Goal: Transaction & Acquisition: Purchase product/service

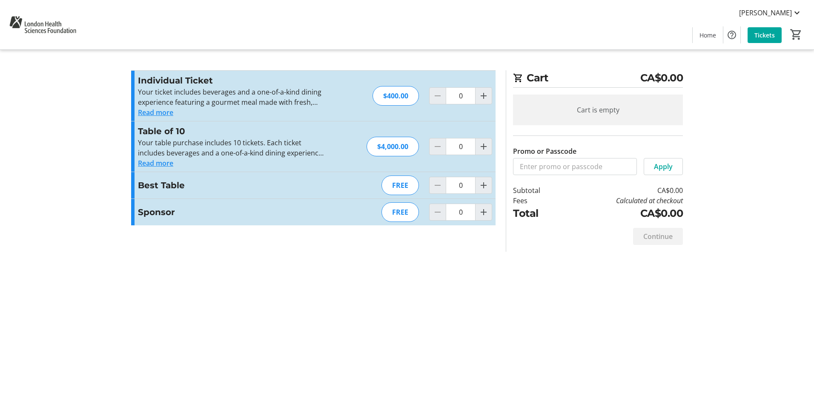
drag, startPoint x: 491, startPoint y: 299, endPoint x: 470, endPoint y: 241, distance: 62.5
click at [491, 299] on div "Cart CA$0.00 Cart is empty Promo or Passcode Apply Subtotal CA$0.00 Fees Calcul…" at bounding box center [407, 198] width 562 height 397
click at [569, 168] on input "Promo or Passcode" at bounding box center [575, 166] width 124 height 17
type input "T"
type input "TOYOTA"
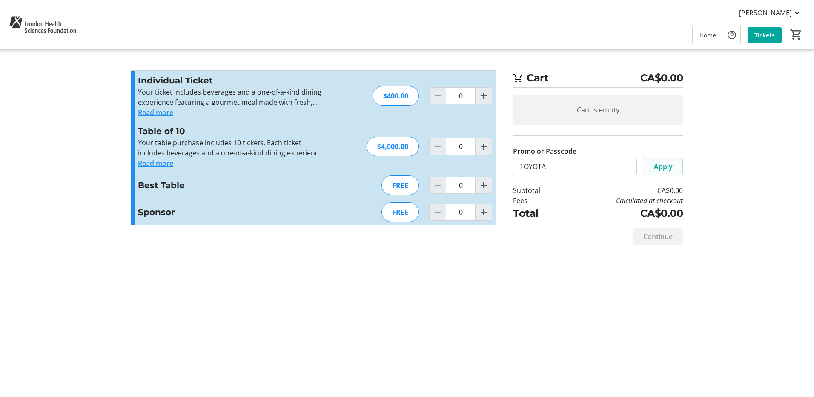
click at [667, 166] on span "Apply" at bounding box center [663, 166] width 19 height 10
click at [489, 215] on span "Increment by one" at bounding box center [484, 212] width 16 height 16
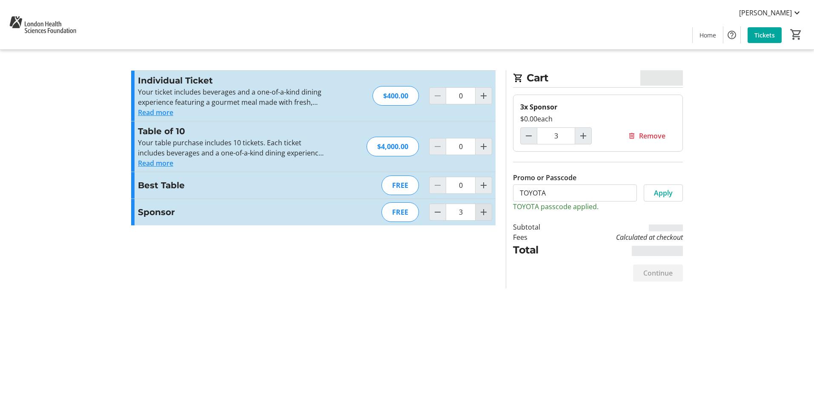
click at [489, 215] on span "Increment by one" at bounding box center [484, 212] width 16 height 16
type input "4"
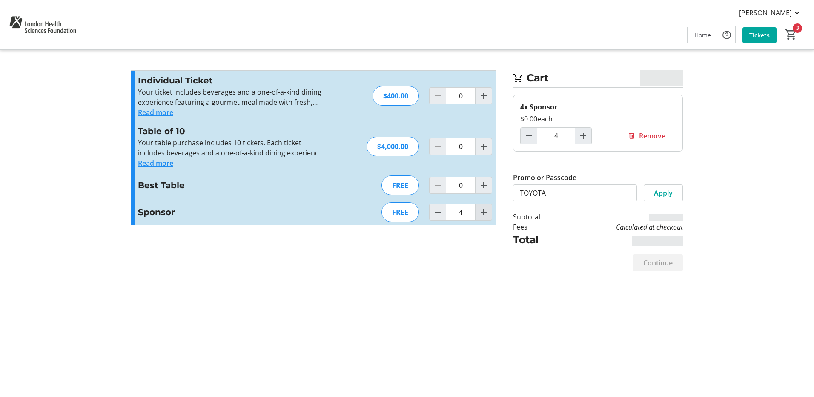
click at [489, 215] on span "Increment by one" at bounding box center [484, 212] width 16 height 16
type input "5"
click at [489, 215] on span "Increment by one" at bounding box center [484, 212] width 16 height 16
type input "6"
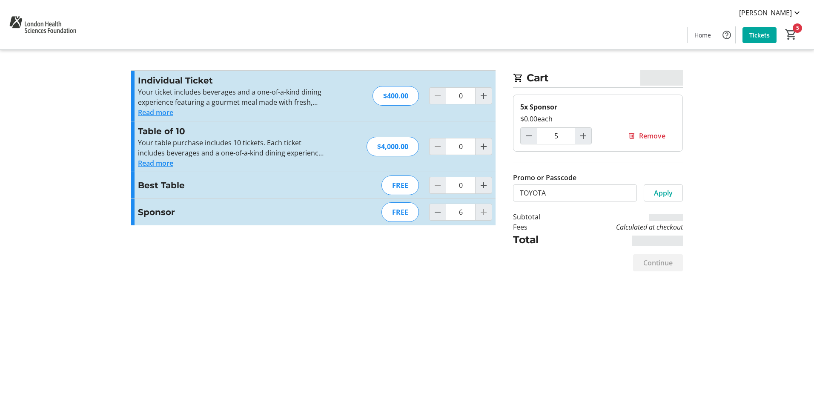
type input "6"
click at [670, 259] on span "Continue" at bounding box center [657, 263] width 29 height 10
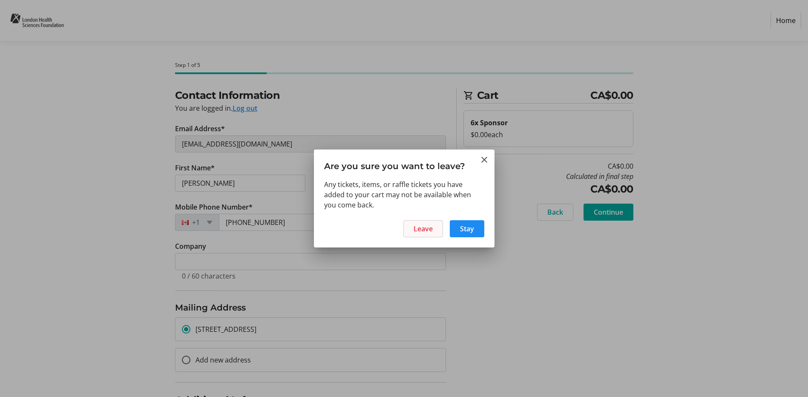
click at [433, 230] on span at bounding box center [423, 228] width 39 height 20
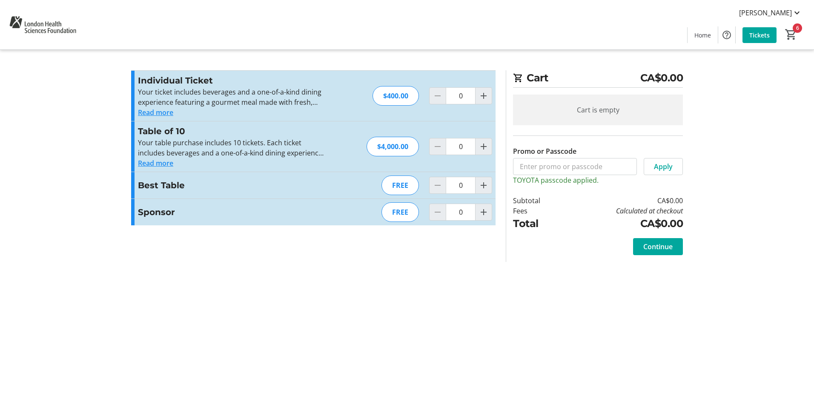
type input "6"
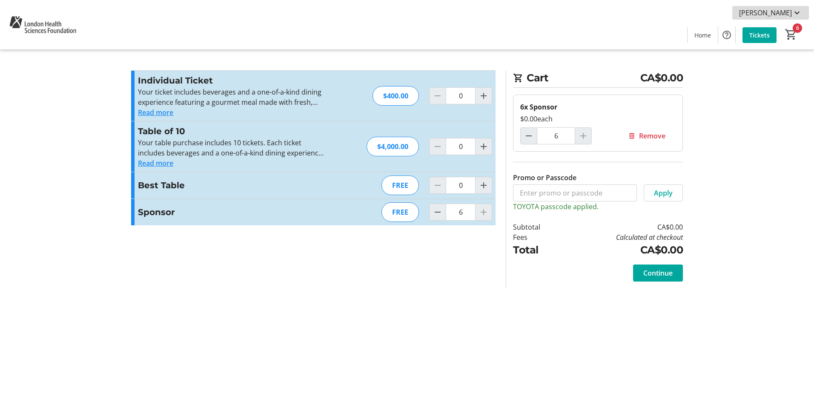
click at [785, 9] on span "Chris Pellizzari" at bounding box center [765, 13] width 53 height 10
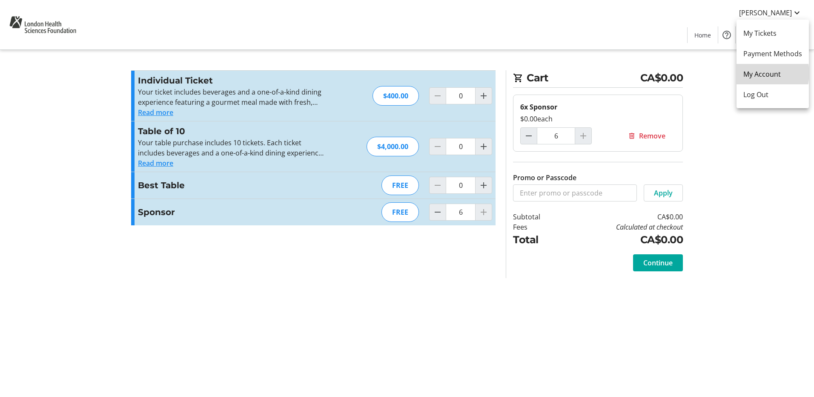
click at [763, 73] on span "My Account" at bounding box center [772, 74] width 59 height 10
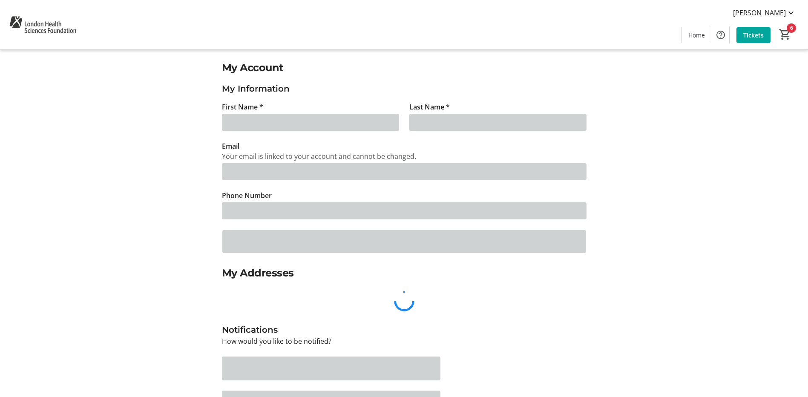
type input "Chris"
type input "Pellizzari"
type input "chrisp@clintar.com"
type input "(519) 649-4555"
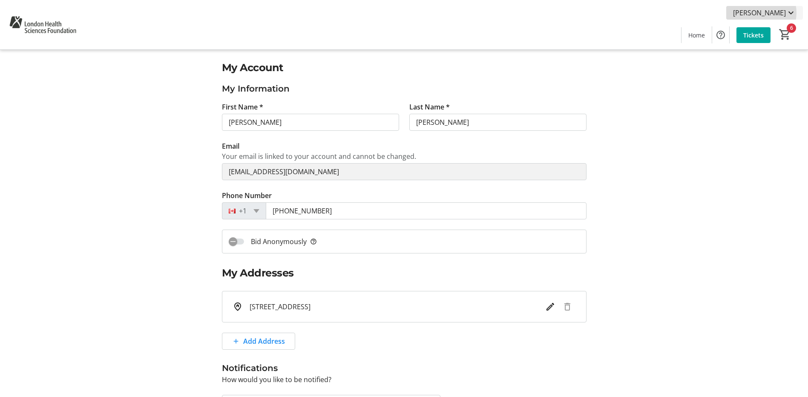
click at [763, 13] on span "Chris Pellizzari" at bounding box center [759, 13] width 53 height 10
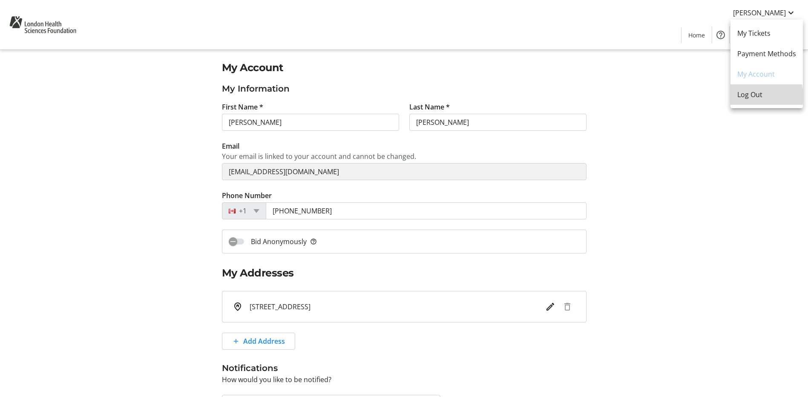
click at [753, 96] on span "Log Out" at bounding box center [766, 94] width 59 height 10
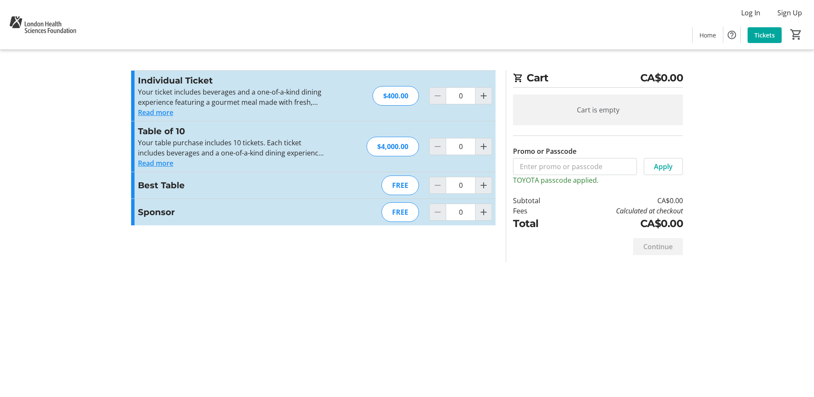
click at [476, 241] on section "Promo or Passcode Apply TOYOTA passcode applied. Individual Ticket Your ticket …" at bounding box center [313, 166] width 375 height 192
click at [491, 211] on span "Increment by one" at bounding box center [484, 212] width 16 height 16
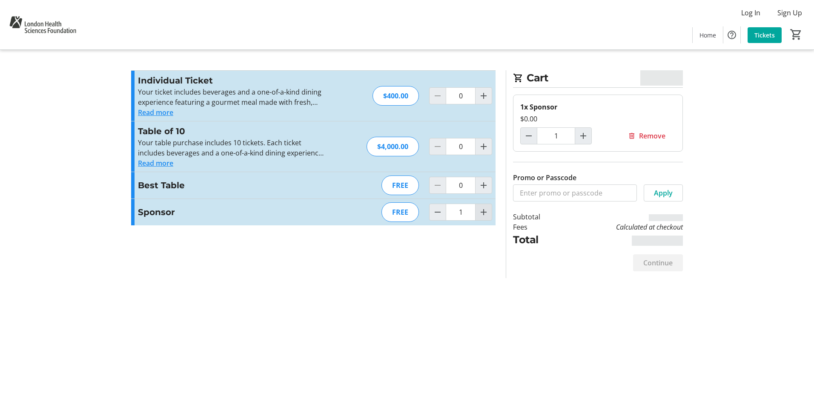
click at [485, 215] on mat-icon "Increment by one" at bounding box center [484, 212] width 10 height 10
type input "3"
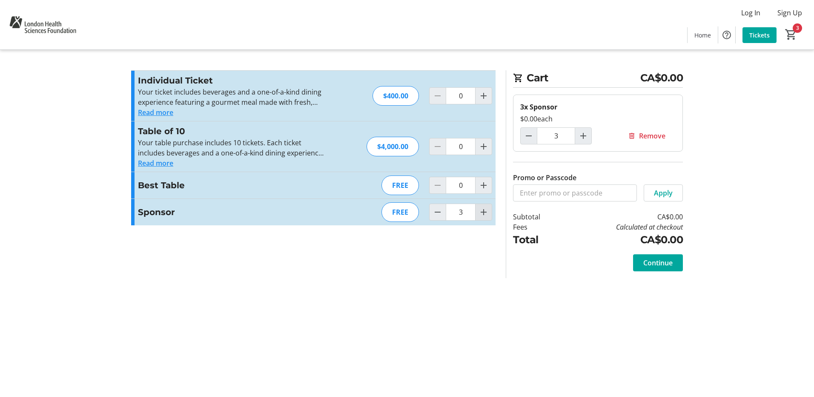
click at [485, 215] on mat-icon "Increment by one" at bounding box center [484, 212] width 10 height 10
type input "4"
click at [485, 215] on mat-icon "Increment by one" at bounding box center [484, 212] width 10 height 10
type input "5"
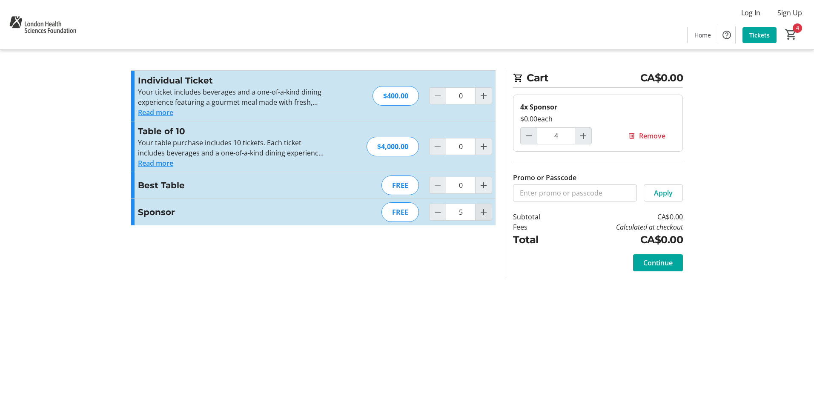
type input "5"
click at [485, 215] on mat-icon "Increment by one" at bounding box center [484, 212] width 10 height 10
type input "6"
click at [668, 272] on span at bounding box center [658, 262] width 50 height 20
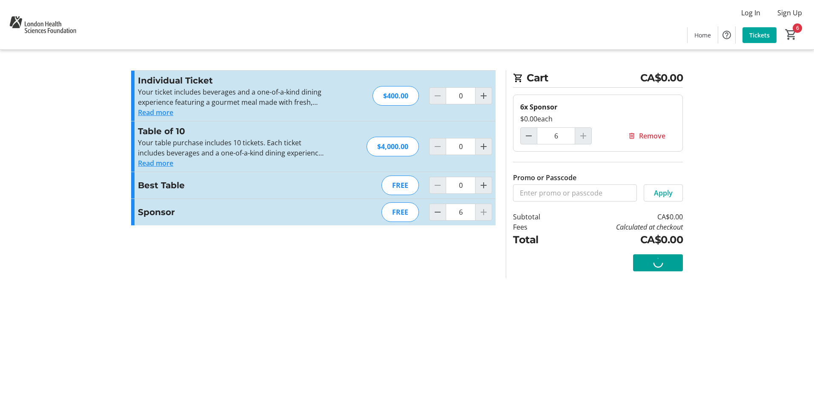
select select "CA"
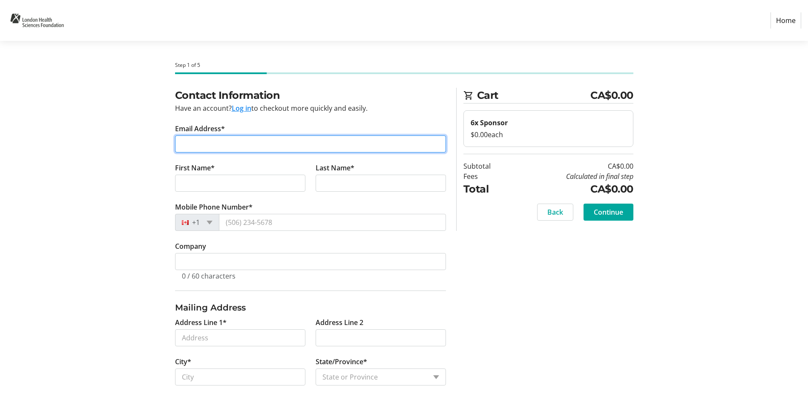
click at [263, 142] on input "Email Address*" at bounding box center [310, 143] width 271 height 17
paste input "olivia.kalbfleisch@toyota.com"
type input "olivia.kalbfleisch@toyota.com"
drag, startPoint x: 197, startPoint y: 143, endPoint x: 181, endPoint y: 143, distance: 16.2
click at [181, 143] on input "olivia.kalbfleisch@toyota.com" at bounding box center [310, 143] width 271 height 17
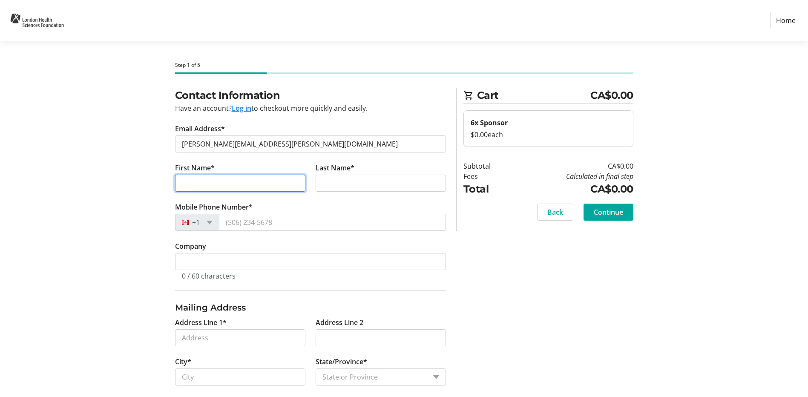
click at [201, 181] on input "First Name*" at bounding box center [240, 183] width 130 height 17
paste input "olivia"
type input "olivia"
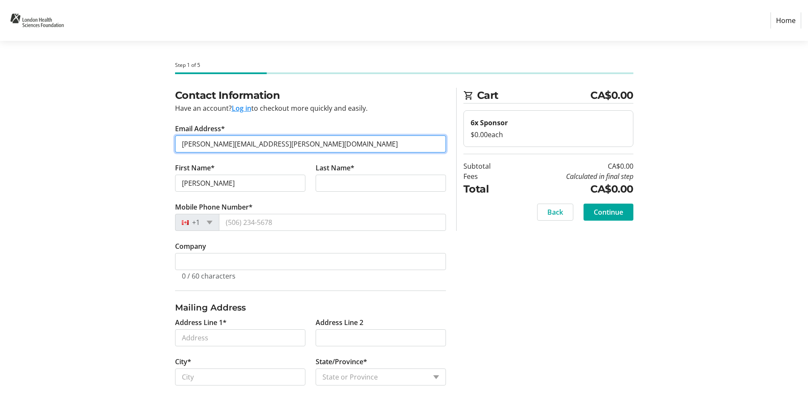
drag, startPoint x: 232, startPoint y: 145, endPoint x: 204, endPoint y: 144, distance: 28.5
click at [201, 145] on input "olivia.kalbfleisch@toyota.com" at bounding box center [310, 143] width 271 height 17
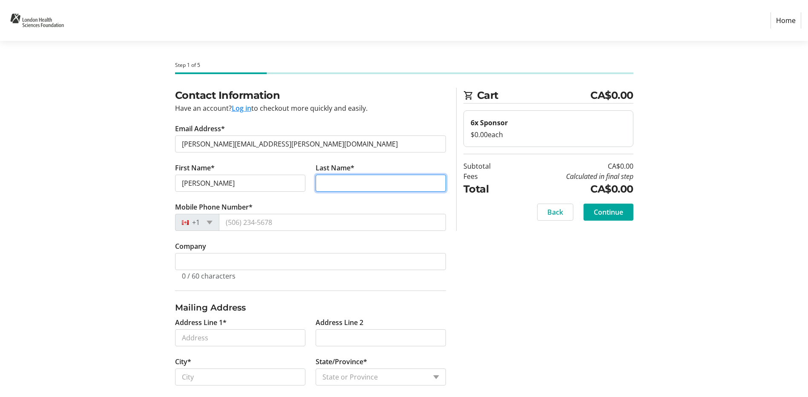
click at [321, 175] on input "Last Name*" at bounding box center [380, 183] width 130 height 17
paste input "kalbfleisch"
type input "kalbfleisch"
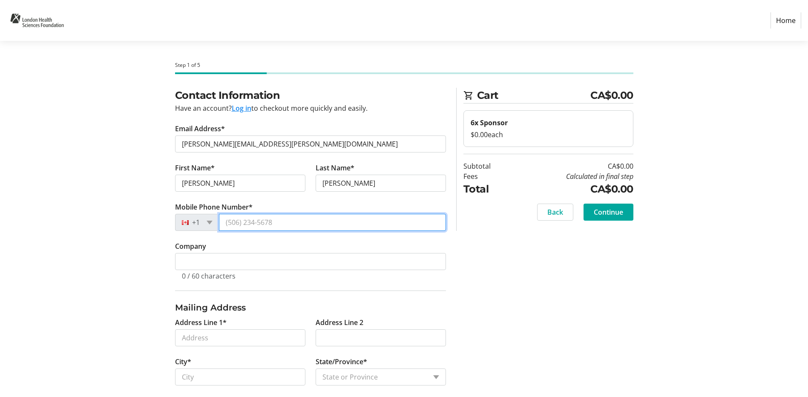
click at [249, 227] on input "Mobile Phone Number*" at bounding box center [332, 222] width 227 height 17
paste input "(519) 573-2904"
type input "(519) 573-2904"
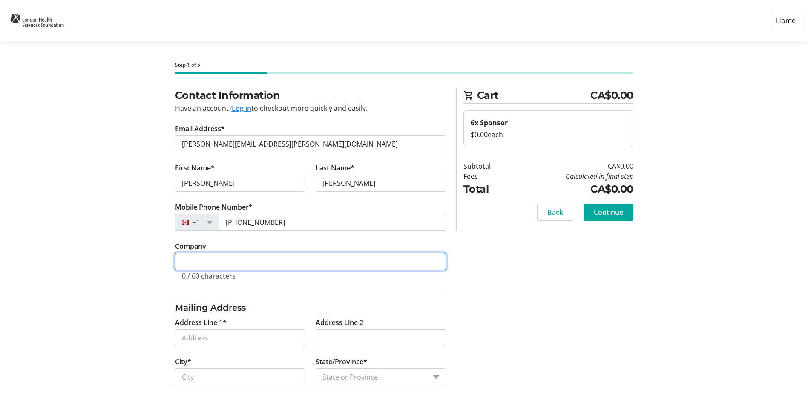
click at [233, 265] on input "Company" at bounding box center [310, 261] width 271 height 17
click at [230, 267] on input "Company" at bounding box center [310, 261] width 271 height 17
paste input "Toyota Motor Manufacturing Canada"
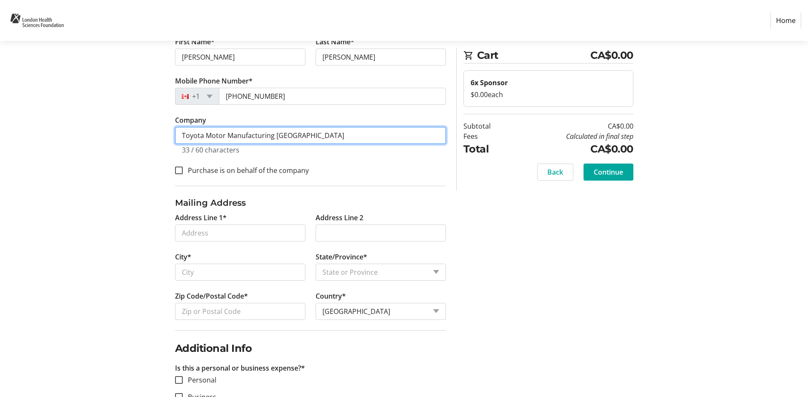
scroll to position [128, 0]
type input "Toyota Motor Manufacturing Canada"
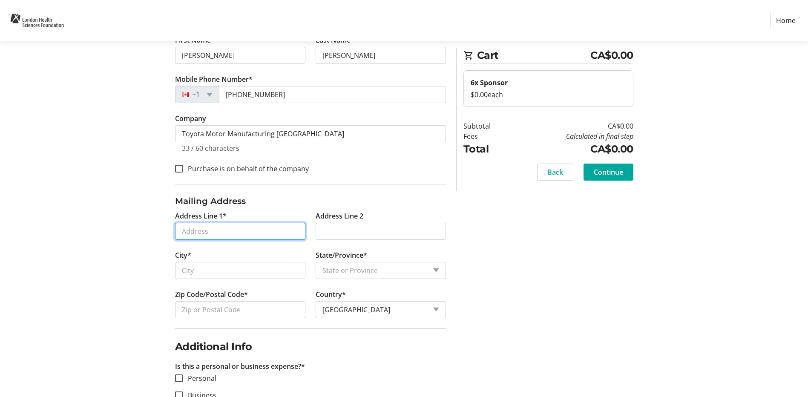
click at [251, 235] on input "Address Line 1*" at bounding box center [240, 231] width 130 height 17
paste input "1055 Fountain Street North"
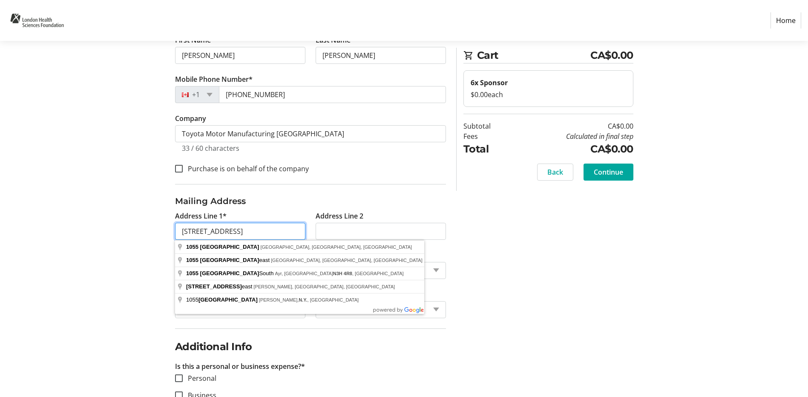
type input "1055 Fountain Street North"
click at [121, 258] on section "Step 1 of 5 Cart CA$0.00 6x Sponsor $0.00 each Subtotal CA$0.00 Fees Calculated…" at bounding box center [404, 201] width 808 height 577
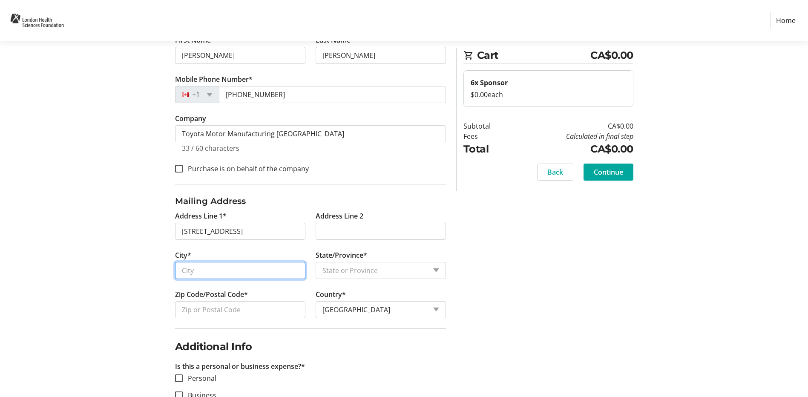
click at [252, 277] on input "City*" at bounding box center [240, 270] width 130 height 17
type input "Cambridge"
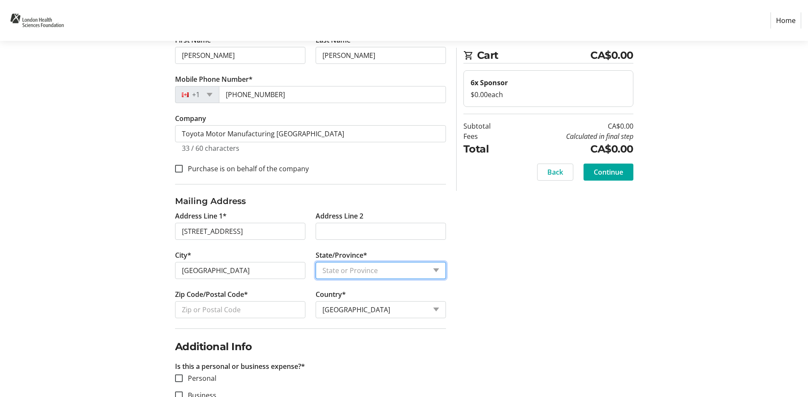
click at [363, 278] on select "State or Province State or Province Alberta British Columbia Manitoba New Bruns…" at bounding box center [380, 270] width 130 height 17
select select "ON"
click at [315, 262] on select "State or Province State or Province Alberta British Columbia Manitoba New Bruns…" at bounding box center [380, 270] width 130 height 17
drag, startPoint x: 222, startPoint y: 292, endPoint x: 217, endPoint y: 300, distance: 9.2
click at [222, 292] on label "Zip Code/Postal Code*" at bounding box center [211, 294] width 73 height 10
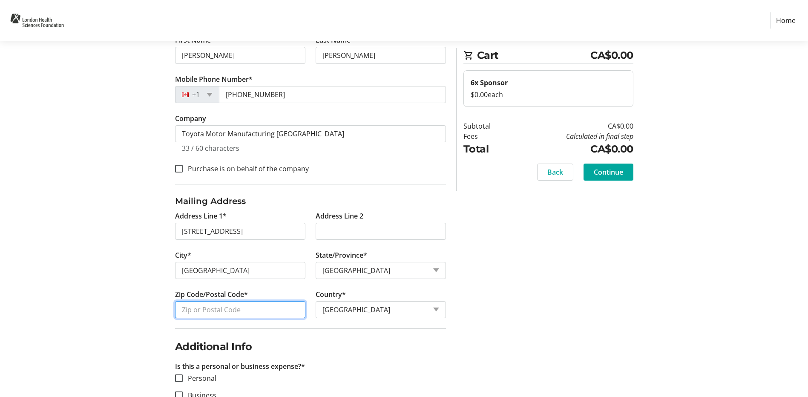
click at [222, 301] on input "Zip Code/Postal Code*" at bounding box center [240, 309] width 130 height 17
click at [213, 308] on input "Zip Code/Postal Code*" at bounding box center [240, 309] width 130 height 17
paste input "N3H 5K2"
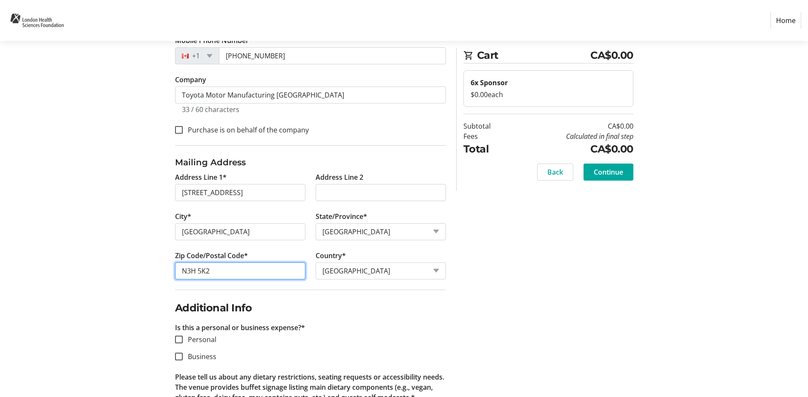
scroll to position [221, 0]
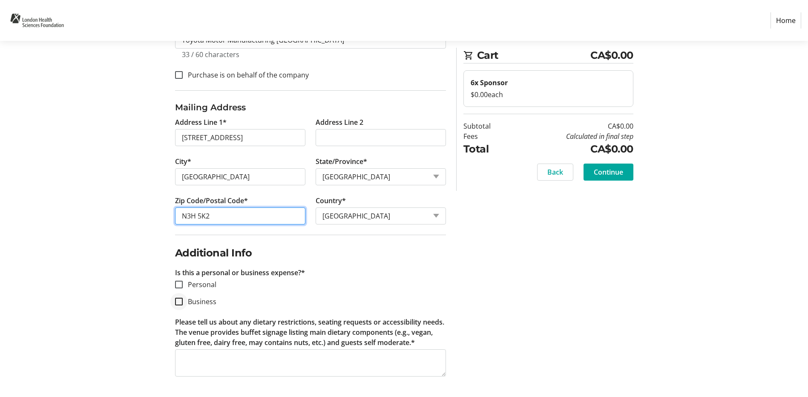
type input "N3H 5K2"
click at [176, 306] on div at bounding box center [179, 301] width 20 height 20
checkbox input "true"
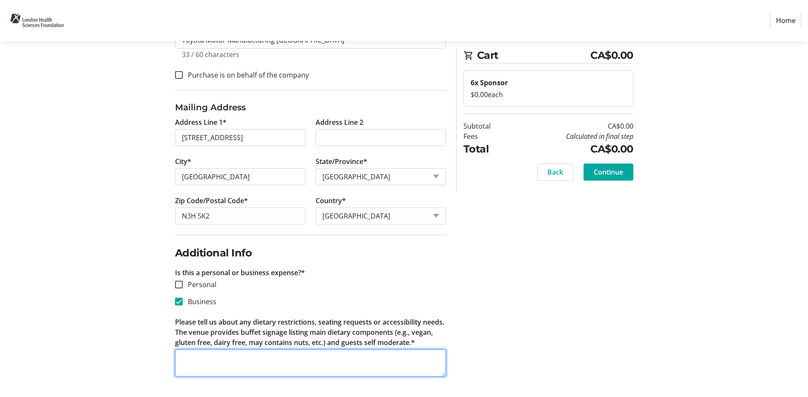
click at [185, 367] on textarea "Please tell us about any dietary restrictions, seating requests or accessibilit…" at bounding box center [310, 362] width 271 height 27
click at [211, 362] on textarea "Please tell us about any dietary restrictions, seating requests or accessibilit…" at bounding box center [310, 362] width 271 height 27
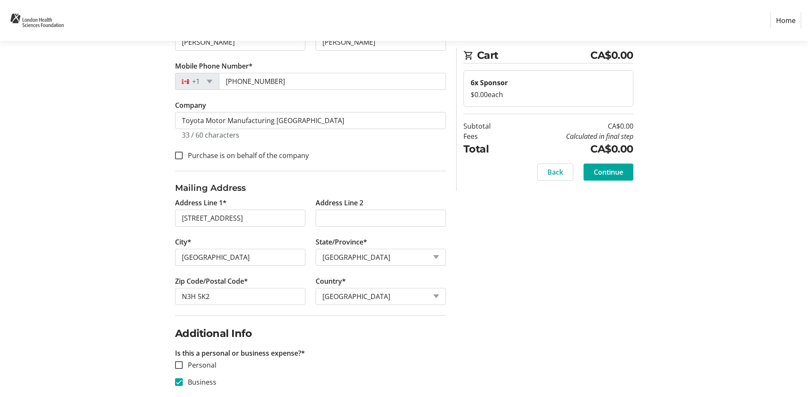
scroll to position [94, 0]
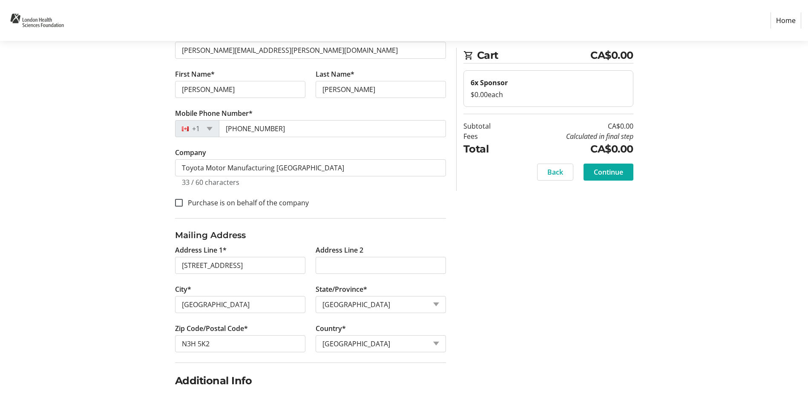
type textarea "N/A"
click at [611, 171] on span "Continue" at bounding box center [608, 172] width 29 height 10
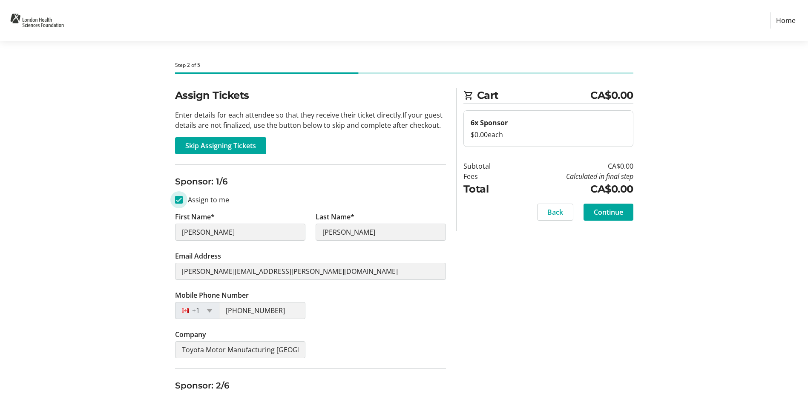
click at [181, 197] on input "Assign to me" at bounding box center [179, 200] width 8 height 8
checkbox input "false"
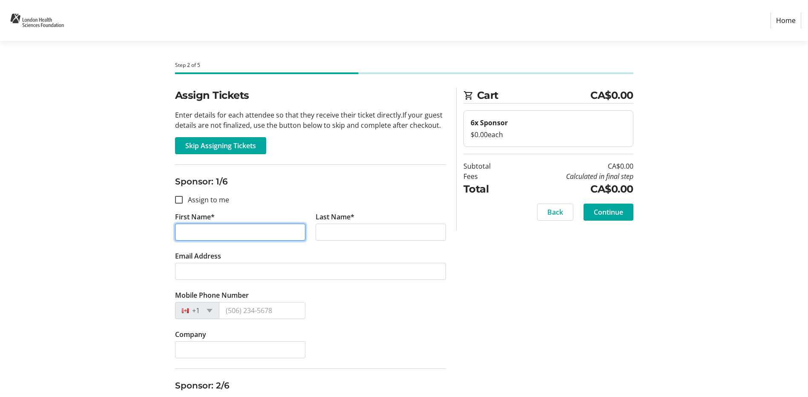
click at [186, 236] on input "First Name*" at bounding box center [240, 232] width 130 height 17
paste input "Aaron"
type input "Aaron"
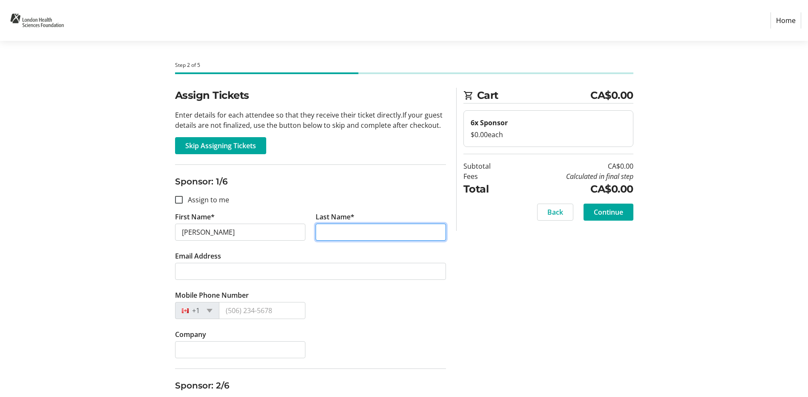
click at [341, 232] on input "Last Name*" at bounding box center [380, 232] width 130 height 17
paste input "Maxwell"
type input "Maxwell"
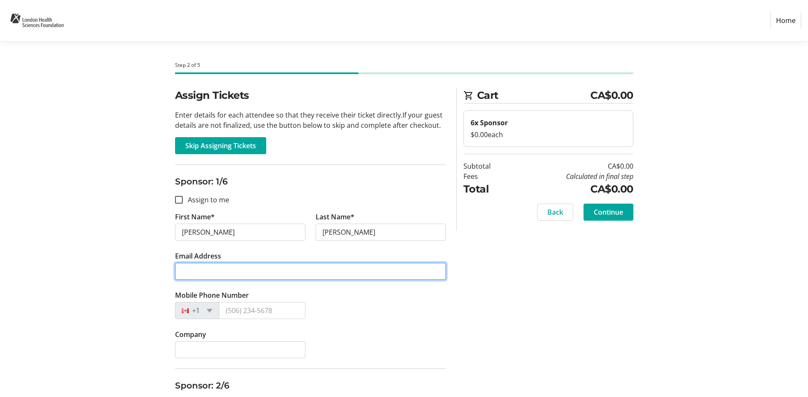
click at [274, 276] on input "Email Address" at bounding box center [310, 271] width 271 height 17
paste input "aaron.maxwell@toyota.com"
type input "aaron.maxwell@toyota.com"
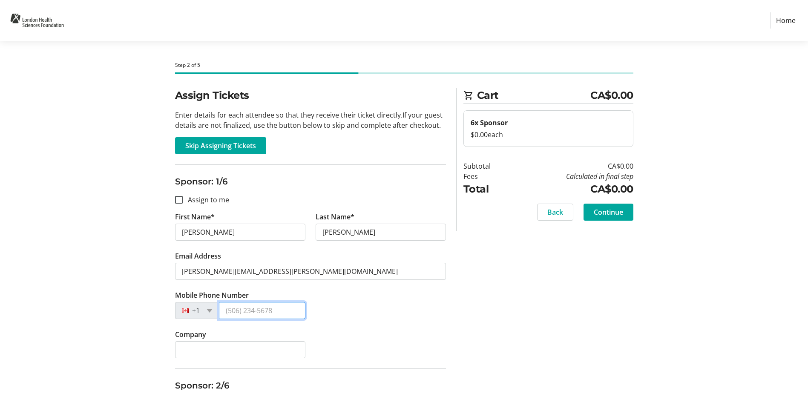
click at [266, 309] on input "Mobile Phone Number" at bounding box center [262, 310] width 86 height 17
paste input "(226) 972-6592"
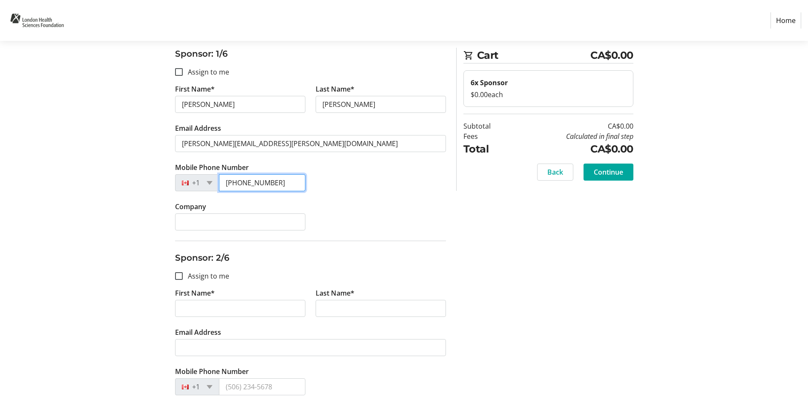
type input "(226) 972-6592"
click at [313, 207] on div "Company" at bounding box center [310, 220] width 281 height 39
click at [275, 229] on input "Company" at bounding box center [240, 221] width 130 height 17
type input "T"
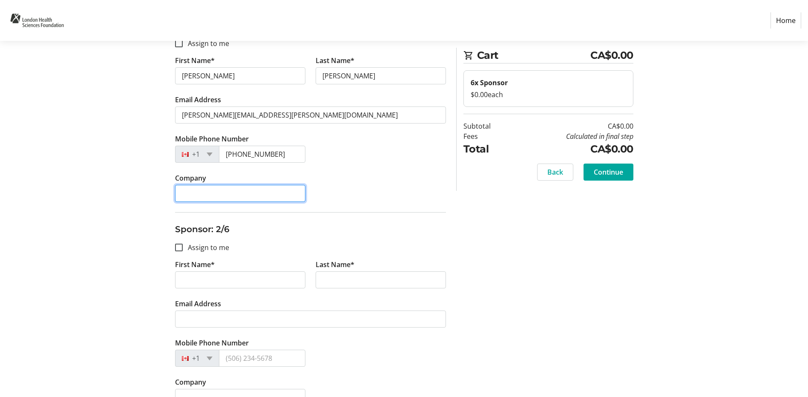
scroll to position [170, 0]
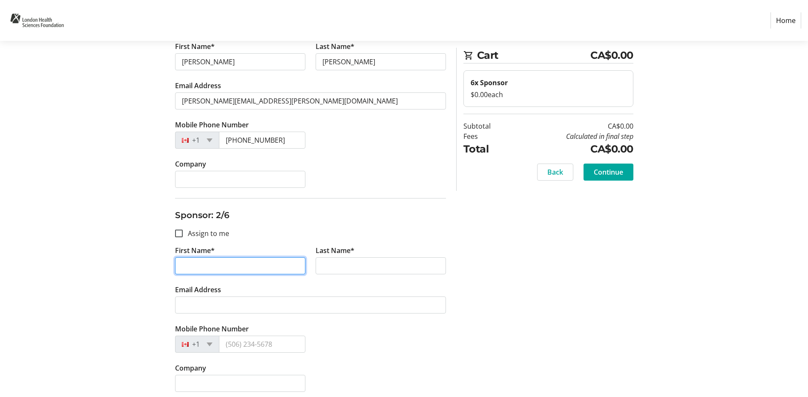
click at [227, 272] on input "First Name*" at bounding box center [240, 265] width 130 height 17
paste input "Amanda"
type input "Amanda"
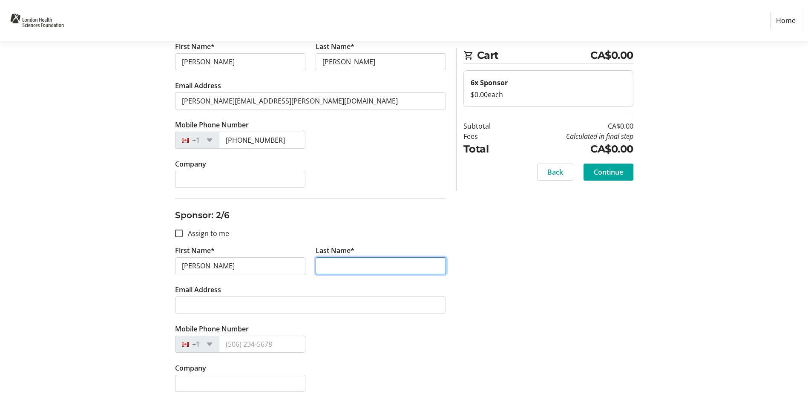
click at [327, 273] on input "Last Name*" at bounding box center [380, 265] width 130 height 17
paste input "Collee"
type input "Collee"
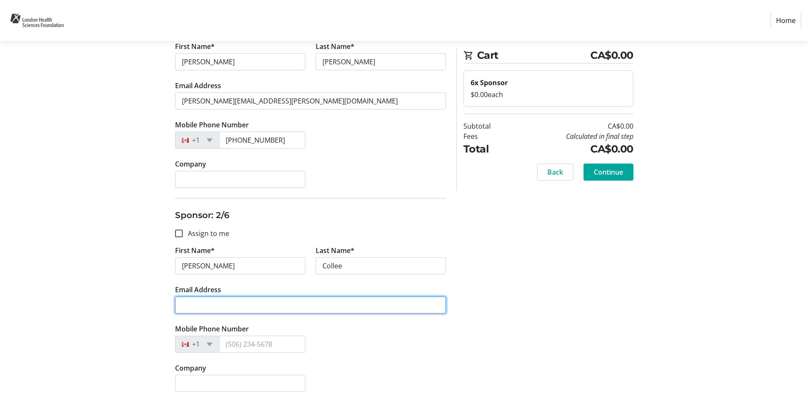
click at [270, 305] on input "Email Address" at bounding box center [310, 304] width 271 height 17
paste input "amanda.collee@toyota.com"
type input "amanda.collee@toyota.com"
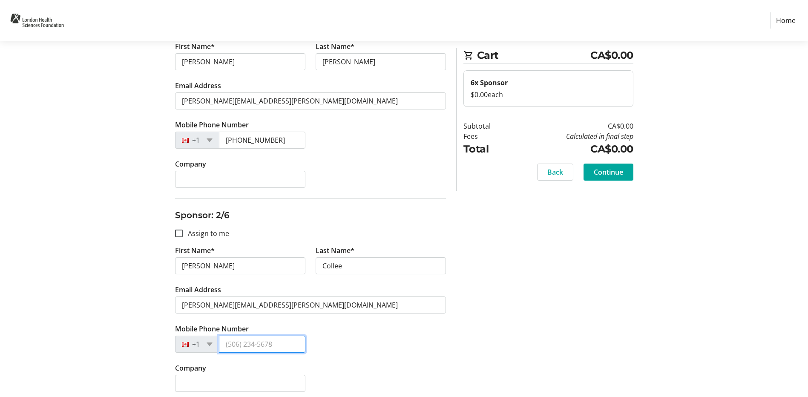
click at [252, 349] on input "Mobile Phone Number" at bounding box center [262, 344] width 86 height 17
paste input "(519) 212-2683"
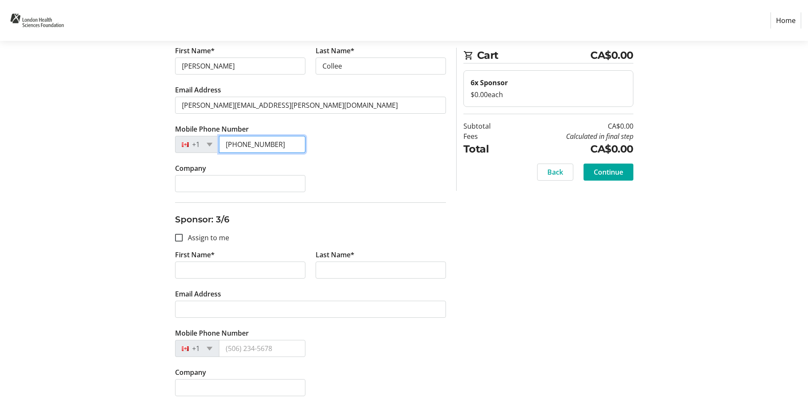
scroll to position [383, 0]
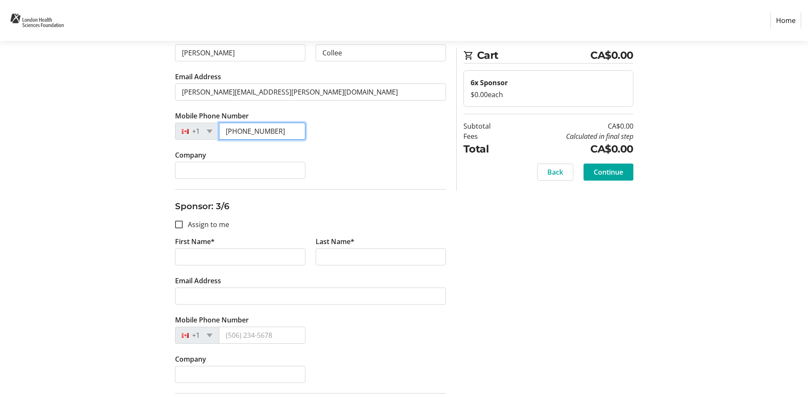
type input "(519) 212-2683"
click at [225, 252] on input "First Name*" at bounding box center [240, 256] width 130 height 17
paste input "Nathan"
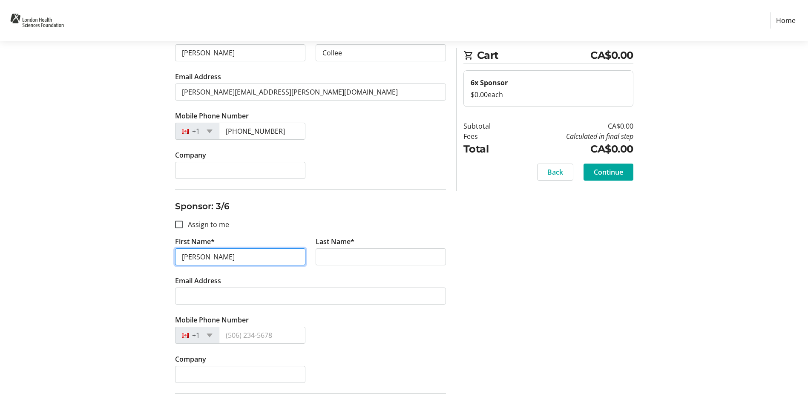
type input "Nathan"
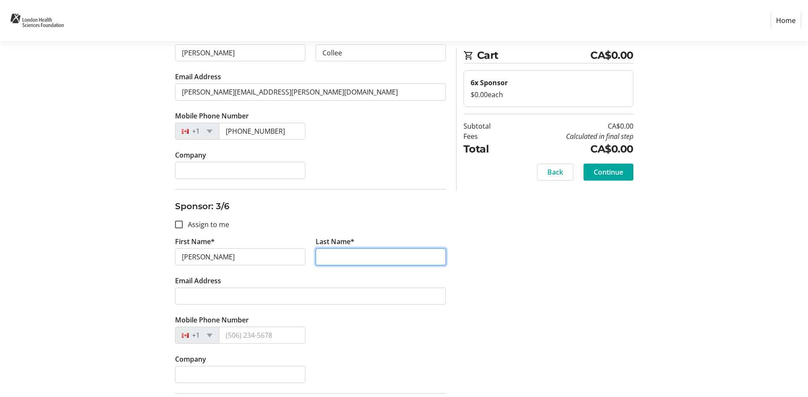
click at [387, 260] on input "Last Name*" at bounding box center [380, 256] width 130 height 17
paste input "Keller"
type input "Keller"
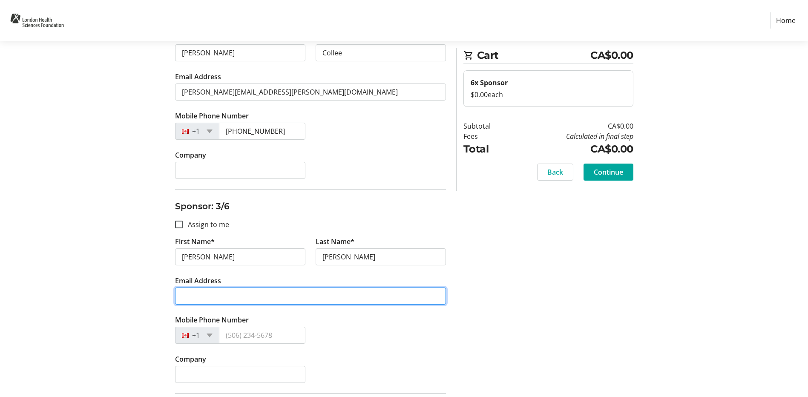
click at [377, 299] on input "Email Address" at bounding box center [310, 295] width 271 height 17
paste input "nathan.keller@toyota.com"
type input "nathan.keller@toyota.com"
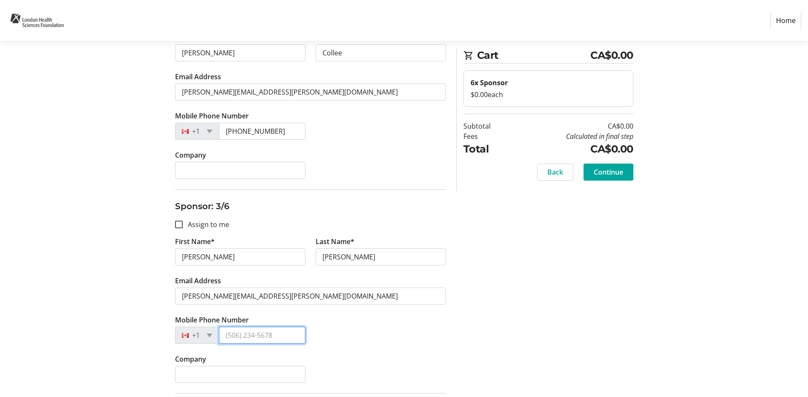
click at [252, 334] on input "Mobile Phone Number" at bounding box center [262, 335] width 86 height 17
paste input "(226) 808-0327"
type input "(226) 808-0327"
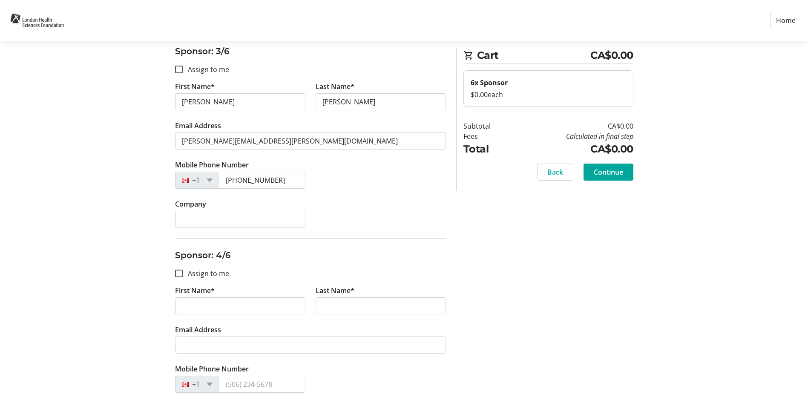
scroll to position [553, 0]
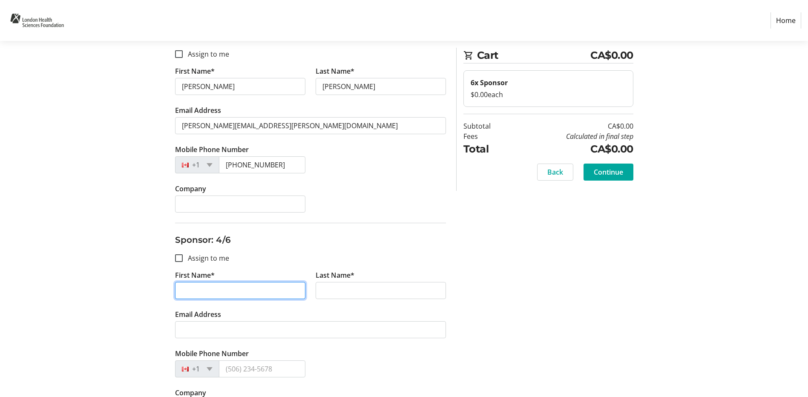
click at [201, 295] on input "First Name*" at bounding box center [240, 290] width 130 height 17
paste input "Jill"
type input "Jill"
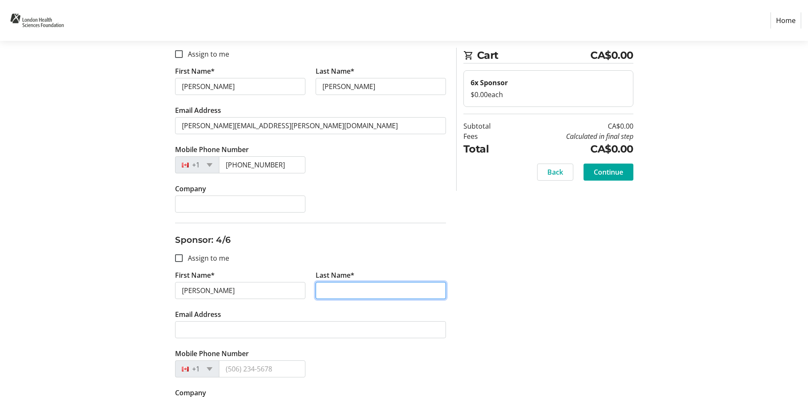
click at [350, 293] on input "Last Name*" at bounding box center [380, 290] width 130 height 17
paste input "Keller"
type input "Keller"
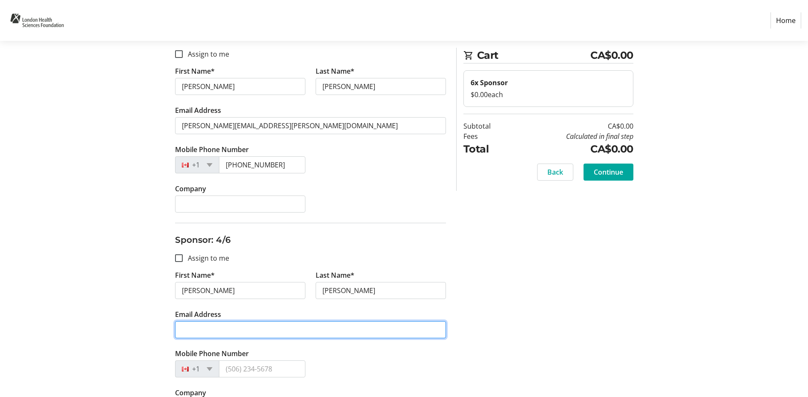
click at [283, 326] on input "Email Address" at bounding box center [310, 329] width 271 height 17
paste input "nathan.keller@toyota.com"
type input "nathan.keller@toyota.com"
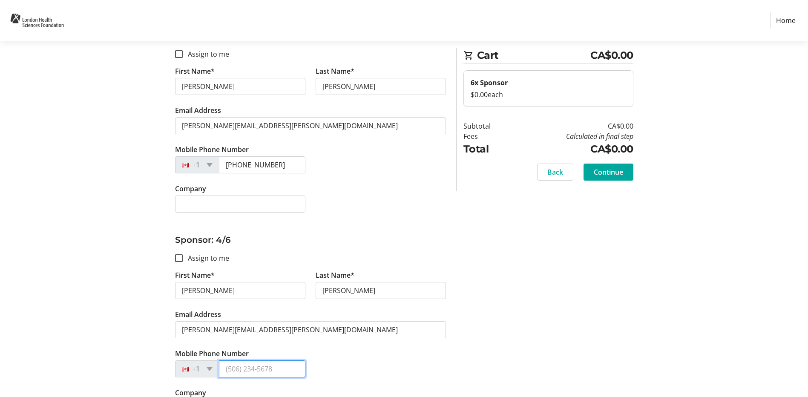
click at [239, 367] on input "Mobile Phone Number" at bounding box center [262, 368] width 86 height 17
paste input "(226) 808-0327"
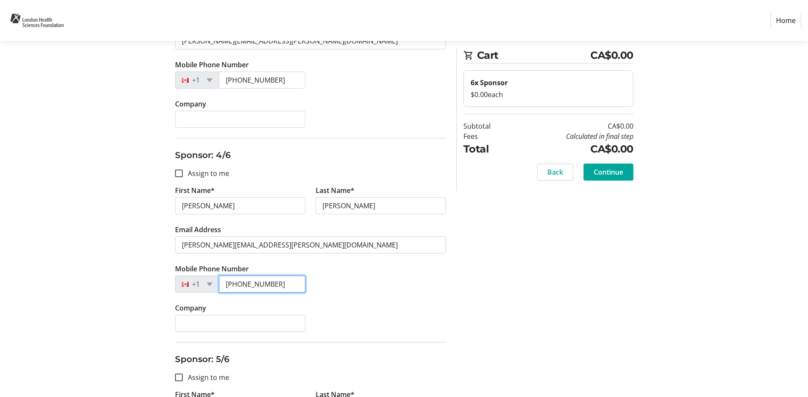
scroll to position [639, 0]
type input "(226) 808-0327"
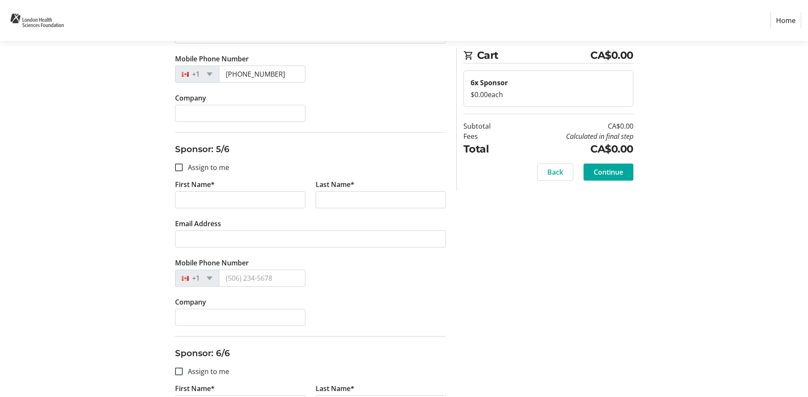
scroll to position [852, 0]
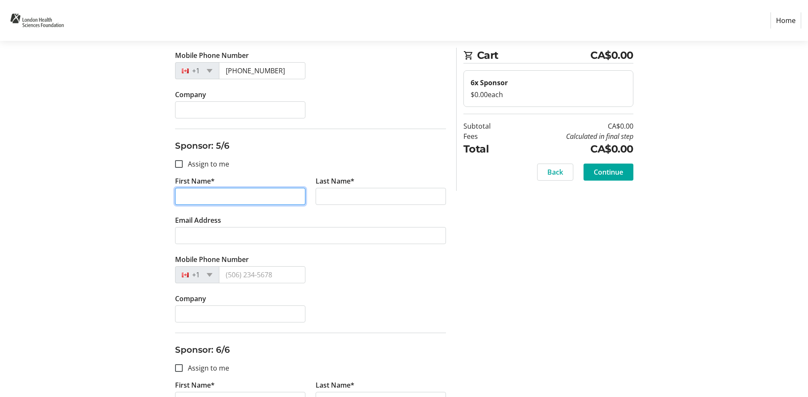
drag, startPoint x: 212, startPoint y: 194, endPoint x: 216, endPoint y: 191, distance: 4.5
click at [212, 194] on input "First Name*" at bounding box center [240, 196] width 130 height 17
paste input "Darren"
type input "Darren"
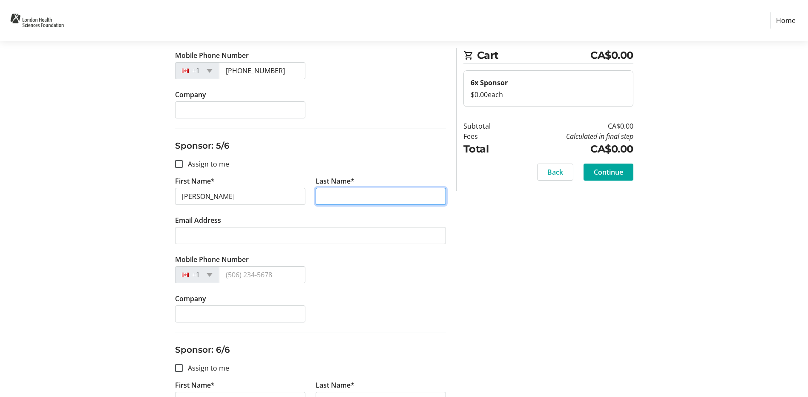
click at [335, 194] on input "Last Name*" at bounding box center [380, 196] width 130 height 17
paste input "Stanley"
type input "Stanley"
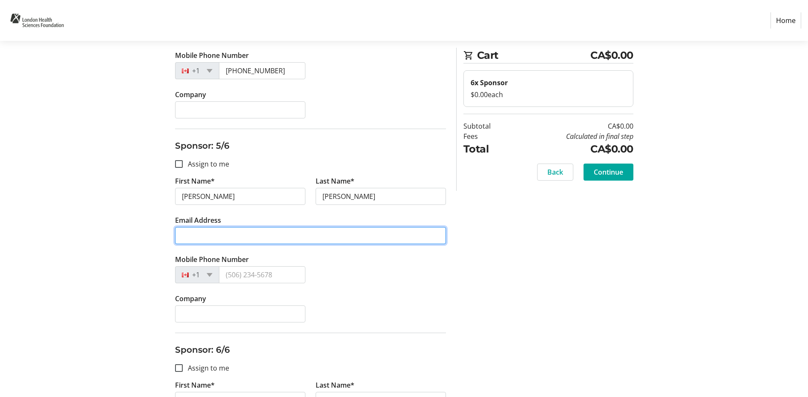
click at [249, 232] on input "Email Address" at bounding box center [310, 235] width 271 height 17
paste input "Stanley.dj1@hotmail.com"
type input "Stanley.dj1@hotmail.com"
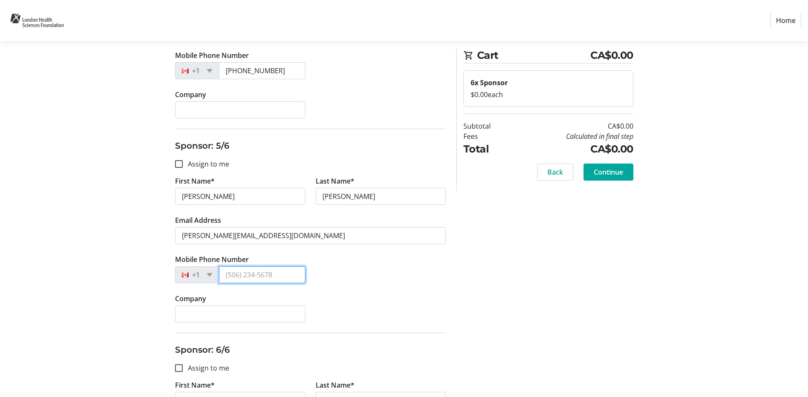
click at [235, 271] on input "Mobile Phone Number" at bounding box center [262, 274] width 86 height 17
paste input "(519) 902-8667"
type input "(519) 902-8667"
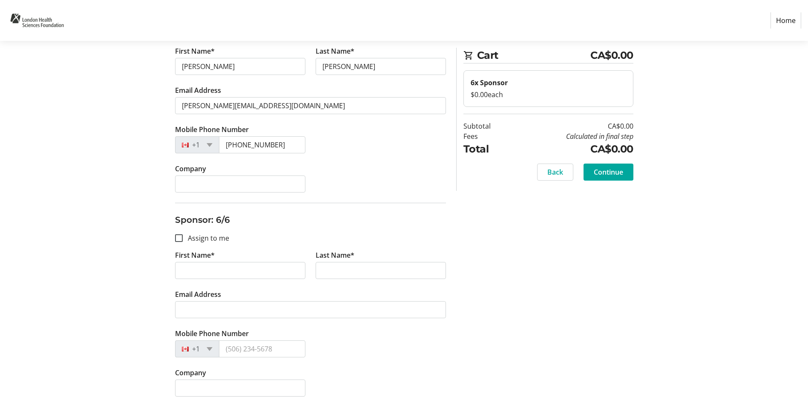
scroll to position [991, 0]
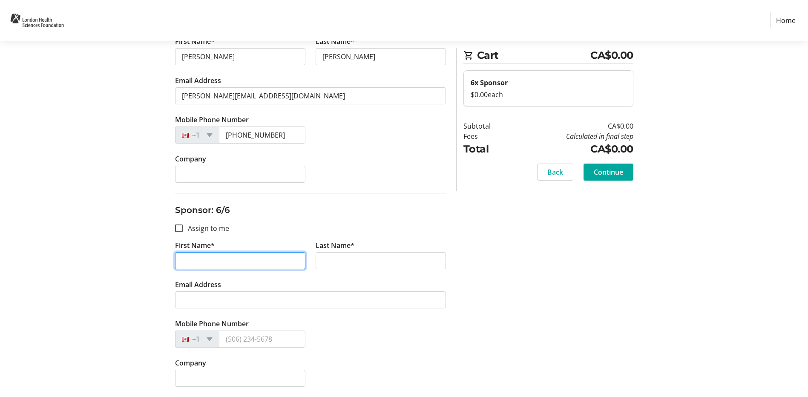
click at [228, 259] on input "First Name*" at bounding box center [240, 260] width 130 height 17
paste input "Hayatt"
type input "Hayatt"
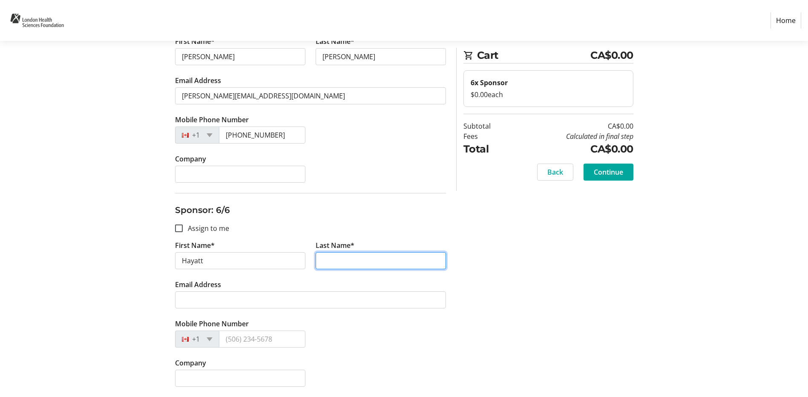
click at [337, 260] on input "Last Name*" at bounding box center [380, 260] width 130 height 17
paste input "Stanley"
type input "Stanley"
click at [210, 308] on tr-form-field "Email Address" at bounding box center [310, 298] width 271 height 39
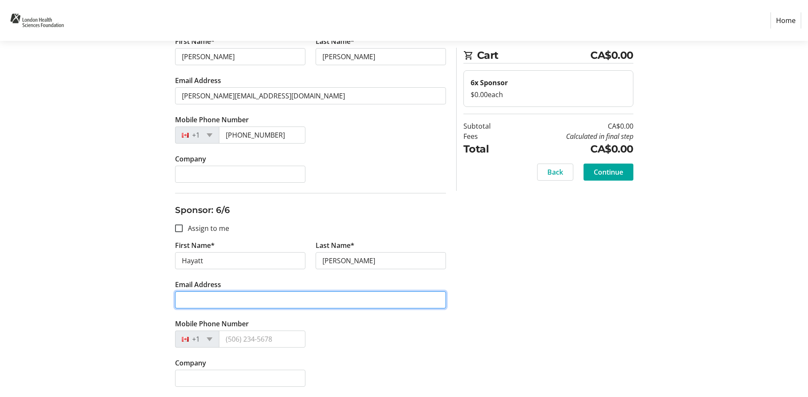
click at [212, 304] on input "Email Address" at bounding box center [310, 299] width 271 height 17
paste input "knight.h@hotmail.com"
type input "knight.h@hotmail.com"
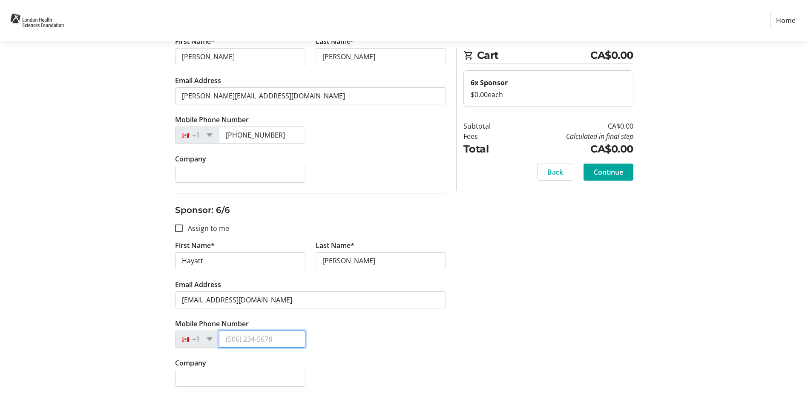
click at [268, 336] on input "Mobile Phone Number" at bounding box center [262, 338] width 86 height 17
paste input "(519) 854-8590"
type input "(519) 854-8590"
click at [605, 172] on span "Continue" at bounding box center [608, 172] width 29 height 10
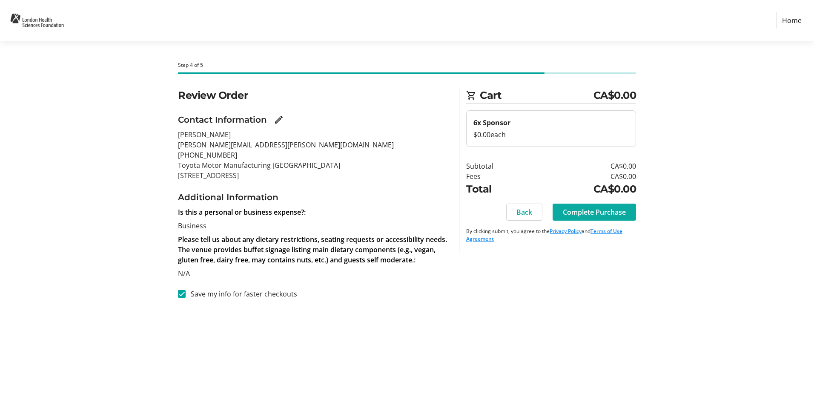
click at [596, 210] on span "Complete Purchase" at bounding box center [594, 212] width 63 height 10
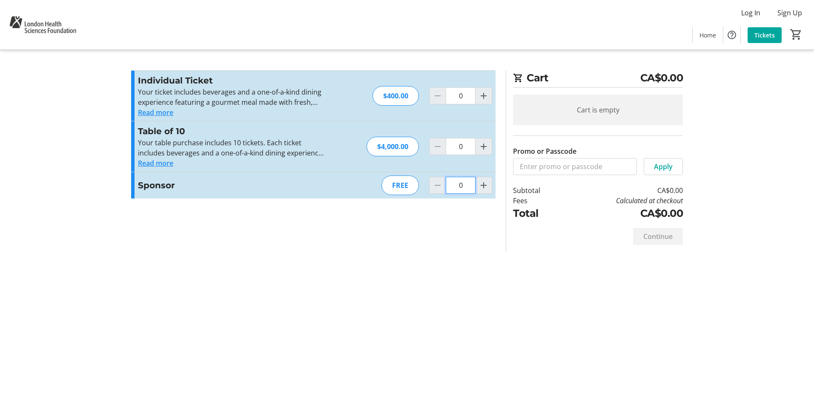
click at [465, 186] on input "0" at bounding box center [461, 185] width 30 height 17
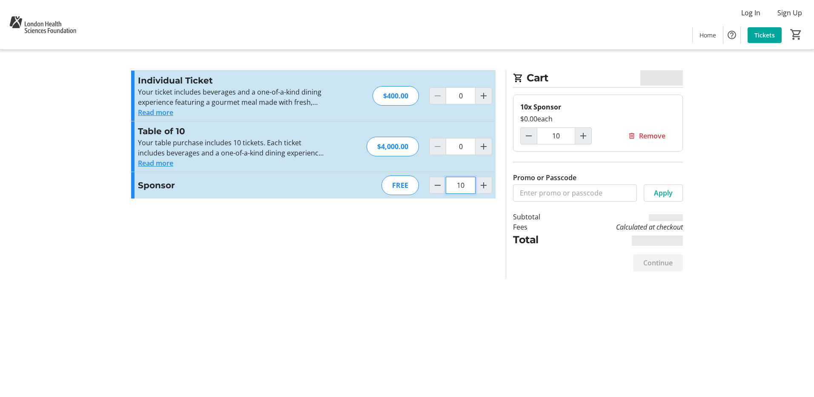
type input "10"
click at [552, 198] on input "Promo or Passcode" at bounding box center [575, 192] width 124 height 17
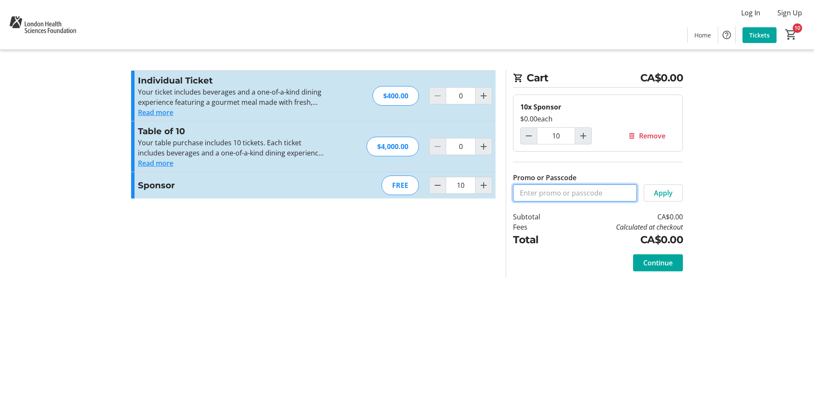
click at [520, 199] on input "Promo or Passcode" at bounding box center [575, 192] width 124 height 17
type input "MACMASTER"
click at [662, 200] on span at bounding box center [663, 193] width 38 height 20
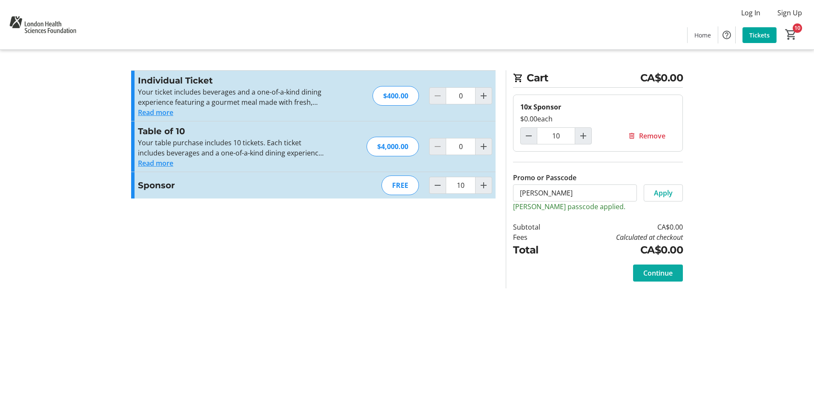
click at [666, 274] on span "Continue" at bounding box center [657, 273] width 29 height 10
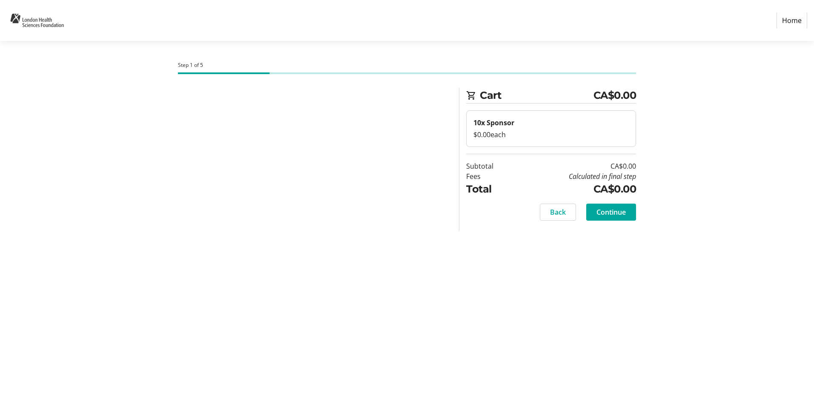
select select "CA"
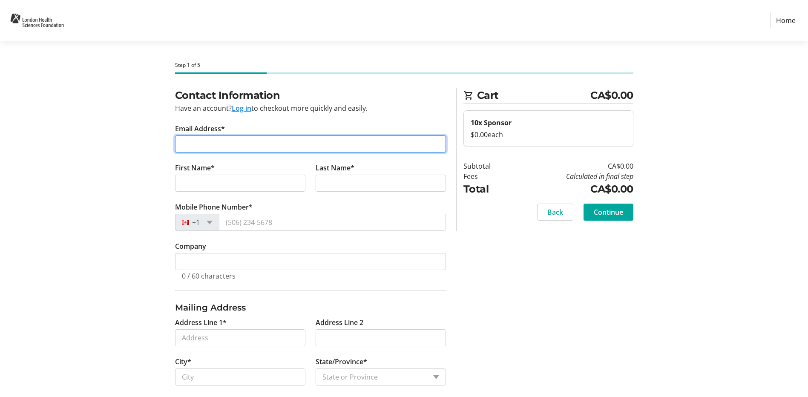
click at [197, 143] on input "Email Address*" at bounding box center [310, 143] width 271 height 17
paste input "ssnowden@macmaster.on.ca"
type input "ssnowden@macmaster.on.ca"
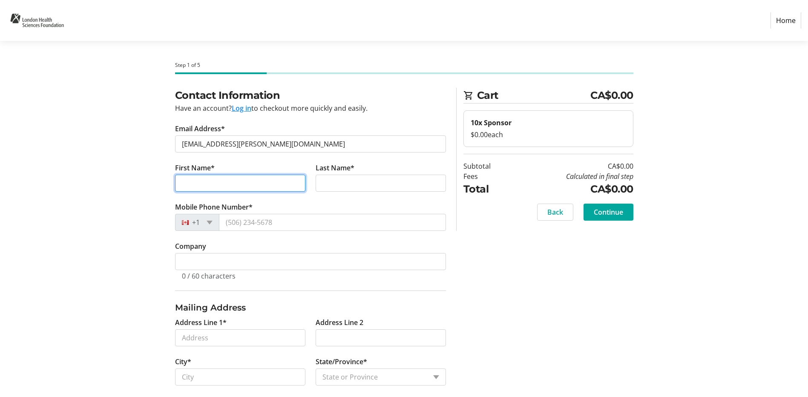
click at [209, 176] on input "First Name*" at bounding box center [240, 183] width 130 height 17
type input "Sara"
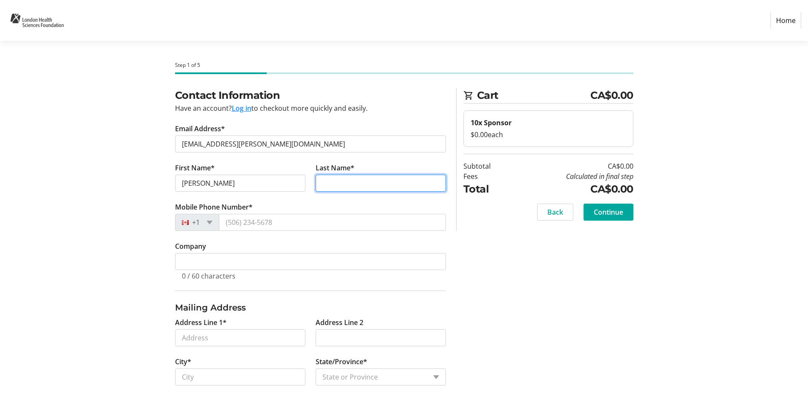
click at [357, 184] on input "Last Name*" at bounding box center [380, 183] width 130 height 17
type input "Snowden"
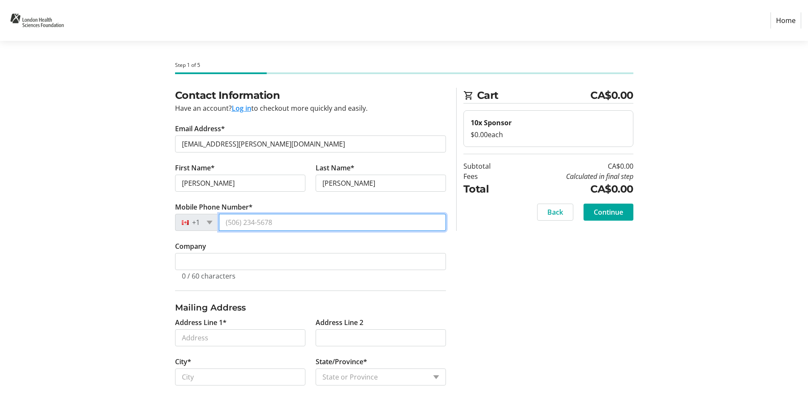
click at [255, 222] on input "Mobile Phone Number*" at bounding box center [332, 222] width 227 height 17
paste input "(519) 859-3702"
type input "(519) 859-3702"
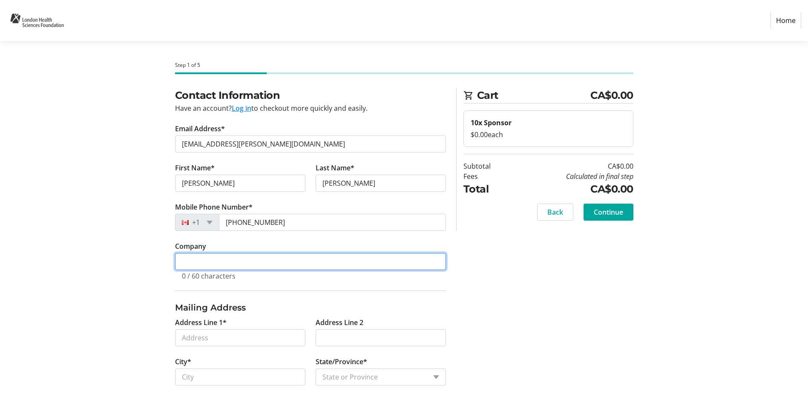
click at [217, 267] on input "Company" at bounding box center [310, 261] width 271 height 17
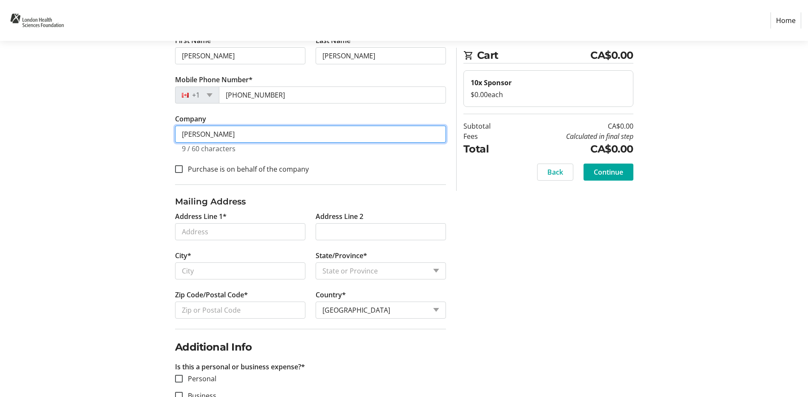
scroll to position [128, 0]
type input "MacMaster"
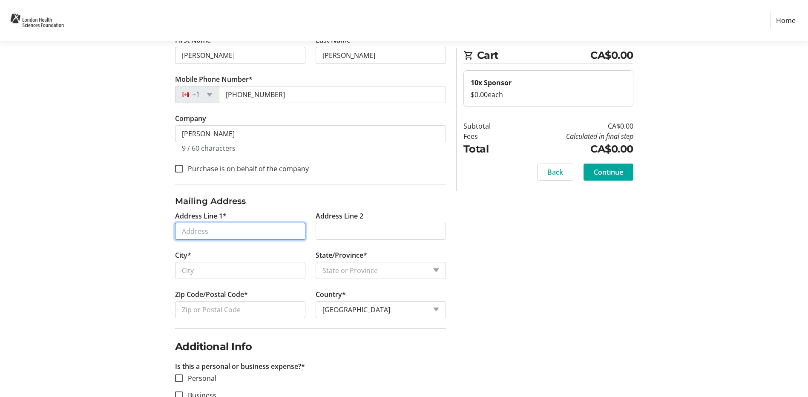
click at [196, 232] on input "Address Line 1*" at bounding box center [240, 231] width 130 height 17
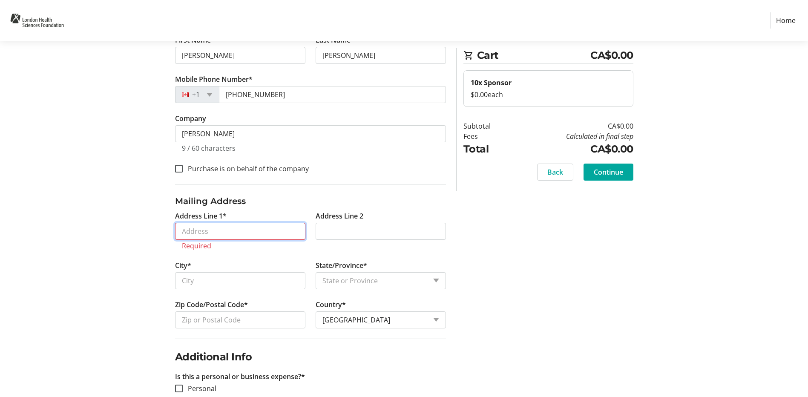
paste input "1350 Driver Ln"
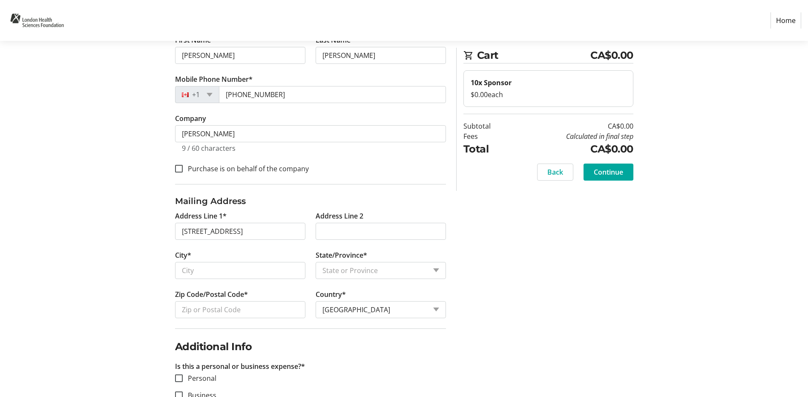
type input "1350 Driver Lane"
type input "London"
select select "ON"
type input "N5V 0B4"
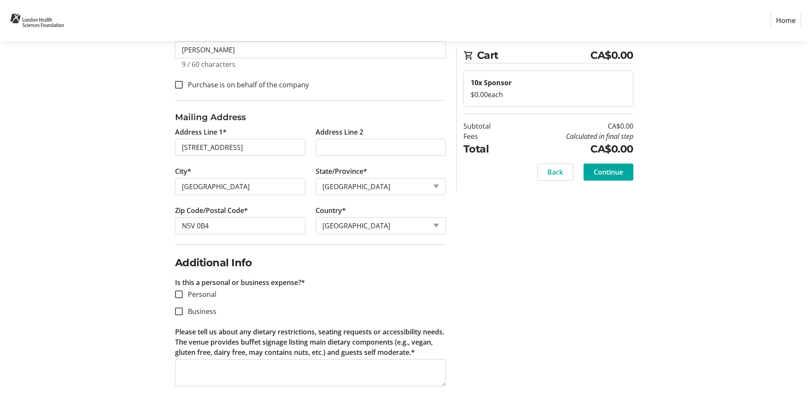
scroll to position [221, 0]
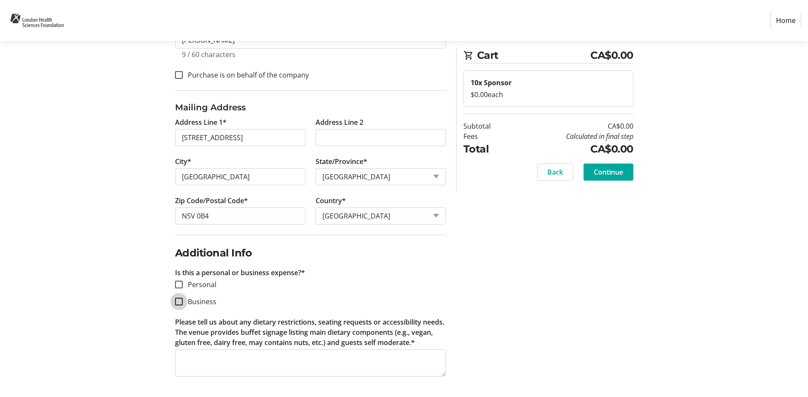
click at [182, 303] on input "Business" at bounding box center [179, 302] width 8 height 8
checkbox input "true"
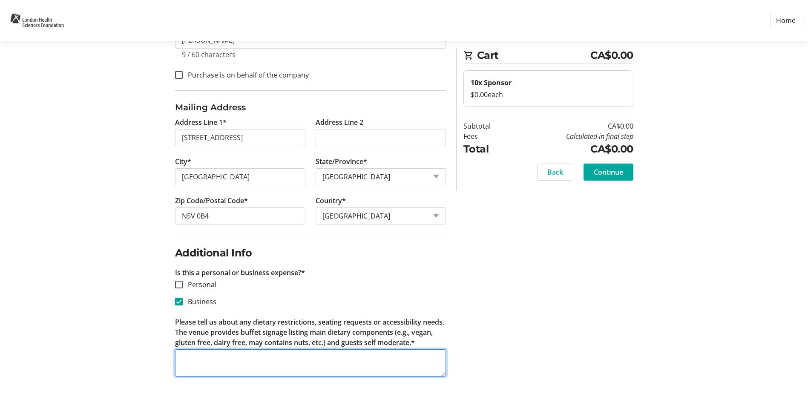
click at [215, 364] on textarea "Please tell us about any dietary restrictions, seating requests or accessibilit…" at bounding box center [310, 362] width 271 height 27
type textarea "N/A"
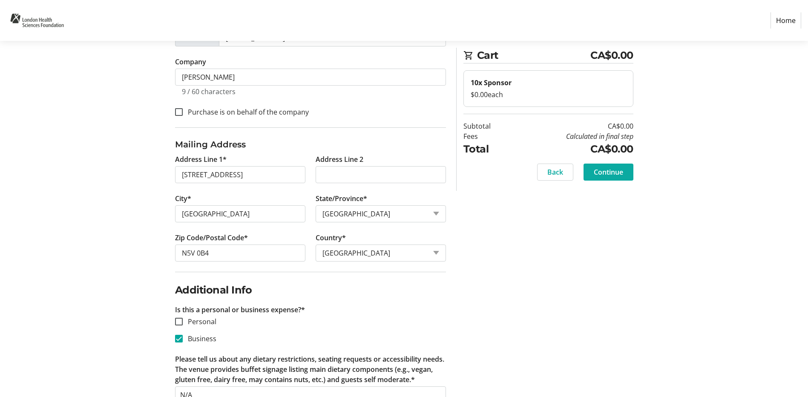
scroll to position [136, 0]
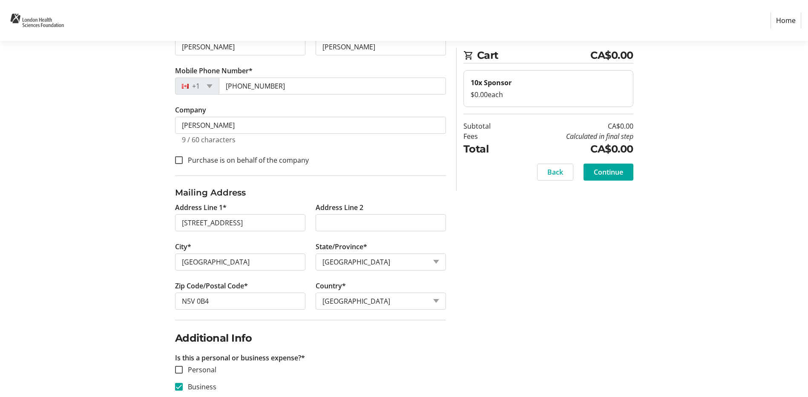
click at [617, 173] on span "Continue" at bounding box center [608, 172] width 29 height 10
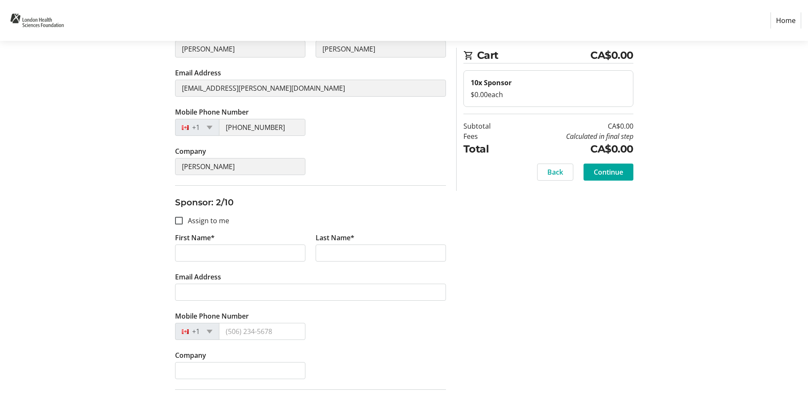
scroll to position [213, 0]
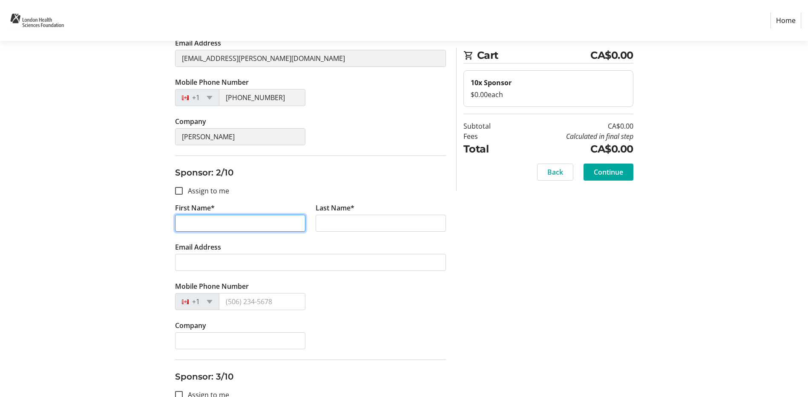
click at [254, 222] on input "First Name*" at bounding box center [240, 223] width 130 height 17
paste input "jason"
type input "jason"
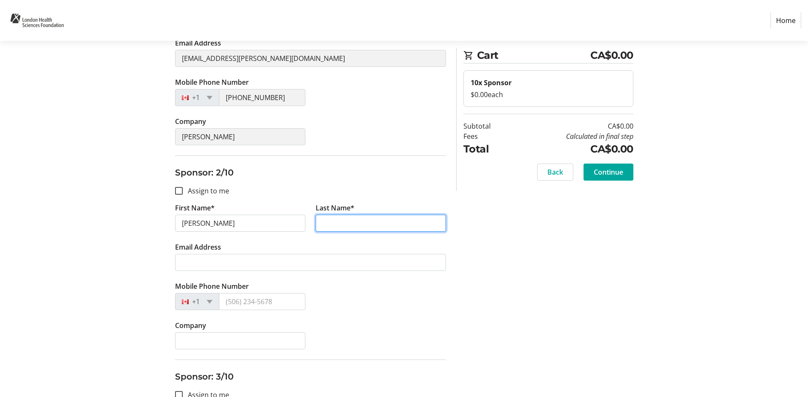
click at [352, 225] on input "Last Name*" at bounding box center [380, 223] width 130 height 17
paste input "snowden"
type input "snowden"
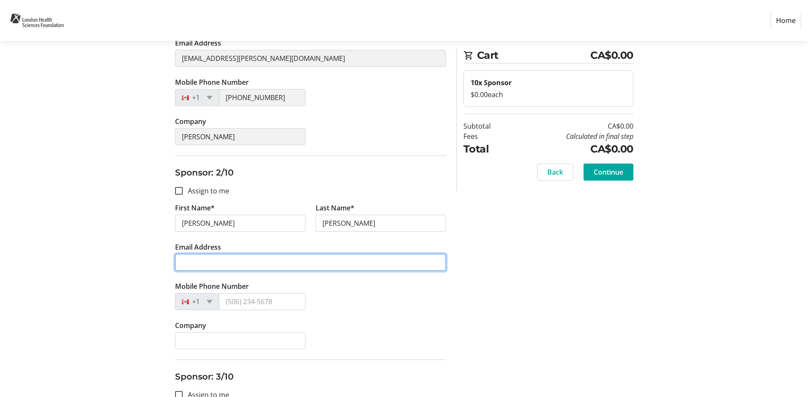
click at [215, 257] on input "Email Address" at bounding box center [310, 262] width 271 height 17
paste input "snowdens@rogers.com"
type input "snowdens@rogers.com"
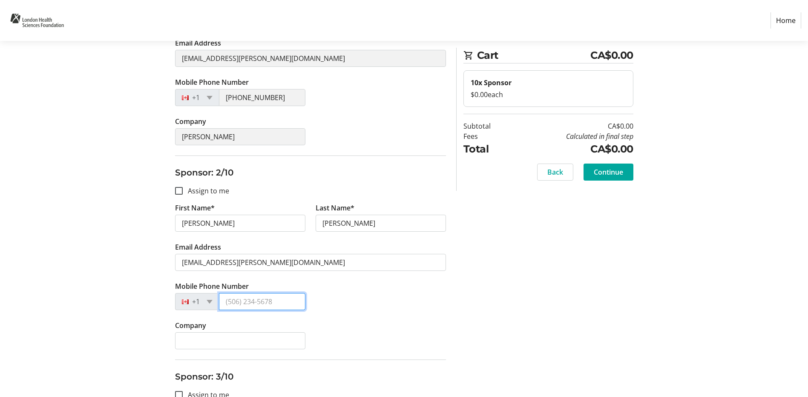
click at [237, 302] on input "Mobile Phone Number" at bounding box center [262, 301] width 86 height 17
paste input "(519) 639-8305"
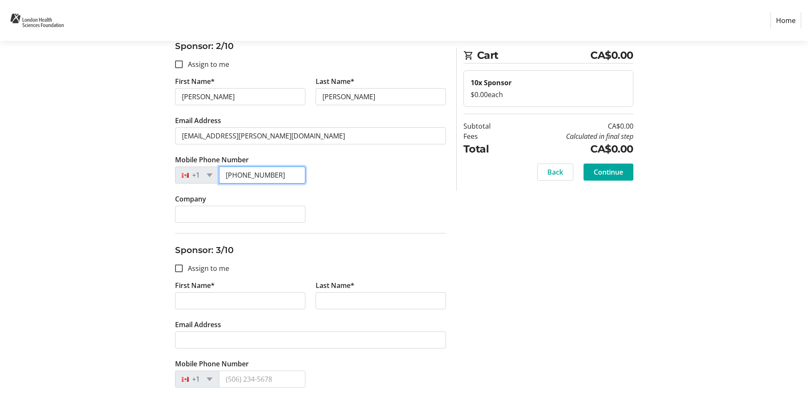
scroll to position [341, 0]
type input "(519) 639-8305"
click at [256, 294] on input "First Name*" at bounding box center [240, 299] width 130 height 17
paste input "Danielle"
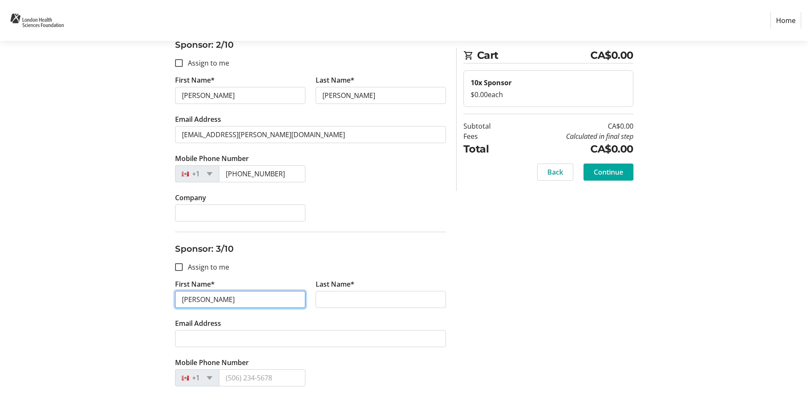
type input "Danielle"
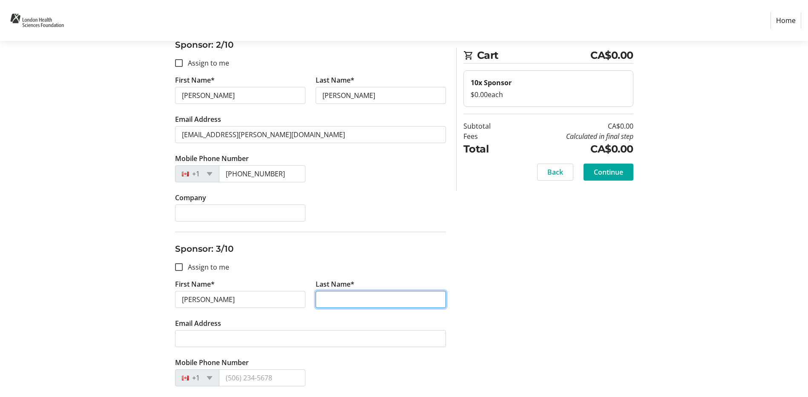
click at [394, 297] on input "Last Name*" at bounding box center [380, 299] width 130 height 17
paste input "Schwemler"
type input "Schwemler"
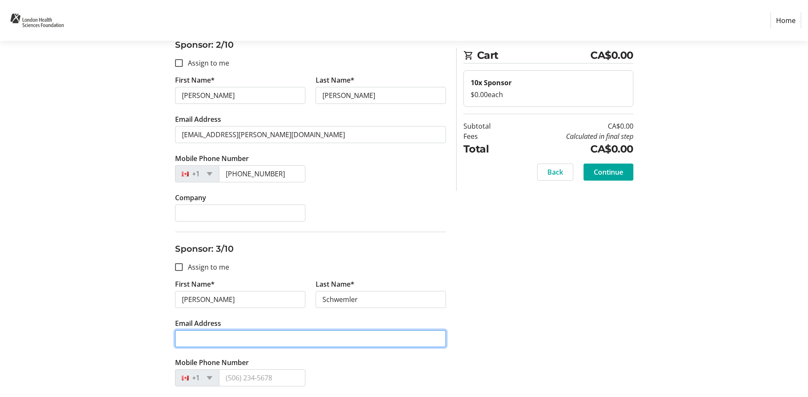
click at [240, 343] on input "Email Address" at bounding box center [310, 338] width 271 height 17
paste input "forestcitycontracting@hotmail.com"
type input "forestcitycontracting@hotmail.com"
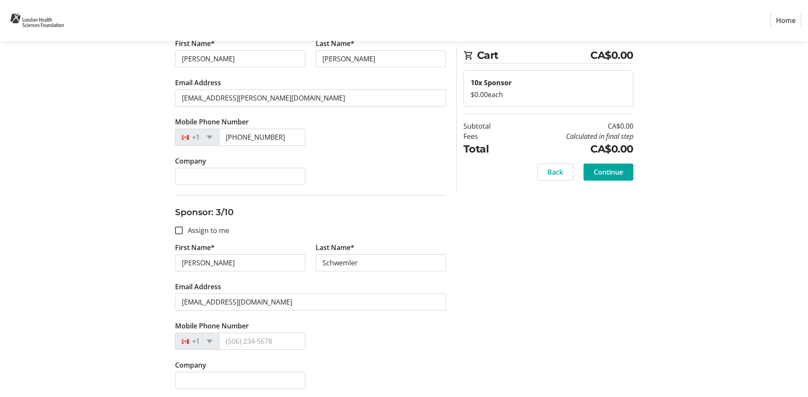
scroll to position [426, 0]
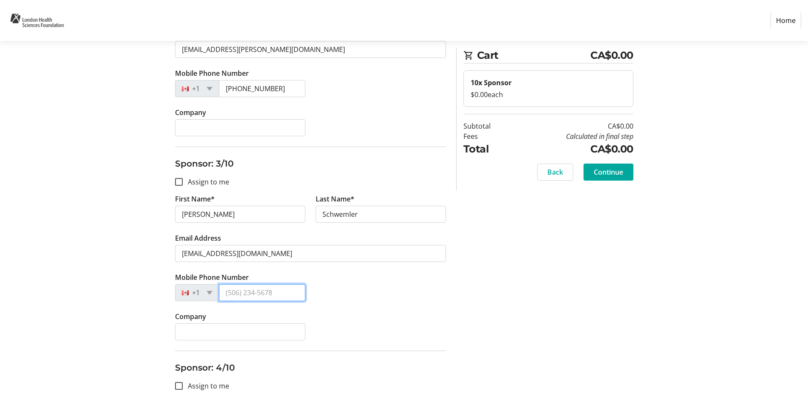
click at [258, 286] on input "Mobile Phone Number" at bounding box center [262, 292] width 86 height 17
paste input "(519) 808-6610"
type input "(519) 808-6610"
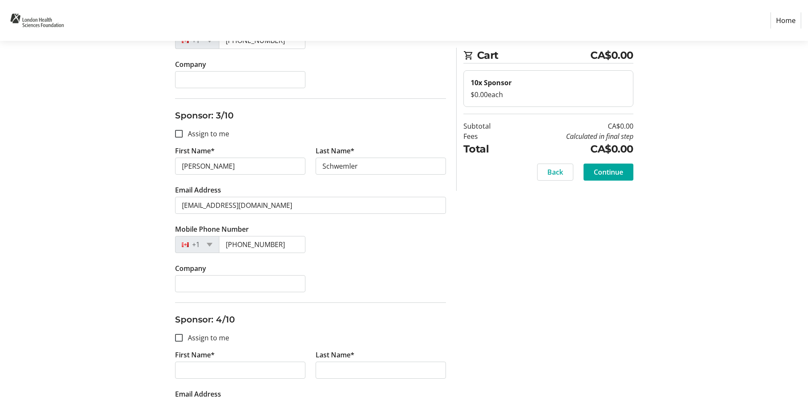
scroll to position [553, 0]
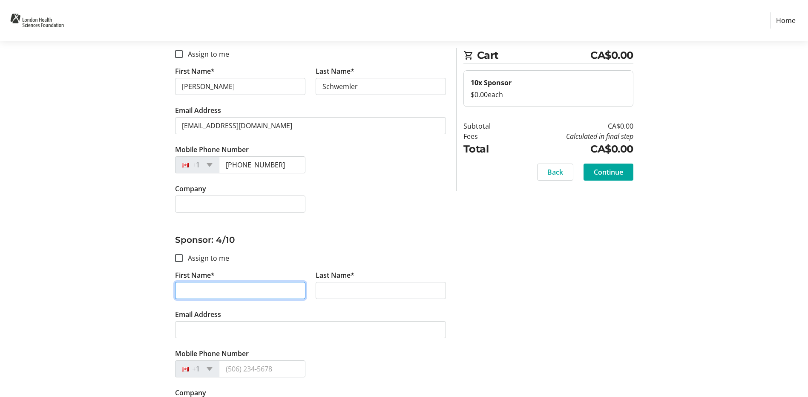
click at [209, 294] on input "First Name*" at bounding box center [240, 290] width 130 height 17
paste input "Danielle"
type input "Danielle"
drag, startPoint x: 203, startPoint y: 285, endPoint x: 218, endPoint y: 287, distance: 15.1
click at [203, 284] on input "Danielle" at bounding box center [240, 290] width 130 height 17
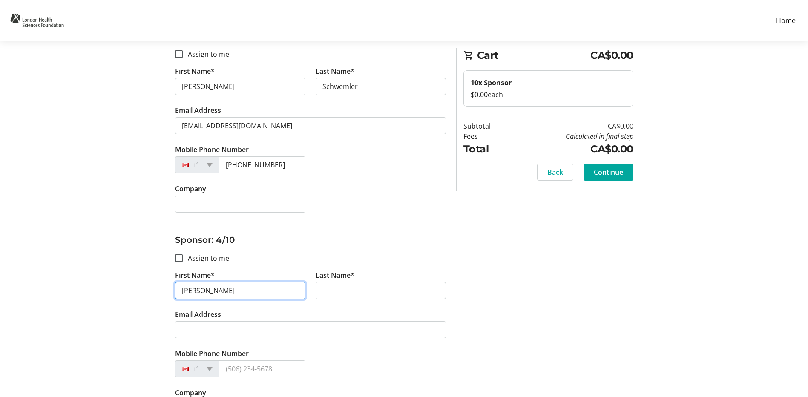
drag, startPoint x: 218, startPoint y: 287, endPoint x: 131, endPoint y: 287, distance: 86.9
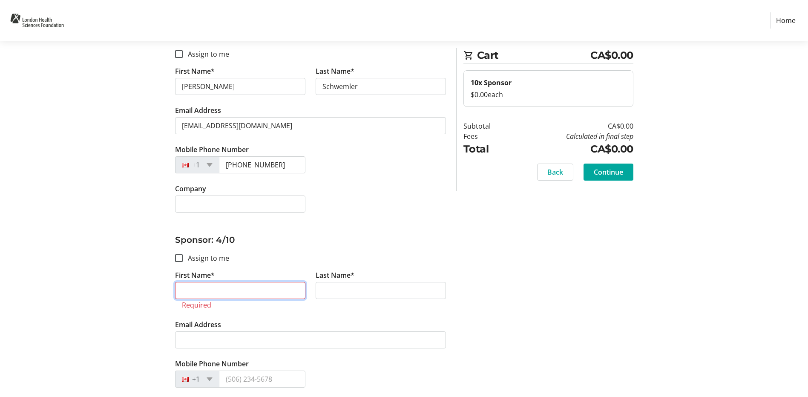
paste input "Derek"
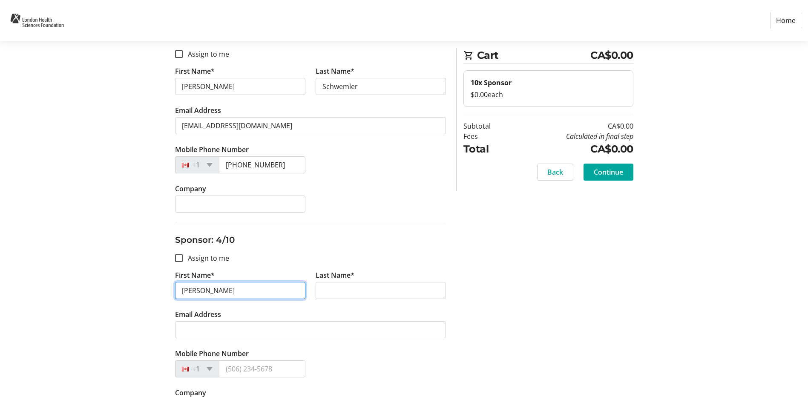
type input "Derek"
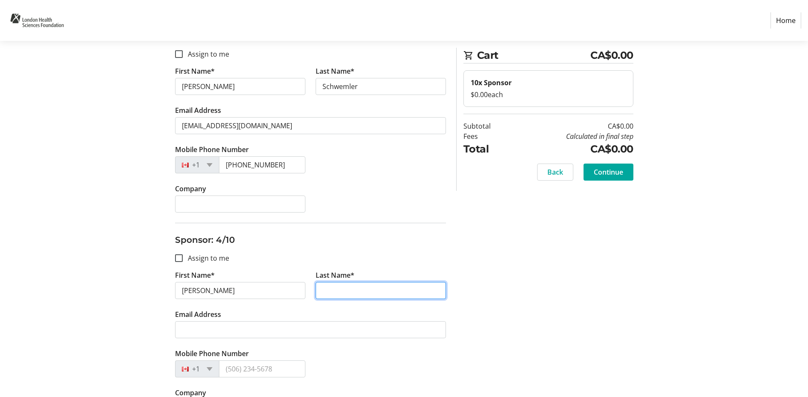
click at [379, 296] on input "Last Name*" at bounding box center [380, 290] width 130 height 17
paste input "Schwemler"
type input "Schwemler"
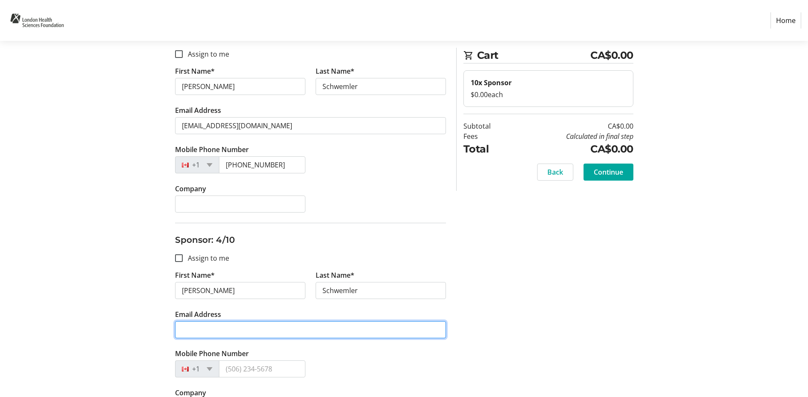
click at [337, 333] on input "Email Address" at bounding box center [310, 329] width 271 height 17
paste input "forestcitycontracting@hotmail.com"
type input "forestcitycontracting@hotmail.com"
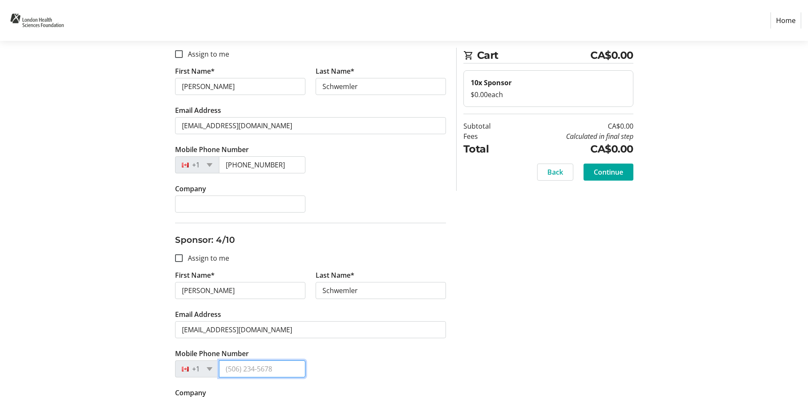
click at [259, 375] on input "Mobile Phone Number" at bounding box center [262, 368] width 86 height 17
paste input "(519) 808-6608"
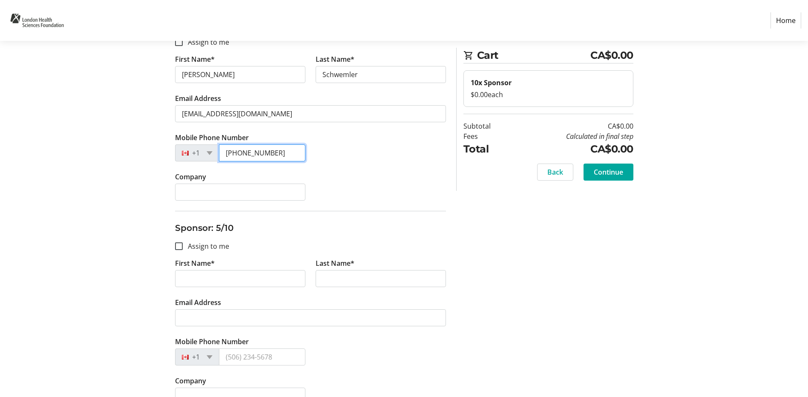
scroll to position [809, 0]
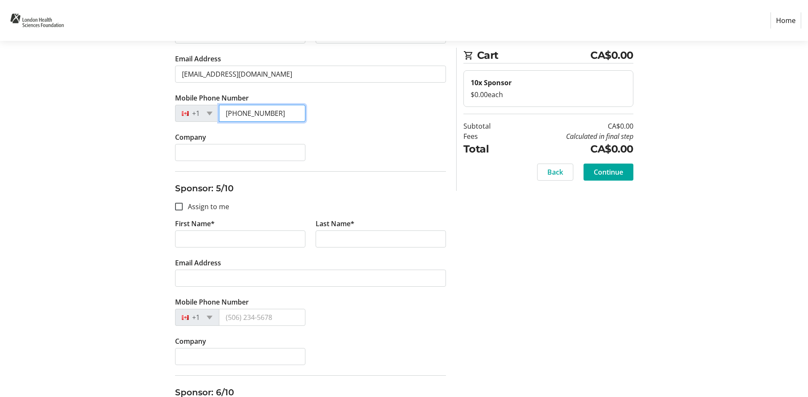
type input "(519) 808-6608"
click at [221, 240] on input "First Name*" at bounding box center [240, 238] width 130 height 17
paste input "Tabitha"
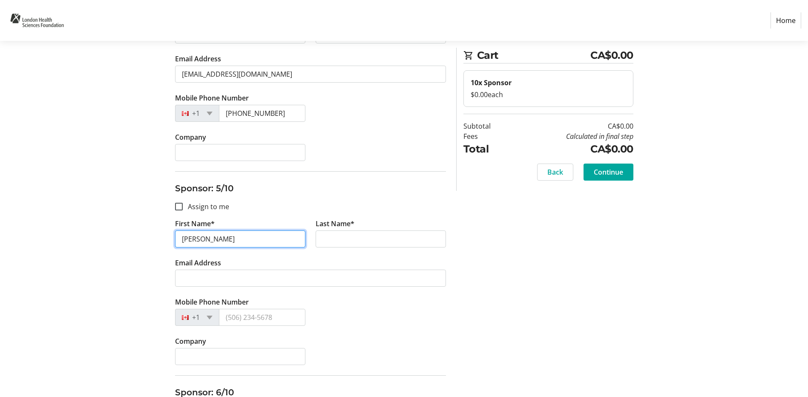
type input "Tabitha"
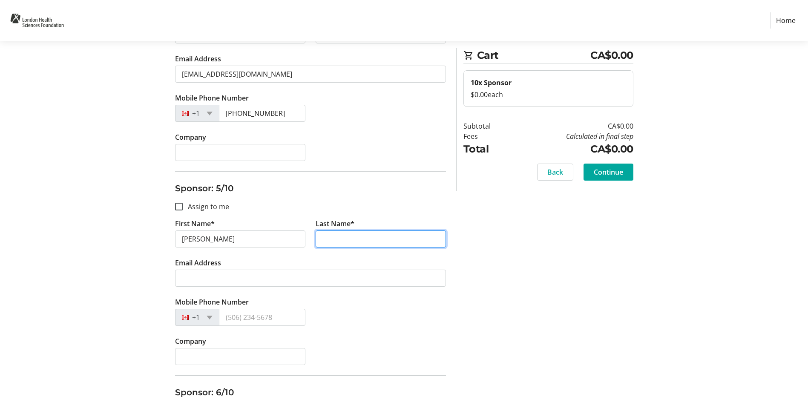
click at [332, 235] on input "Last Name*" at bounding box center [380, 238] width 130 height 17
paste input "Thompson"
type input "Thompson"
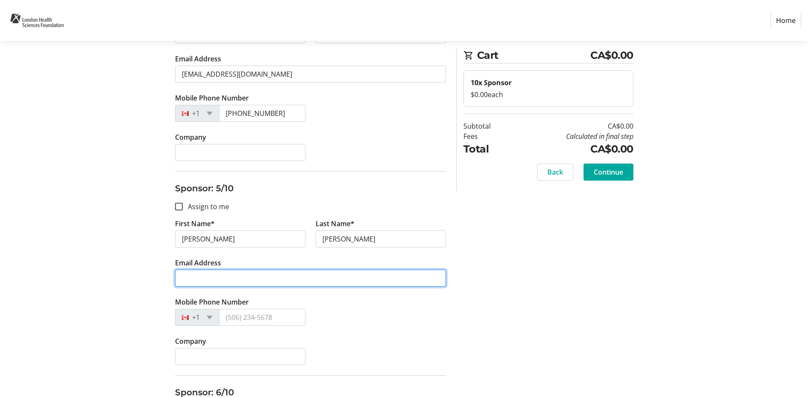
click at [315, 273] on input "Email Address" at bounding box center [310, 278] width 271 height 17
paste input "tabithathompson@hotmail.com"
type input "tabithathompson@hotmail.com"
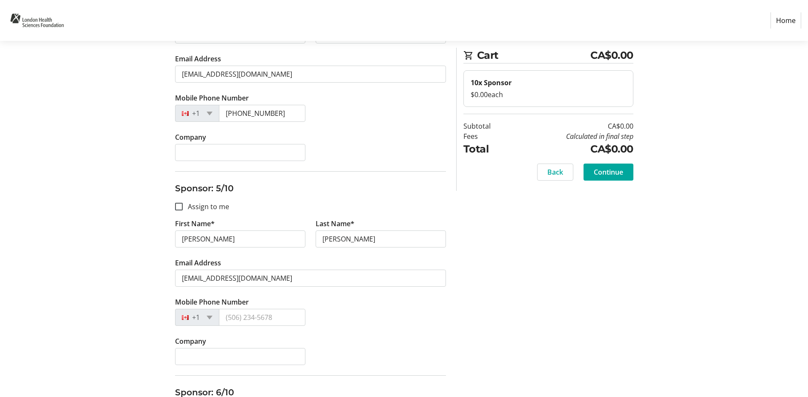
click at [271, 308] on tr-form-field "Mobile Phone Number +1" at bounding box center [240, 316] width 141 height 39
click at [261, 314] on input "Mobile Phone Number" at bounding box center [262, 317] width 86 height 17
paste input "(519) 280-4522"
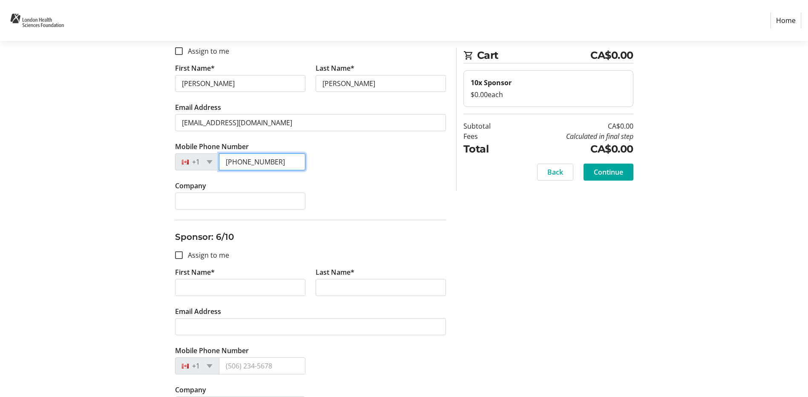
scroll to position [979, 0]
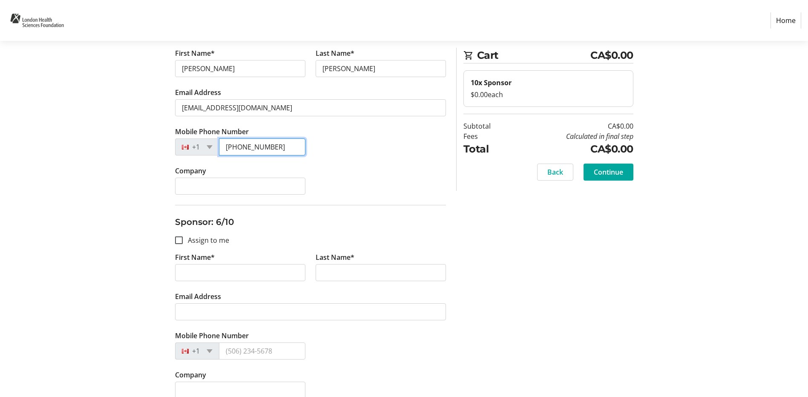
type input "(519) 280-4522"
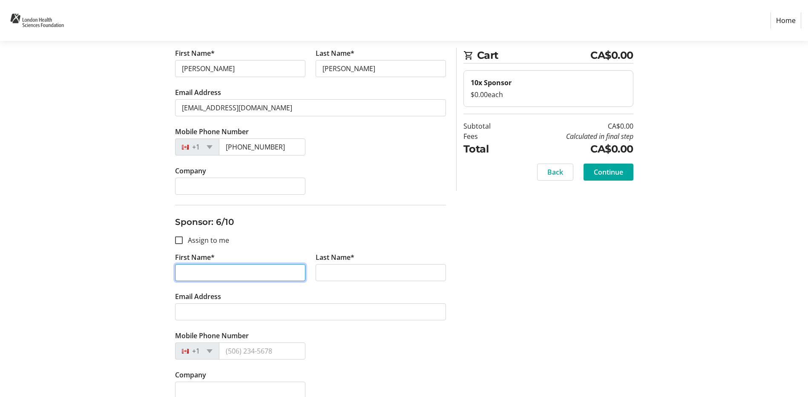
click at [185, 272] on input "First Name*" at bounding box center [240, 272] width 130 height 17
paste input "Bob"
type input "Bob"
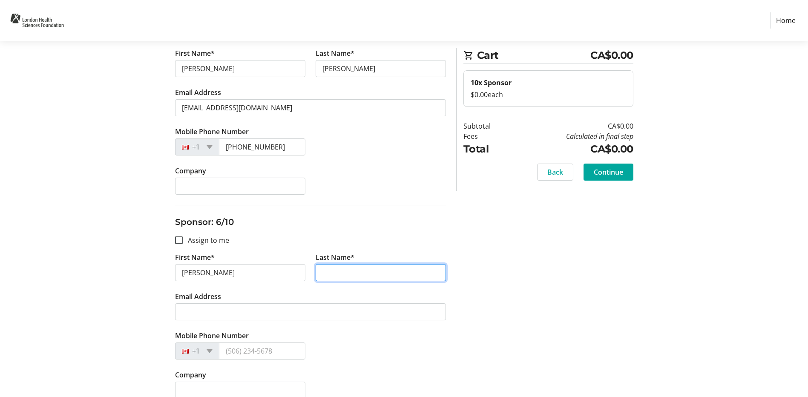
click at [342, 273] on input "Last Name*" at bounding box center [380, 272] width 130 height 17
click at [322, 273] on input "Last Name*" at bounding box center [380, 272] width 130 height 17
paste input "Thompson"
type input "Thompson"
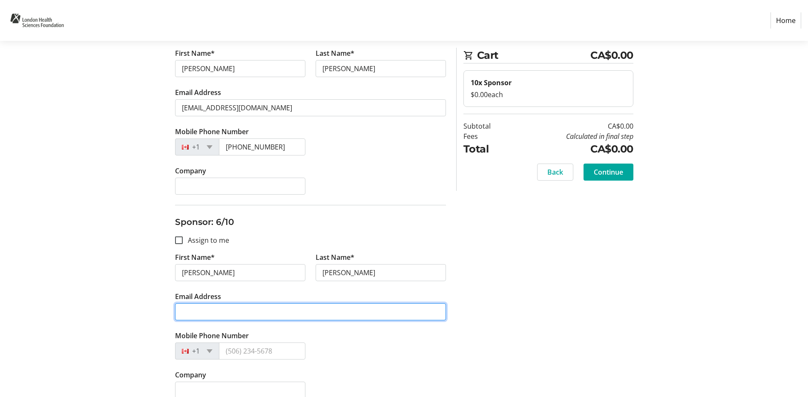
click at [207, 307] on input "Email Address" at bounding box center [310, 311] width 271 height 17
paste input "robert.thompson@hotmail.com"
type input "robert.thompson@hotmail.com"
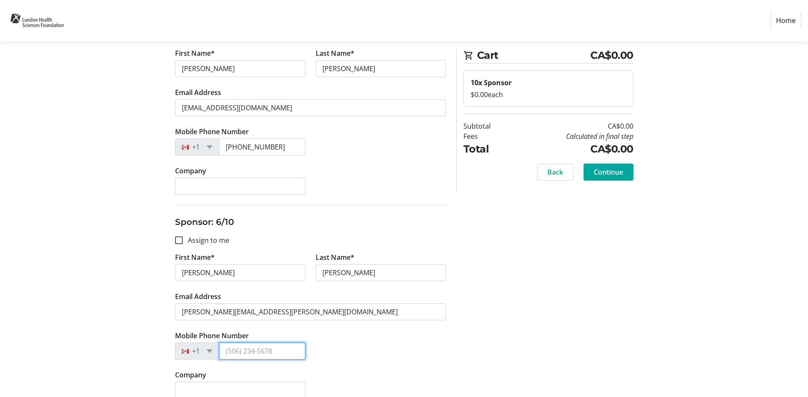
click at [249, 353] on input "Mobile Phone Number" at bounding box center [262, 350] width 86 height 17
paste input "(519) 280-4524"
type input "(519) 280-4524"
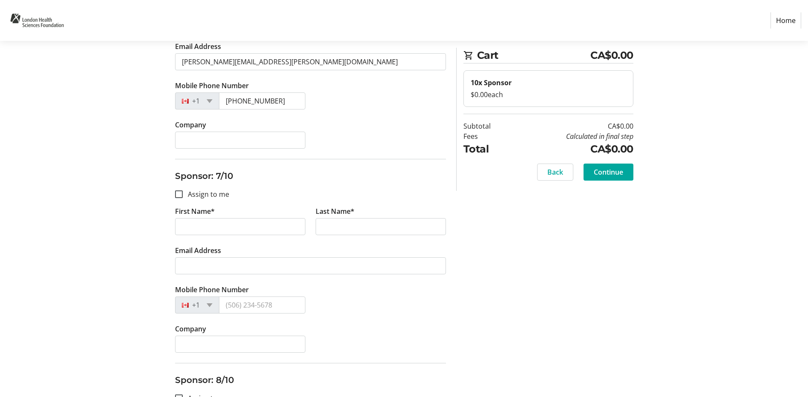
scroll to position [1235, 0]
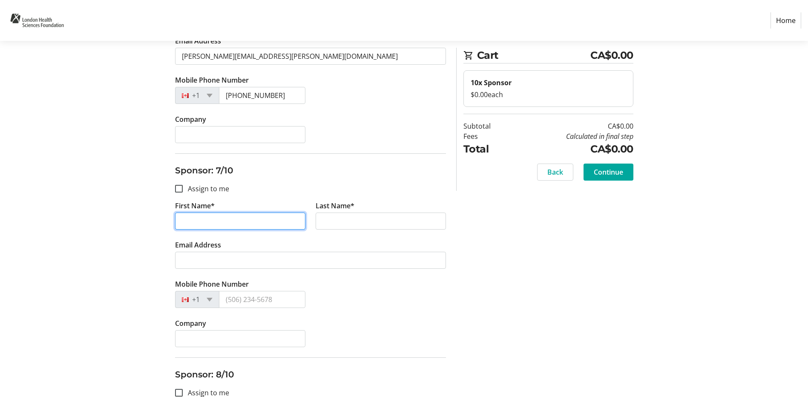
click at [203, 219] on input "First Name*" at bounding box center [240, 220] width 130 height 17
paste input "Andrea"
type input "Andrea"
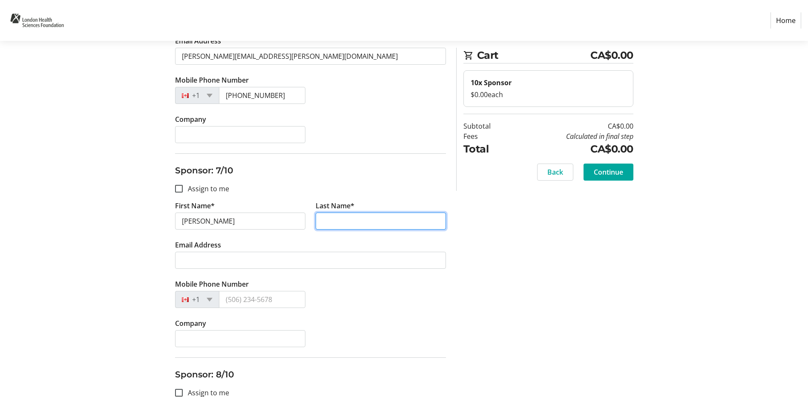
click at [355, 221] on input "Last Name*" at bounding box center [380, 220] width 130 height 17
paste input "Davies"
type input "Davies"
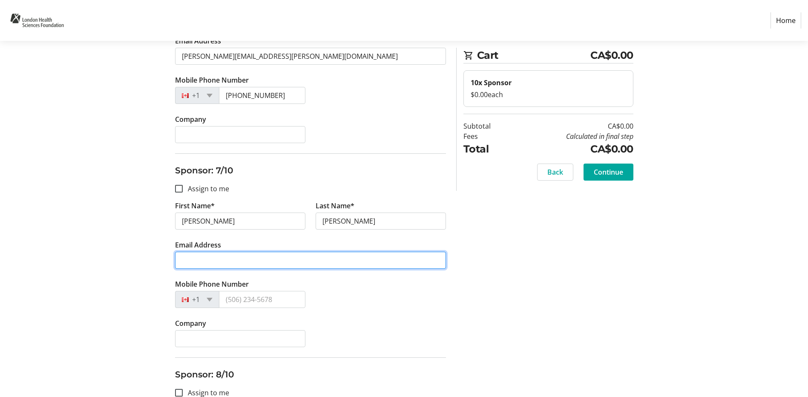
click at [299, 266] on input "Email Address" at bounding box center [310, 260] width 271 height 17
paste input "andrea@homeologyrealestate.ca"
type input "andrea@homeologyrealestate.ca"
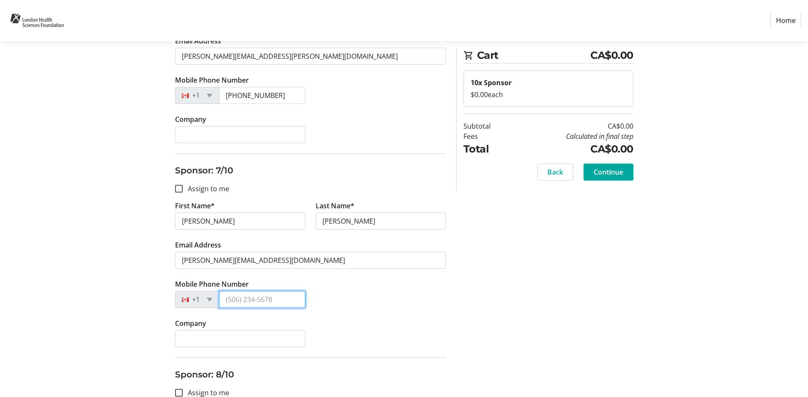
click at [251, 295] on input "Mobile Phone Number" at bounding box center [262, 299] width 86 height 17
paste input "(519) 670-2875"
type input "(519) 670-2875"
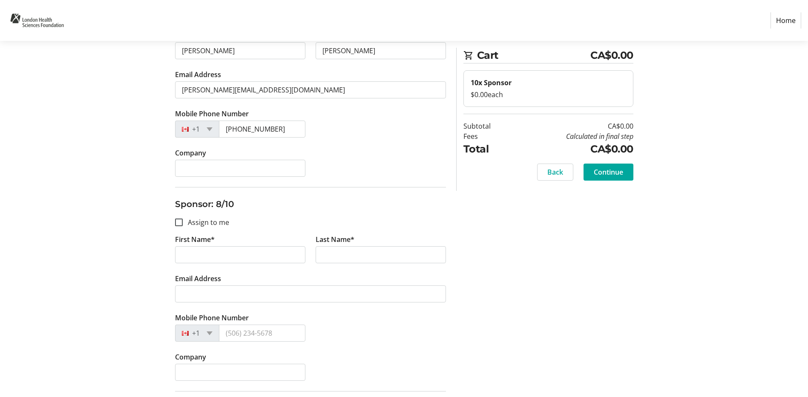
scroll to position [1490, 0]
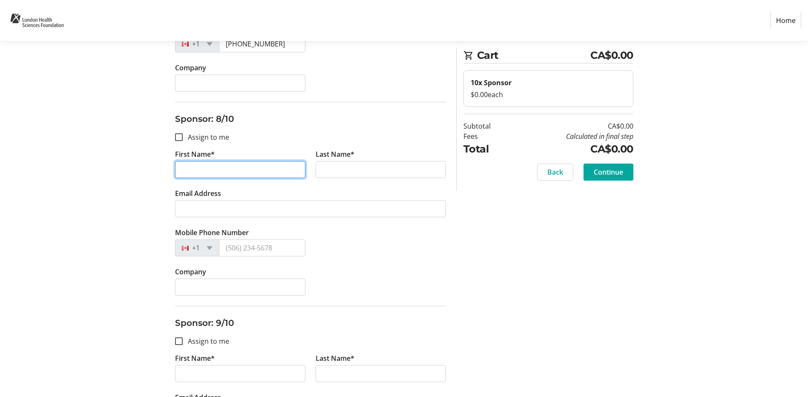
click at [233, 169] on input "First Name*" at bounding box center [240, 169] width 130 height 17
paste input "Nick"
type input "Nick"
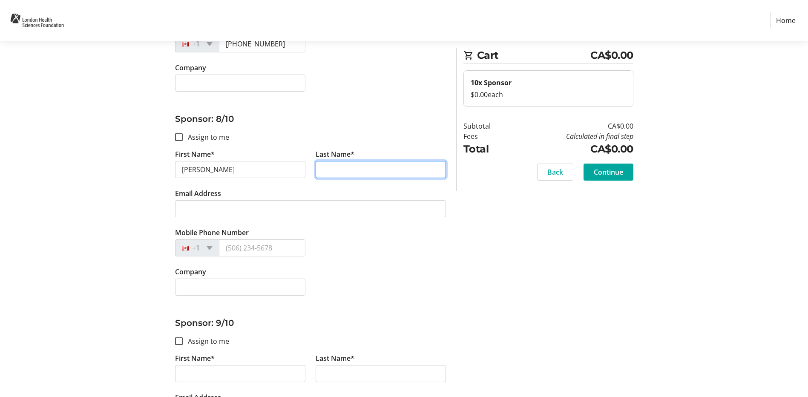
click at [385, 167] on input "Last Name*" at bounding box center [380, 169] width 130 height 17
paste input "Davies"
type input "Davies"
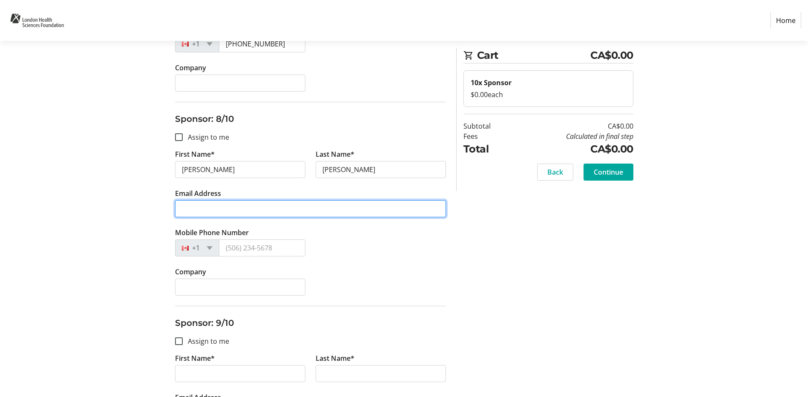
click at [253, 210] on input "Email Address" at bounding box center [310, 208] width 271 height 17
paste input "nick@homeologyrealestate.ca"
type input "nick@homeologyrealestate.ca"
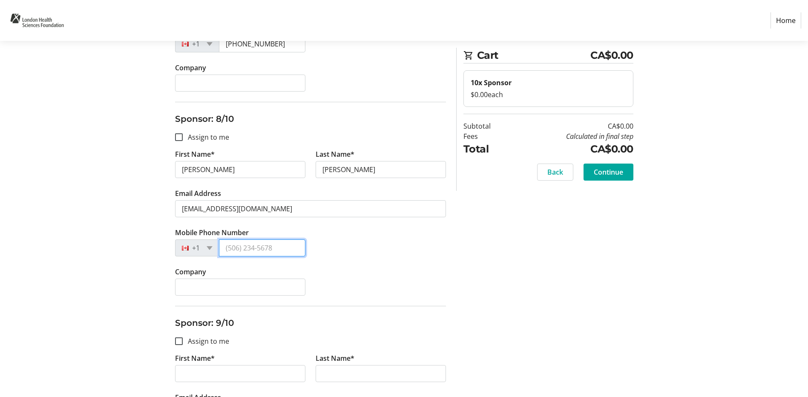
click at [278, 251] on input "Mobile Phone Number" at bounding box center [262, 247] width 86 height 17
paste input "(519) 649-8691"
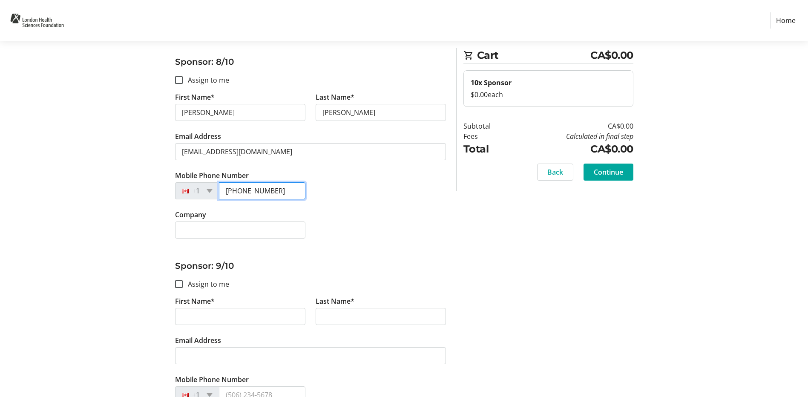
scroll to position [1660, 0]
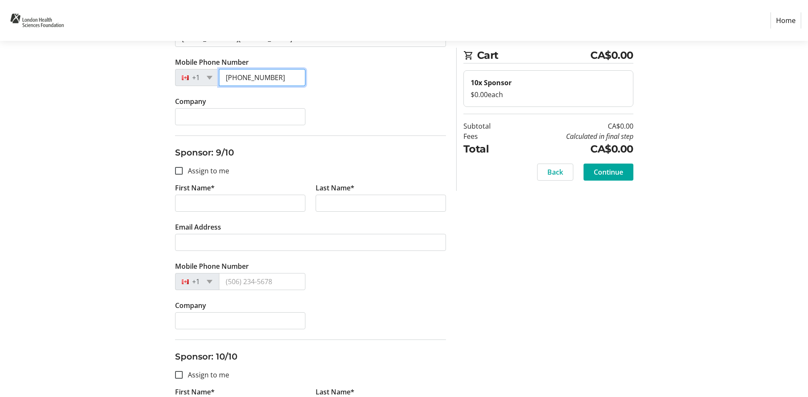
type input "(519) 649-8691"
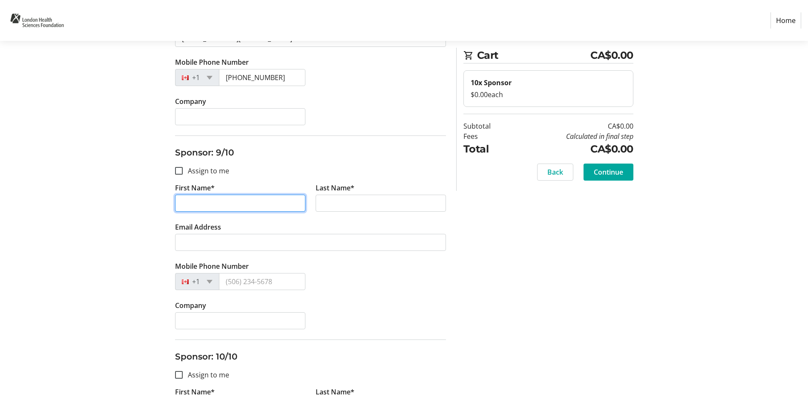
click at [241, 208] on input "First Name*" at bounding box center [240, 203] width 130 height 17
paste input "Amanda"
type input "Amanda"
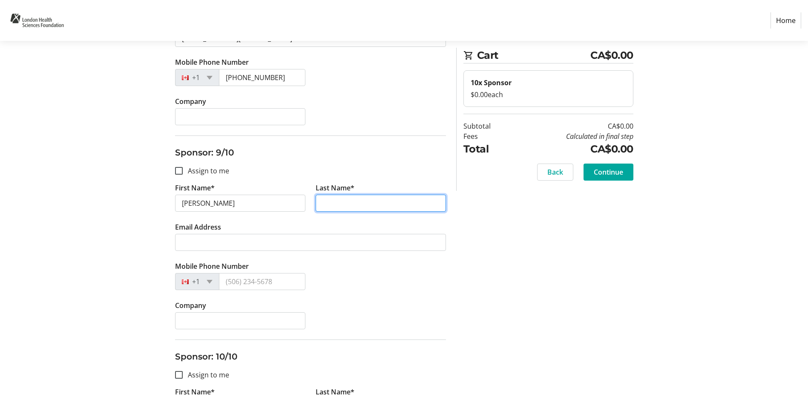
click at [347, 205] on input "Last Name*" at bounding box center [380, 203] width 130 height 17
paste input "Lambert"
type input "Lambert"
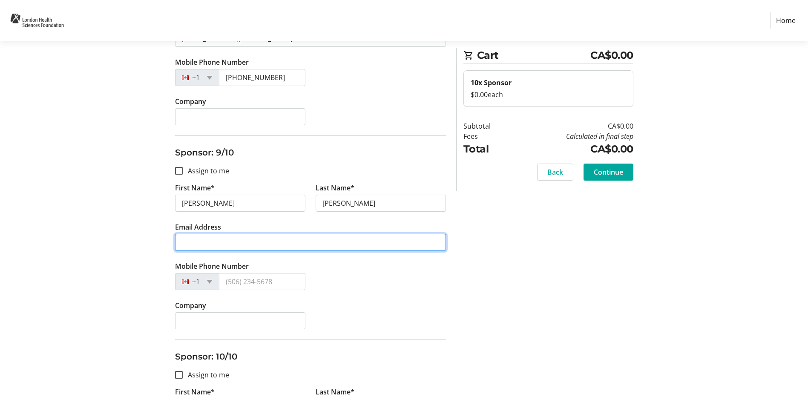
click at [188, 240] on input "Email Address" at bounding box center [310, 242] width 271 height 17
paste input "amandajoylambert18@gmail.com"
type input "amandajoylambert18@gmail.com"
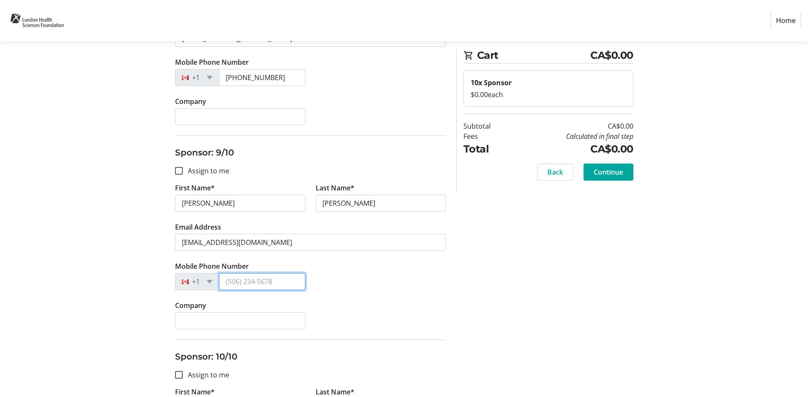
click at [252, 283] on input "Mobile Phone Number" at bounding box center [262, 281] width 86 height 17
paste input "(519) 870-8880"
type input "(519) 870-8880"
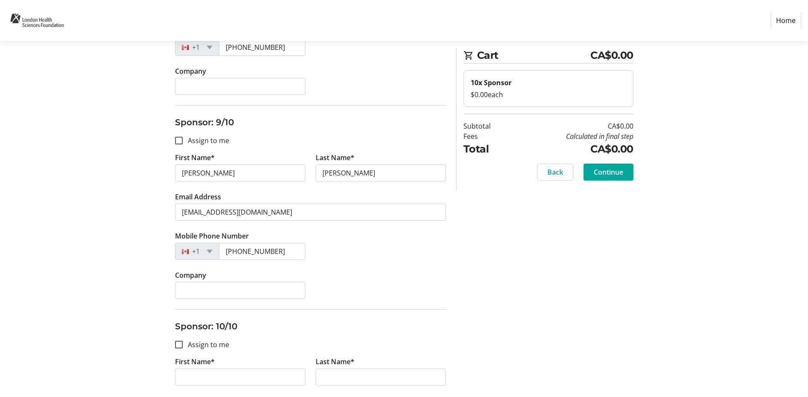
scroll to position [1807, 0]
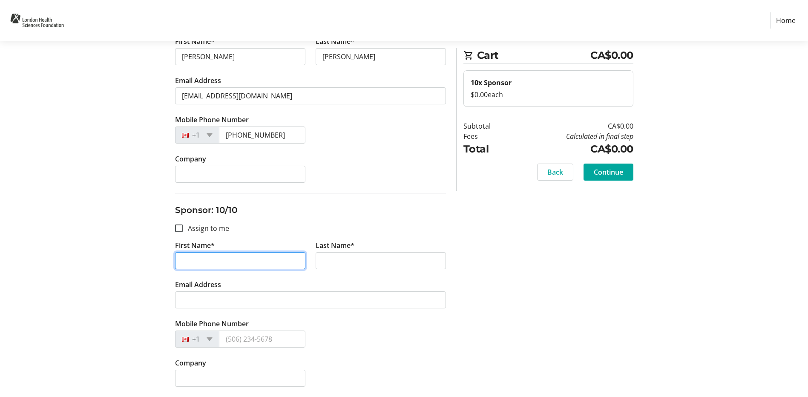
click at [208, 261] on input "First Name*" at bounding box center [240, 260] width 130 height 17
paste input "Mike"
type input "Mike"
click at [325, 251] on tr-form-field "Last Name*" at bounding box center [380, 259] width 141 height 39
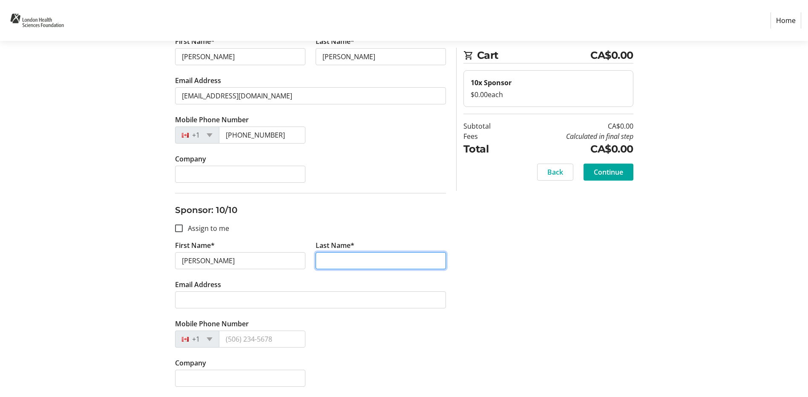
click at [327, 255] on input "Last Name*" at bounding box center [380, 260] width 130 height 17
paste input "Lambert"
type input "Lambert"
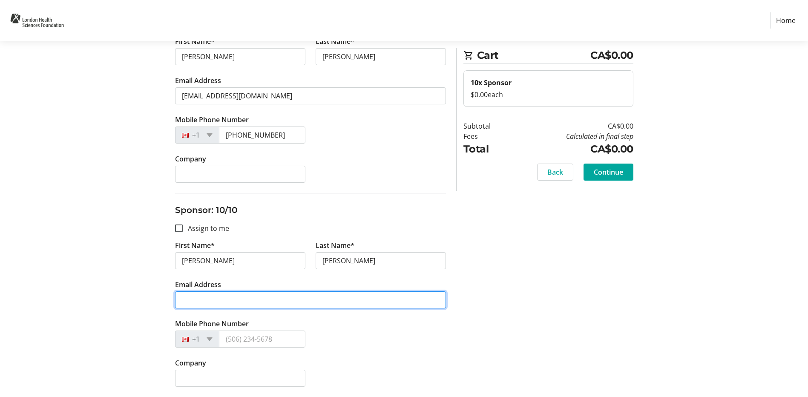
click at [247, 291] on input "Email Address" at bounding box center [310, 299] width 271 height 17
paste input "mlambert@glc.on.ca"
type input "mlambert@glc.on.ca"
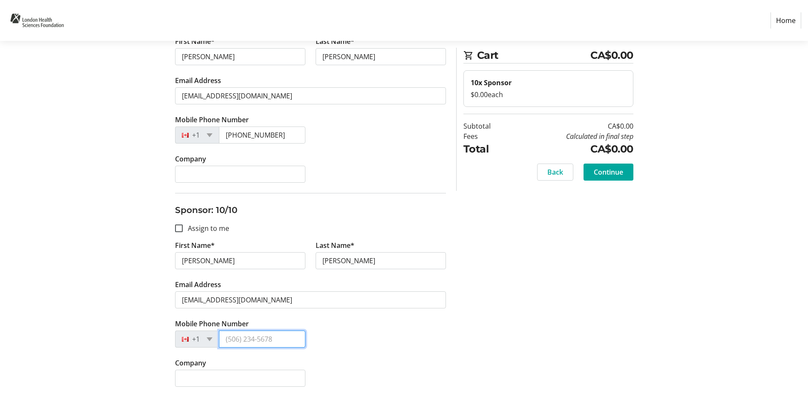
click at [248, 341] on input "Mobile Phone Number" at bounding box center [262, 338] width 86 height 17
paste input "(519) 868-0700"
type input "(519) 868-0700"
click at [614, 174] on span "Continue" at bounding box center [608, 172] width 29 height 10
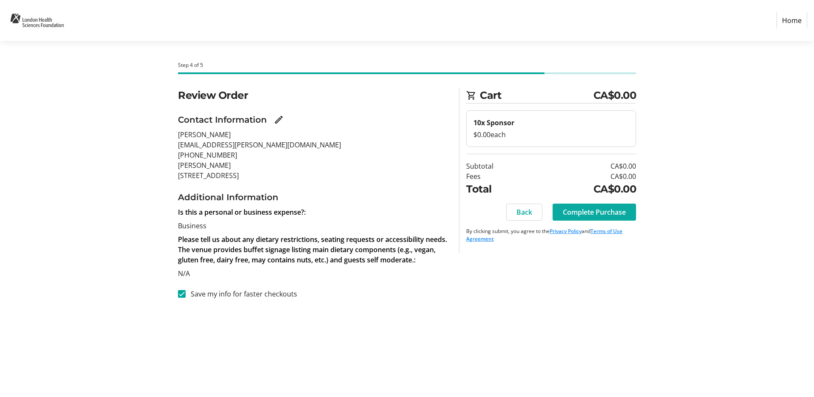
click at [587, 210] on span "Complete Purchase" at bounding box center [594, 212] width 63 height 10
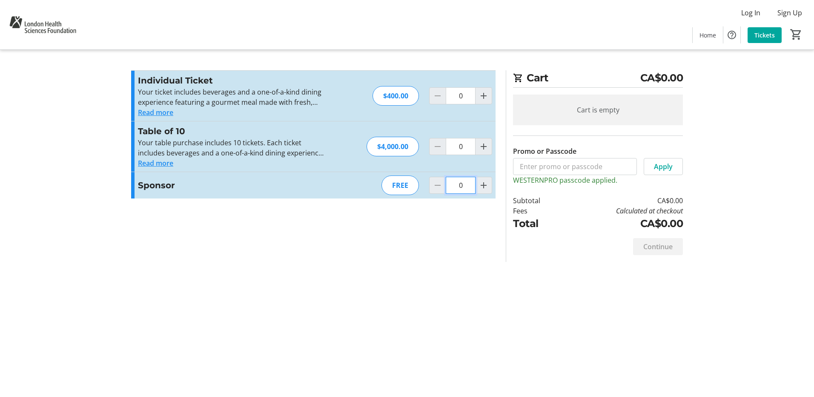
click at [467, 186] on input "0" at bounding box center [461, 185] width 30 height 17
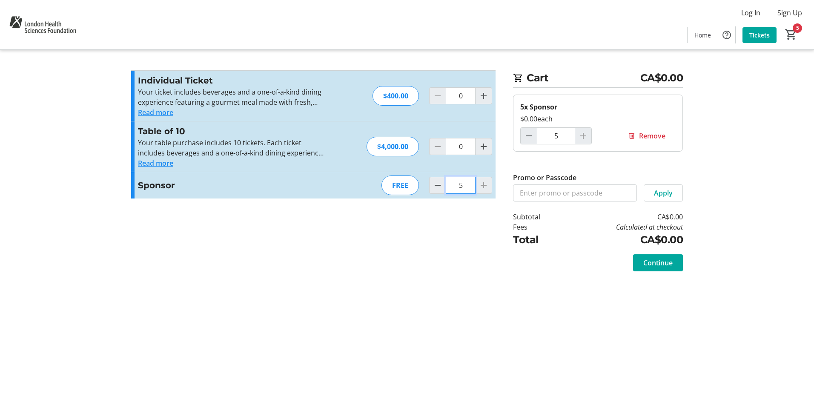
type input "5"
click at [573, 192] on input "Promo or Passcode" at bounding box center [575, 192] width 124 height 17
paste input "WESTERNPRO"
type input "WESTERNPRO"
click at [657, 194] on span "Apply" at bounding box center [663, 193] width 19 height 10
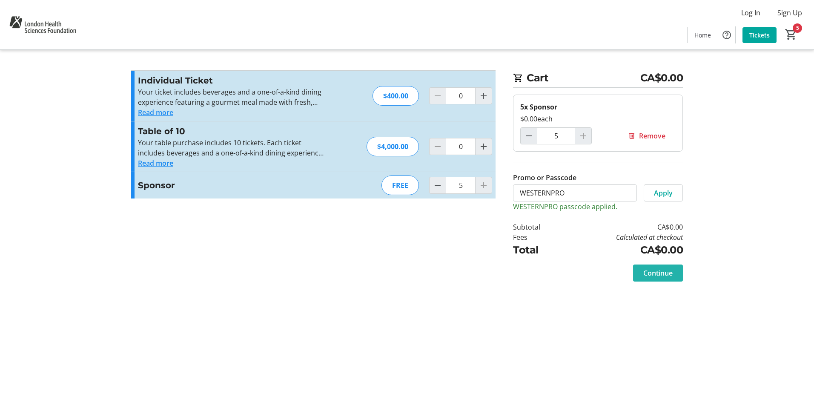
click at [665, 273] on span "Continue" at bounding box center [657, 273] width 29 height 10
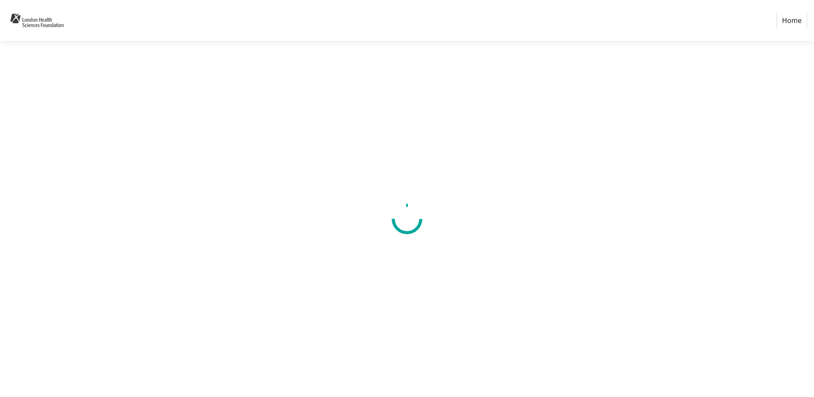
select select "CA"
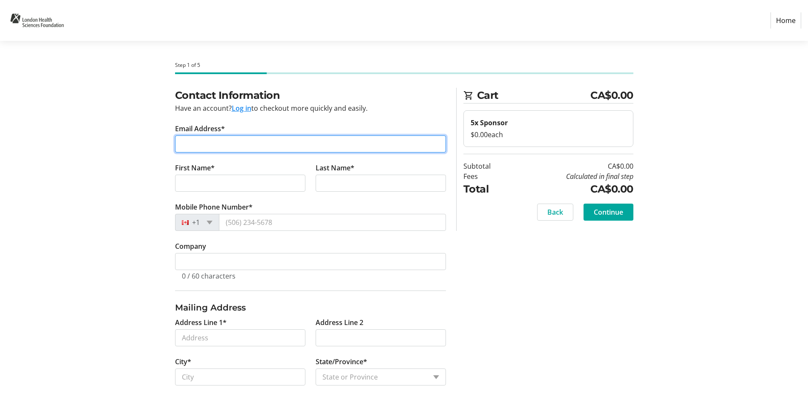
click at [254, 140] on input "Email Address*" at bounding box center [310, 143] width 271 height 17
paste input "mturnbull@proresp.com"
type input "mturnbull@proresp.com"
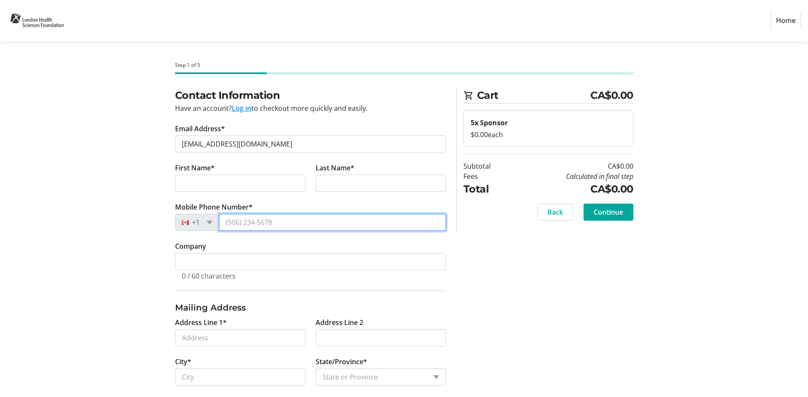
click at [247, 226] on input "Mobile Phone Number*" at bounding box center [332, 222] width 227 height 17
paste input "(416) 688-0286"
type input "(416) 688-0286"
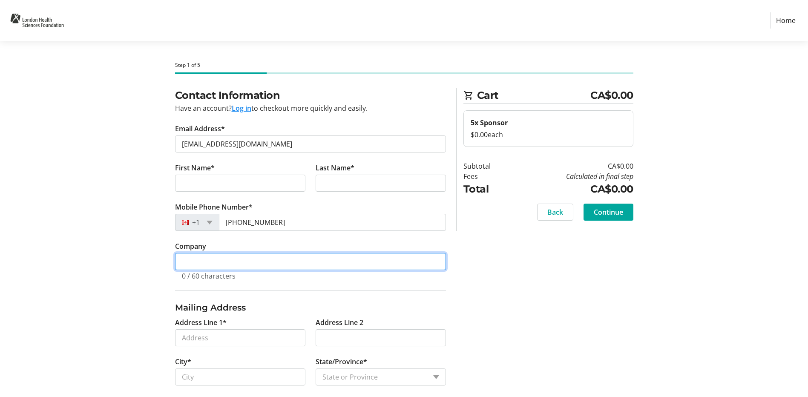
click at [206, 266] on input "Company" at bounding box center [310, 261] width 271 height 17
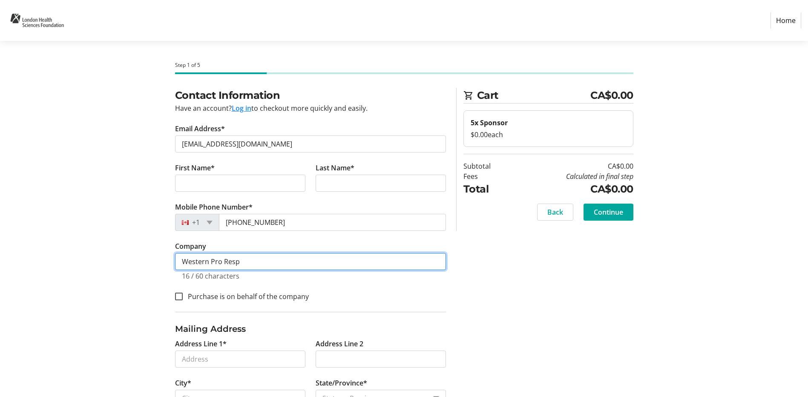
type input "Western Pro Resp"
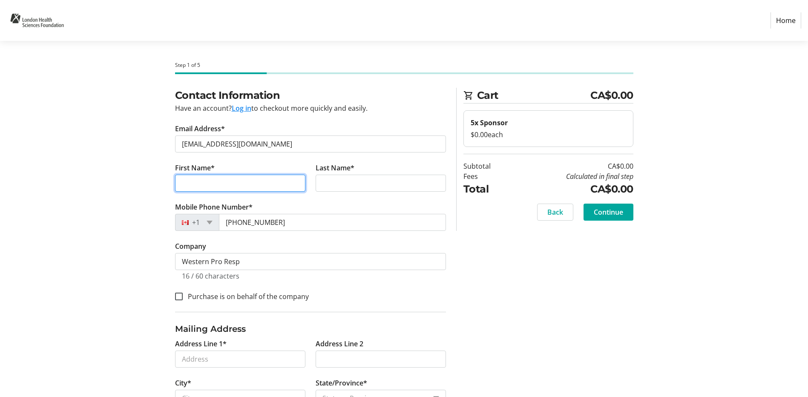
click at [210, 184] on input "First Name*" at bounding box center [240, 183] width 130 height 17
paste input "Miriam"
type input "Miriam"
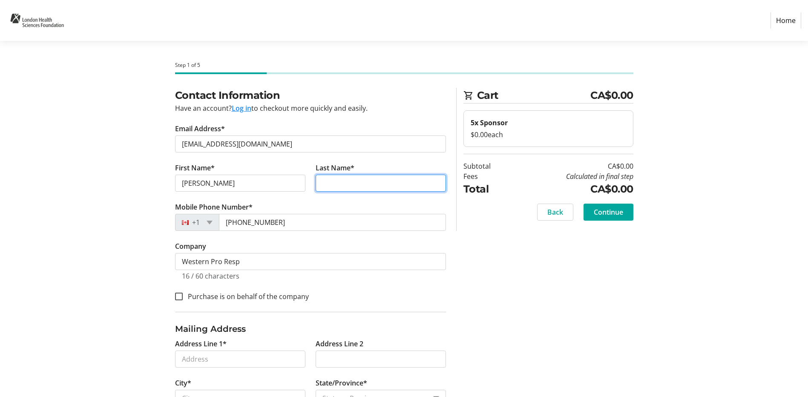
click at [344, 182] on input "Last Name*" at bounding box center [380, 183] width 130 height 17
paste input "Freymond Turnball"
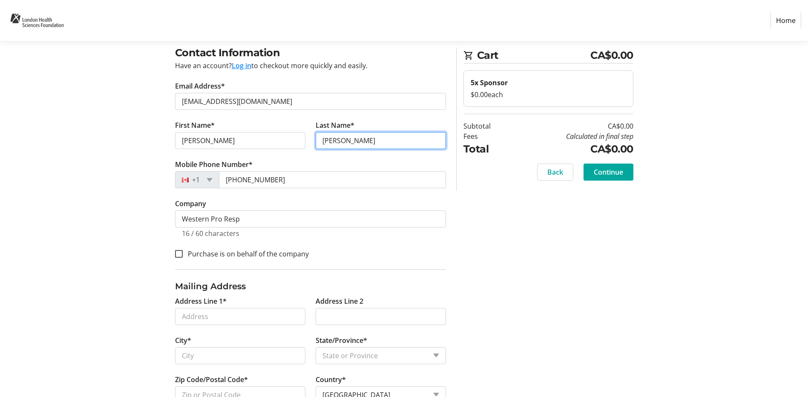
type input "Freymond Turnball"
click at [202, 325] on tr-form-field "Address Line 1*" at bounding box center [240, 315] width 141 height 39
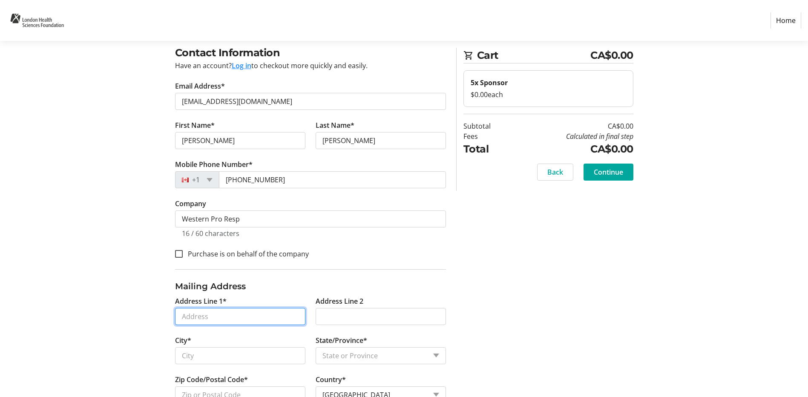
click at [193, 316] on input "Address Line 1*" at bounding box center [240, 316] width 130 height 17
paste input "339 Westminster Avenue Main Level,"
type input "339 Westminster Avenue"
type input "London"
select select "ON"
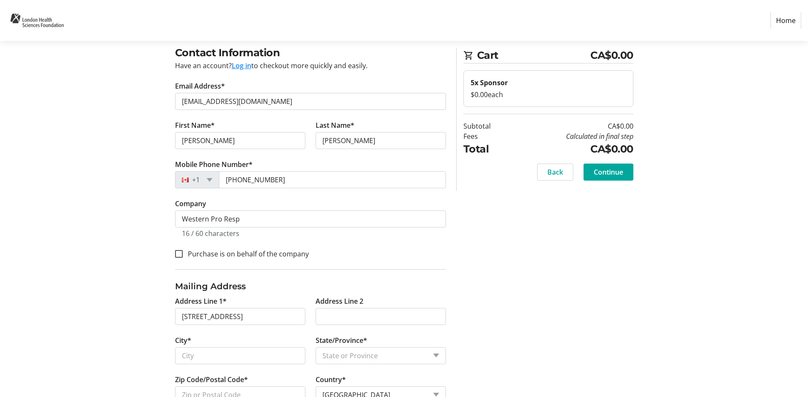
type input "N6C 4V3"
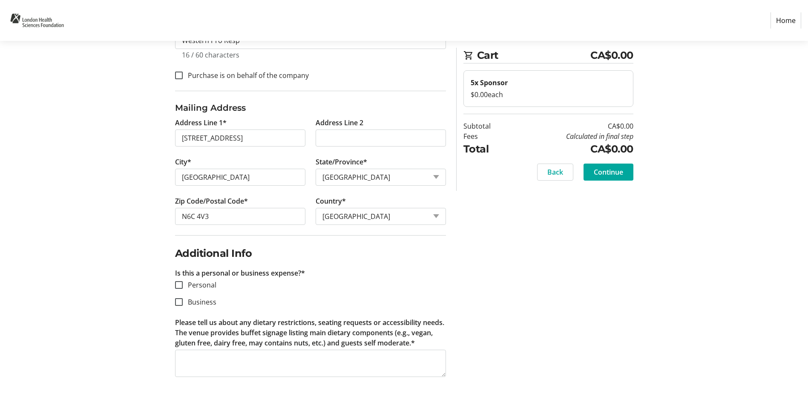
scroll to position [221, 0]
click at [182, 303] on input "Business" at bounding box center [179, 302] width 8 height 8
checkbox input "true"
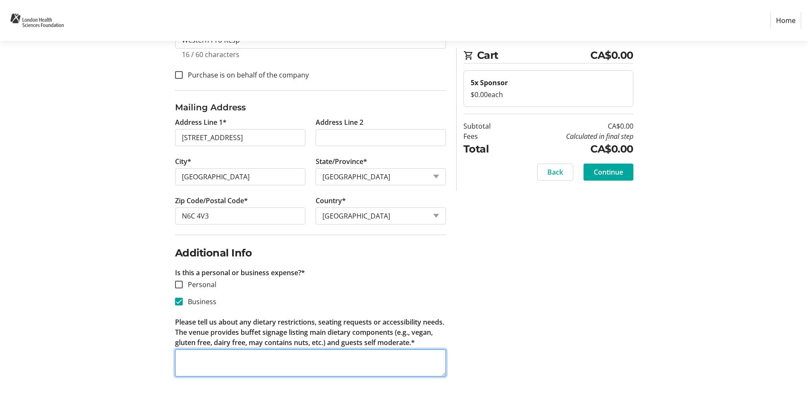
click at [190, 359] on textarea "Please tell us about any dietary restrictions, seating requests or accessibilit…" at bounding box center [310, 362] width 271 height 27
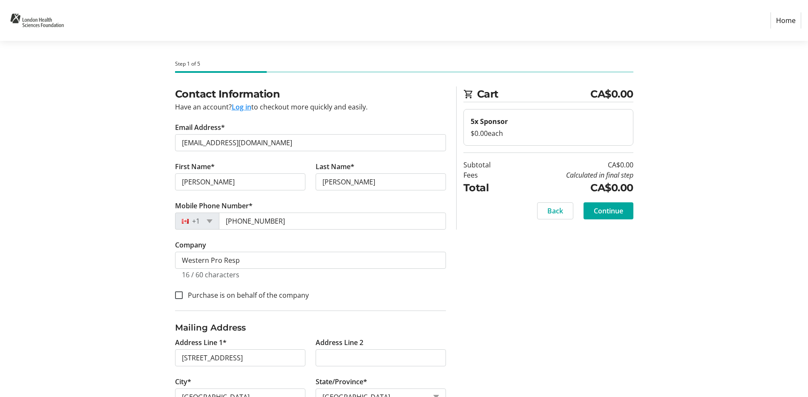
scroll to position [0, 0]
type textarea "N/A"
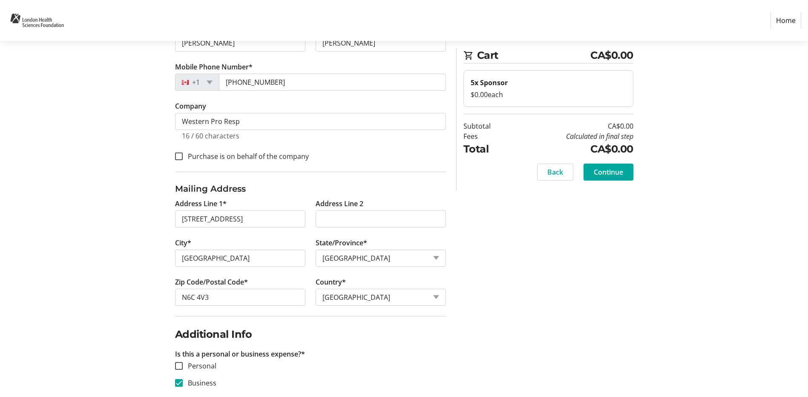
scroll to position [94, 0]
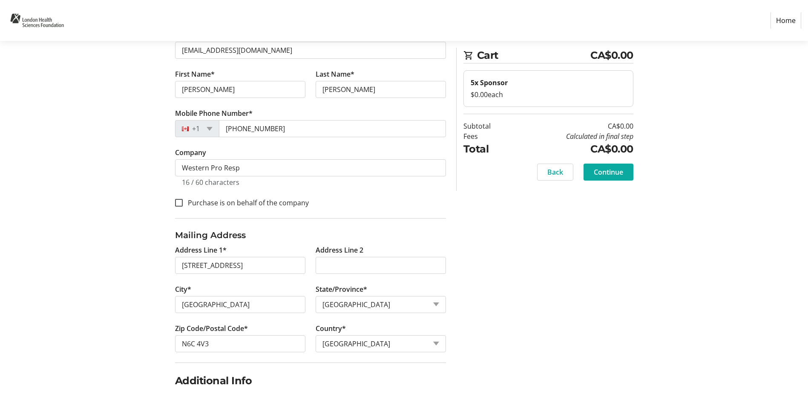
click at [611, 171] on span "Continue" at bounding box center [608, 172] width 29 height 10
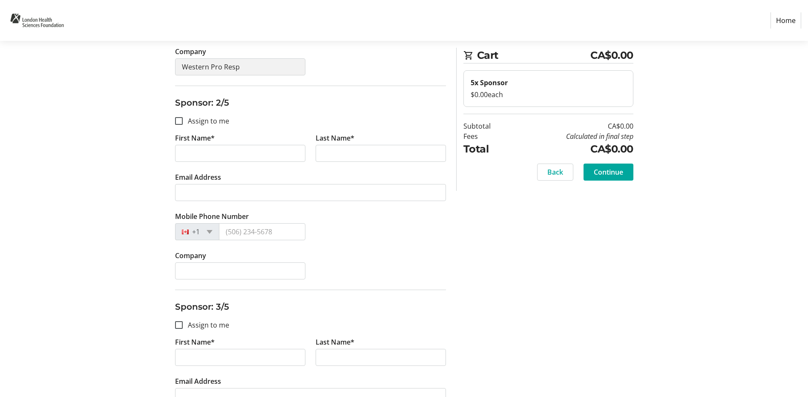
scroll to position [298, 0]
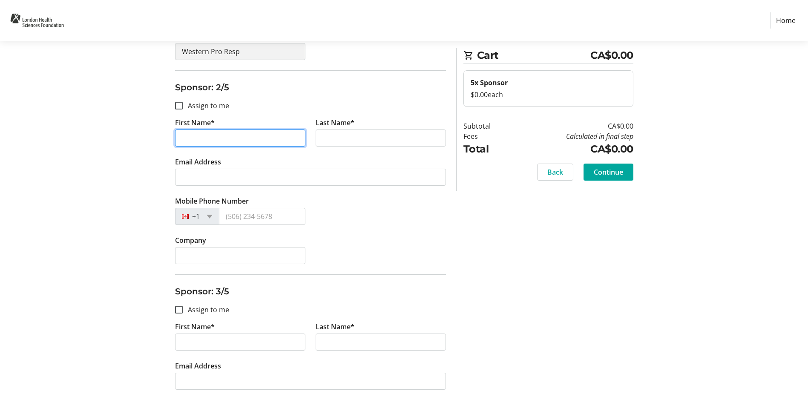
click at [225, 142] on input "First Name*" at bounding box center [240, 137] width 130 height 17
paste input "Brian"
type input "Brian"
click at [323, 120] on label "Last Name*" at bounding box center [334, 123] width 39 height 10
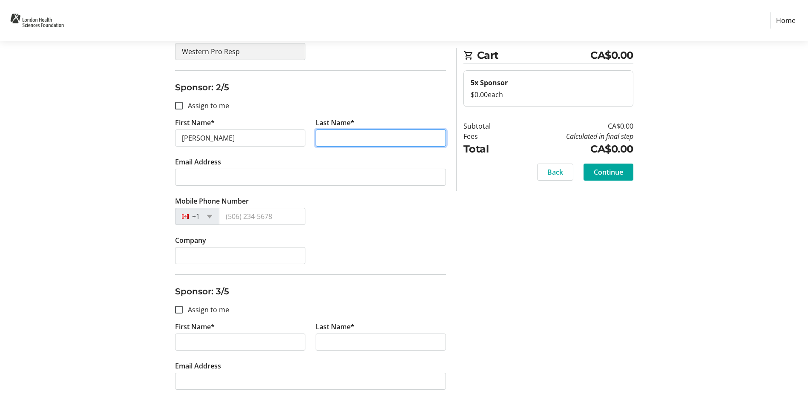
click at [323, 129] on input "Last Name*" at bounding box center [380, 137] width 130 height 17
paste input "Marshall"
type input "Marshall"
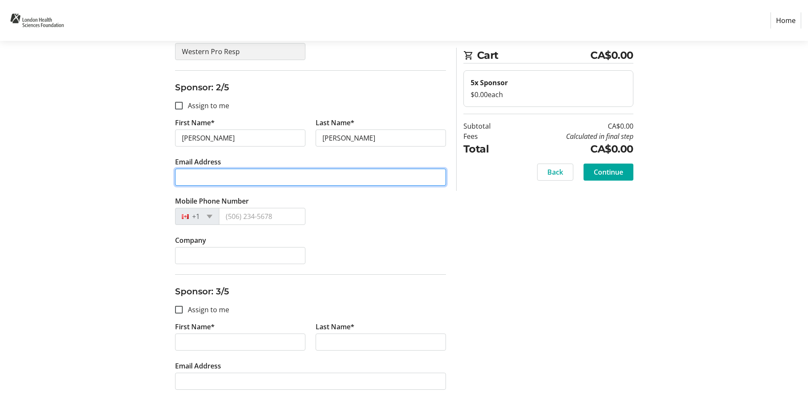
click at [225, 181] on input "Email Address" at bounding box center [310, 177] width 271 height 17
paste input "Marshall"
type input "Marshall"
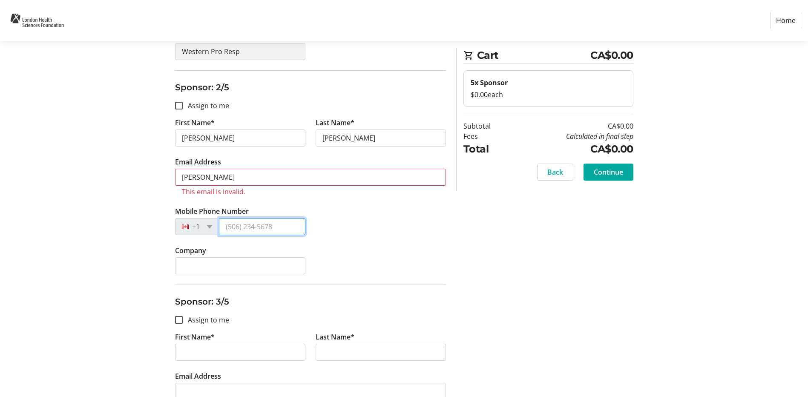
click at [258, 229] on input "Mobile Phone Number" at bounding box center [262, 226] width 86 height 17
paste input "(519) 476-325"
type input "(519) 476-325"
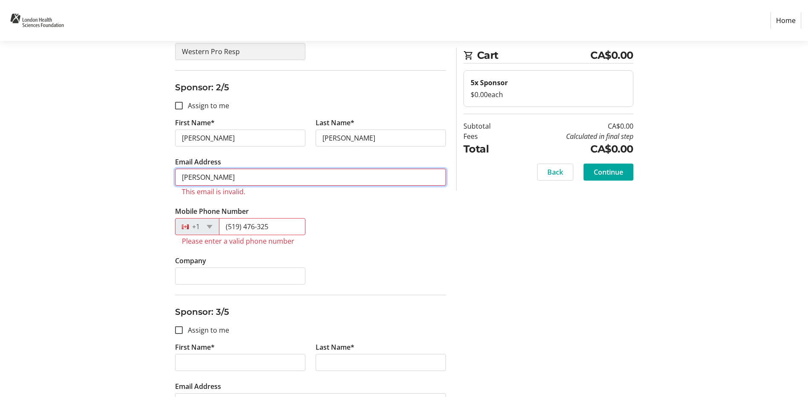
drag, startPoint x: 71, startPoint y: 166, endPoint x: -34, endPoint y: 156, distance: 104.8
click at [0, 156] on html "Home Step 2 of 5 Cart CA$0.00 5x Sponsor $0.00 each Subtotal CA$0.00 Fees Calcu…" at bounding box center [404, 304] width 808 height 1204
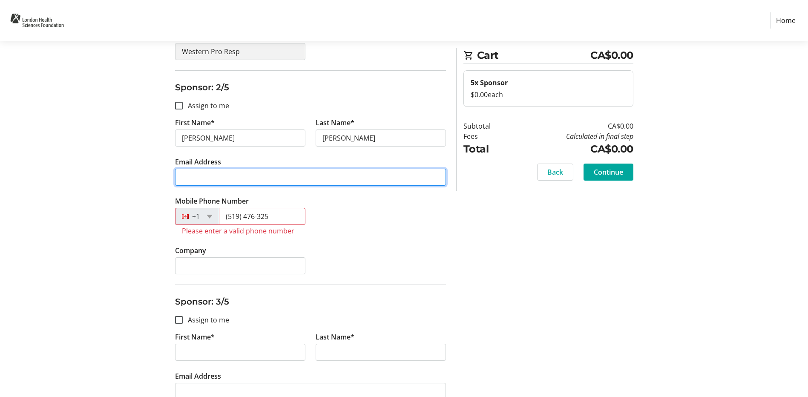
paste input "bmarshall@proresp.com"
type input "bmarshall@proresp.com"
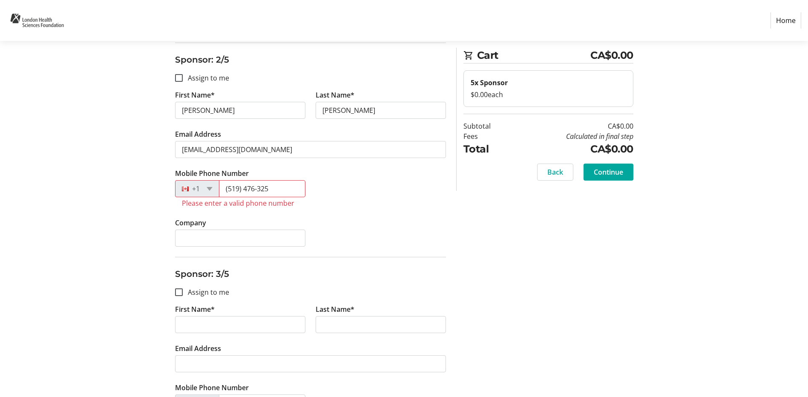
scroll to position [341, 0]
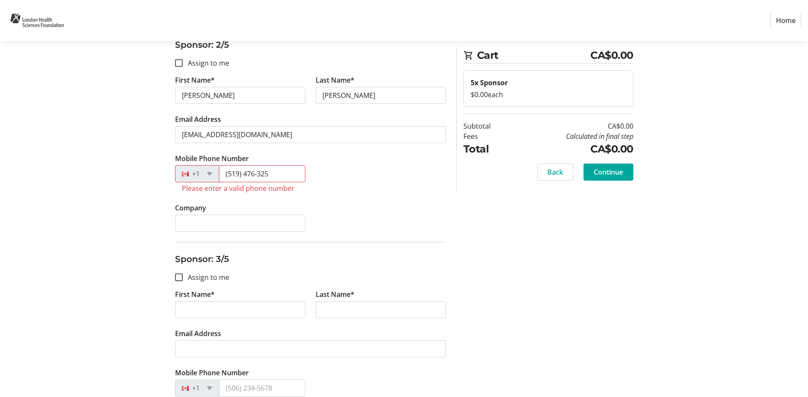
drag, startPoint x: 369, startPoint y: 211, endPoint x: 343, endPoint y: 213, distance: 25.6
click at [369, 211] on div "Company" at bounding box center [310, 222] width 281 height 39
click at [282, 168] on input "(519) 476-325" at bounding box center [262, 173] width 86 height 17
click at [217, 219] on input "Company" at bounding box center [240, 223] width 130 height 17
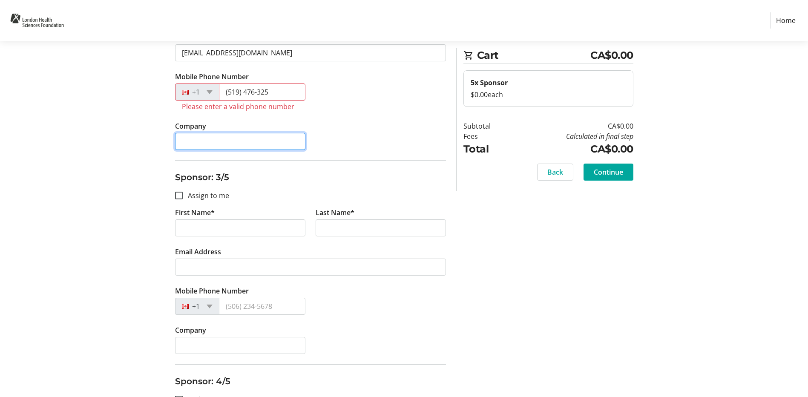
scroll to position [426, 0]
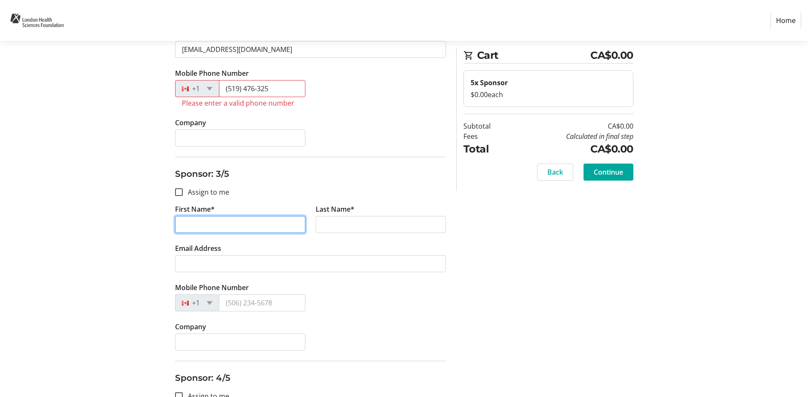
click at [208, 218] on input "First Name*" at bounding box center [240, 224] width 130 height 17
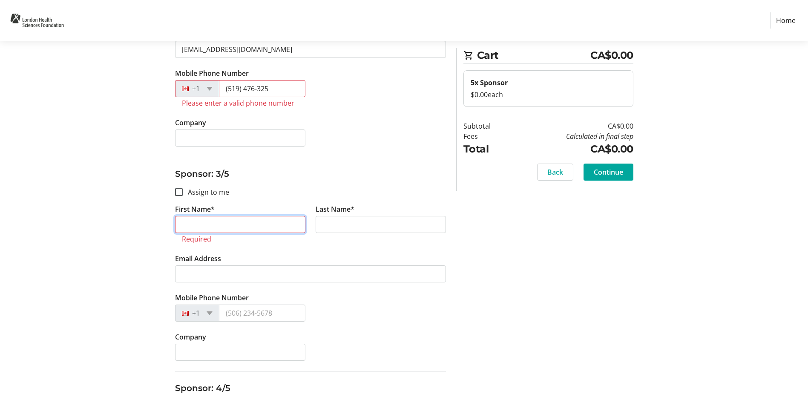
click at [207, 221] on input "First Name*" at bounding box center [240, 224] width 130 height 17
paste input "Heather"
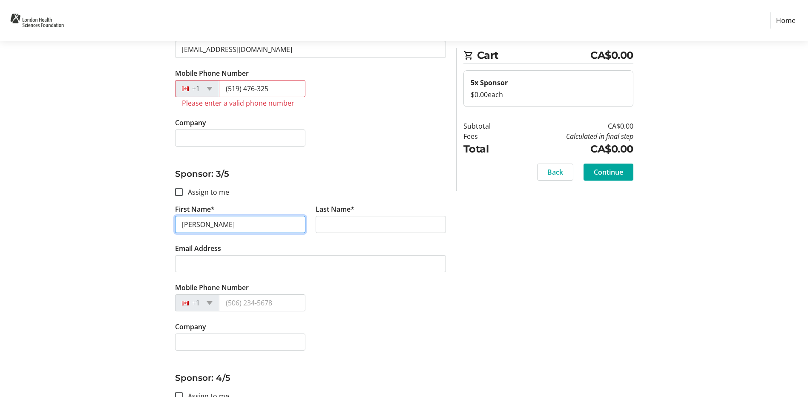
type input "Heather"
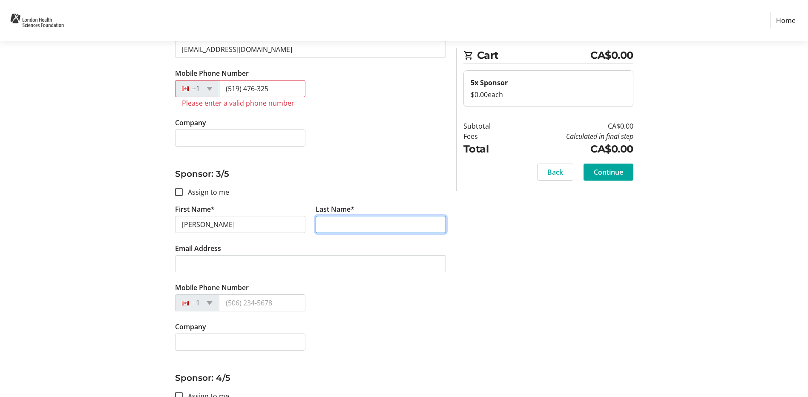
click at [350, 229] on input "Last Name*" at bounding box center [380, 224] width 130 height 17
paste input "Marshall"
type input "Marshall"
click at [285, 92] on input "(519) 476-325" at bounding box center [262, 88] width 86 height 17
drag, startPoint x: 279, startPoint y: 87, endPoint x: 218, endPoint y: 90, distance: 61.4
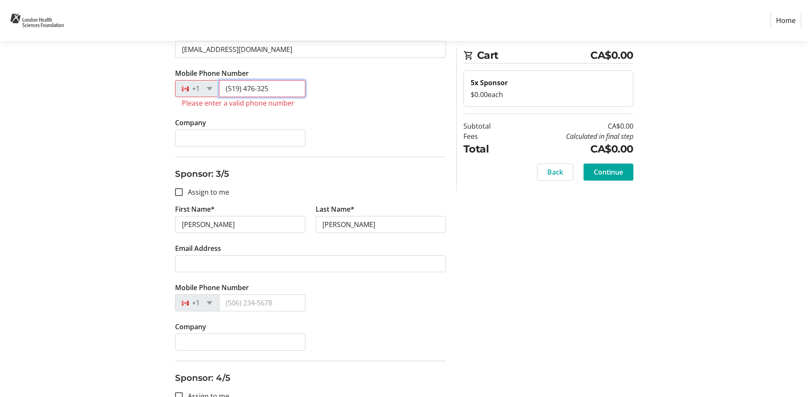
click at [218, 90] on div "+1 (519) 476-325" at bounding box center [240, 88] width 130 height 17
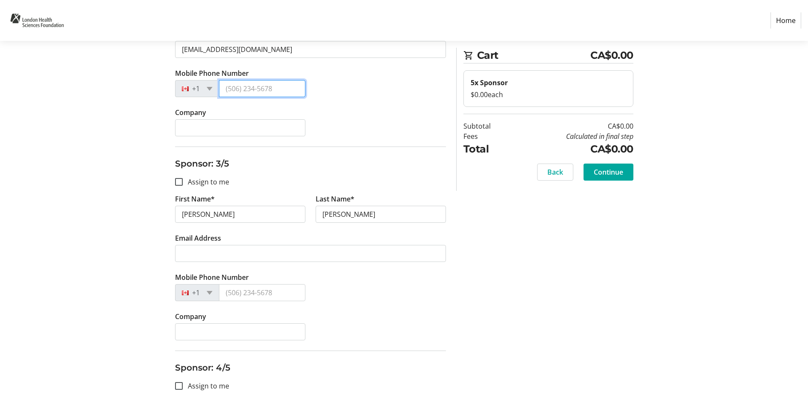
scroll to position [468, 0]
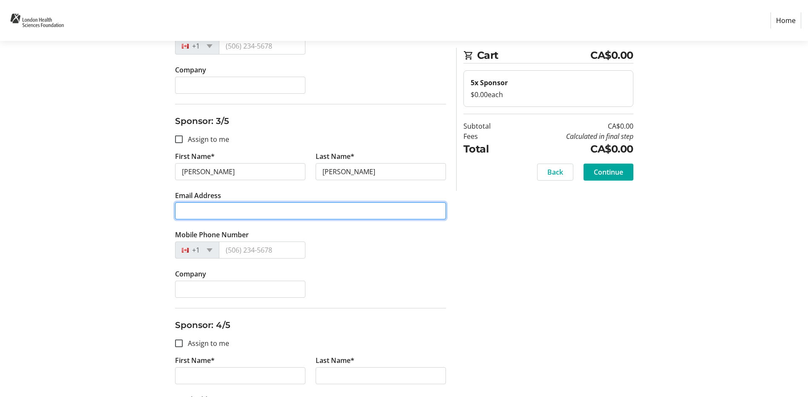
click at [195, 208] on input "Email Address" at bounding box center [310, 210] width 271 height 17
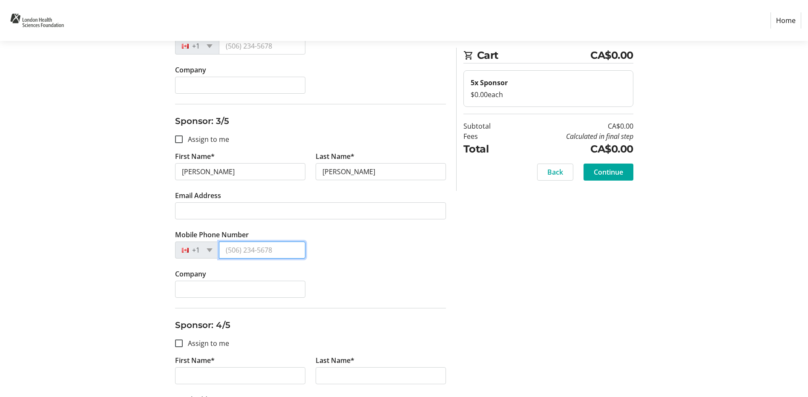
click at [258, 251] on input "Mobile Phone Number" at bounding box center [262, 249] width 86 height 17
paste input "(519) 673-2373"
type input "(519) 673-2373"
click at [316, 223] on tr-form-field "Email Address" at bounding box center [310, 209] width 271 height 39
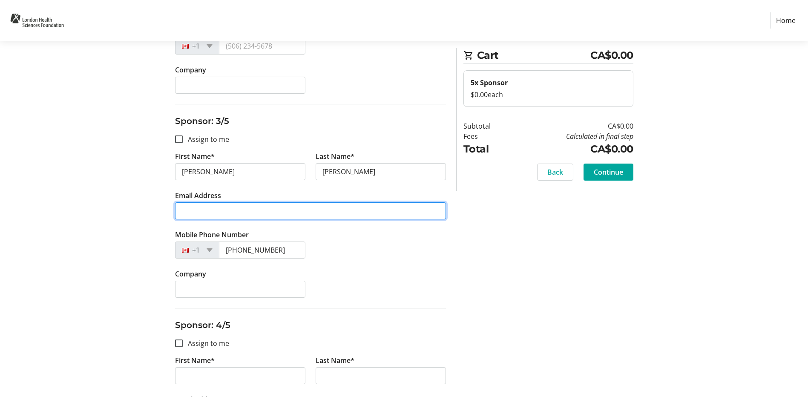
click at [317, 213] on input "Email Address" at bounding box center [310, 210] width 271 height 17
paste input "hmarshall16@hotmail.ca"
type input "hmarshall16@hotmail.ca"
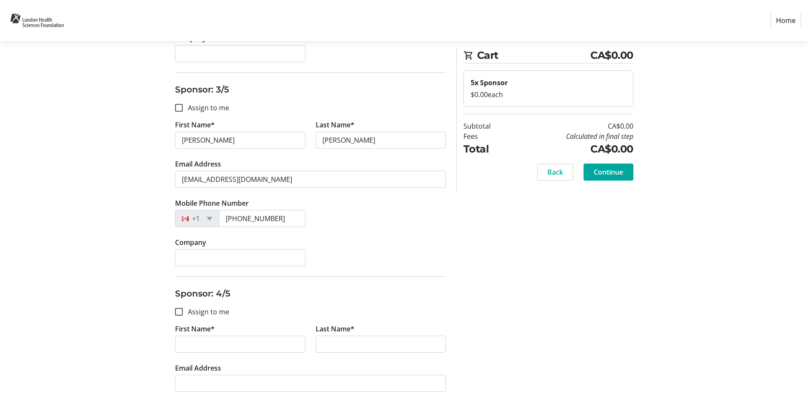
scroll to position [383, 0]
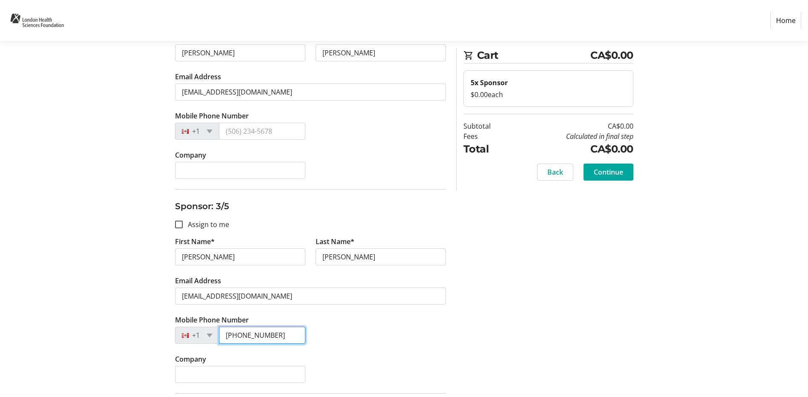
drag, startPoint x: 282, startPoint y: 338, endPoint x: 219, endPoint y: 331, distance: 63.4
click at [219, 331] on input "(519) 673-2373" at bounding box center [262, 335] width 86 height 17
click at [261, 127] on input "Mobile Phone Number" at bounding box center [262, 131] width 86 height 17
paste input "(519) 673-2373"
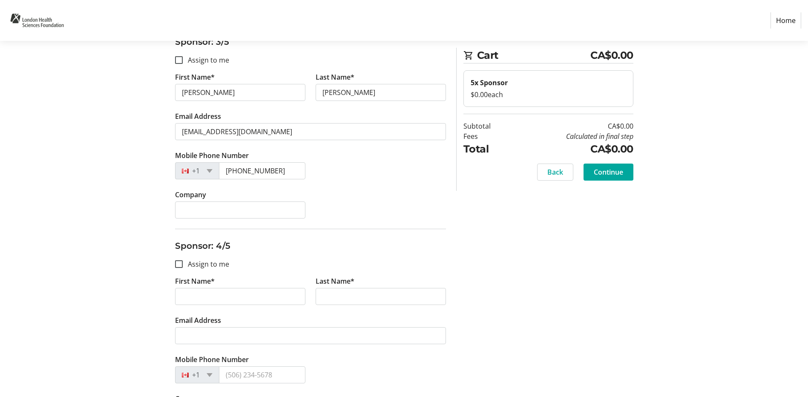
scroll to position [596, 0]
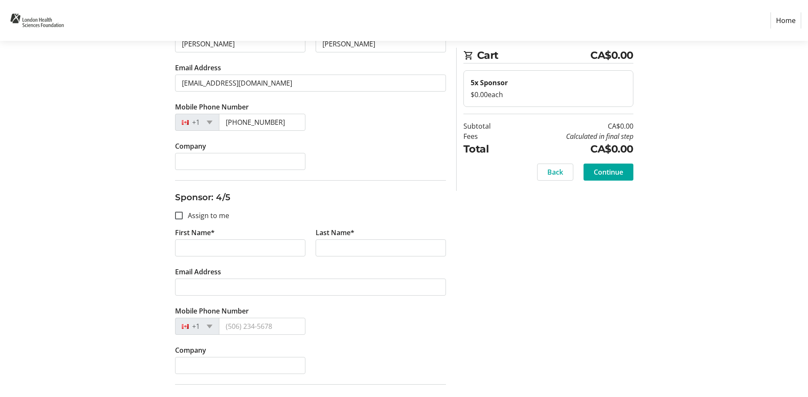
type input "(519) 673-2373"
click at [240, 240] on input "First Name*" at bounding box center [240, 247] width 130 height 17
paste input "Kim"
type input "Kim"
click at [356, 240] on input "Last Name*" at bounding box center [380, 247] width 130 height 17
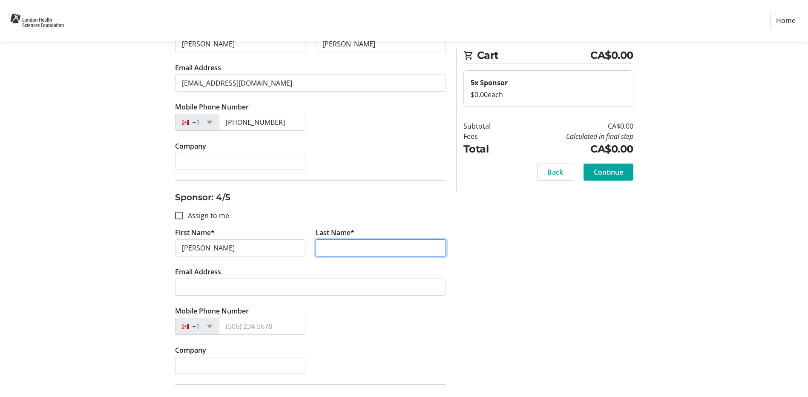
paste input "Johnstone"
type input "Johnstone"
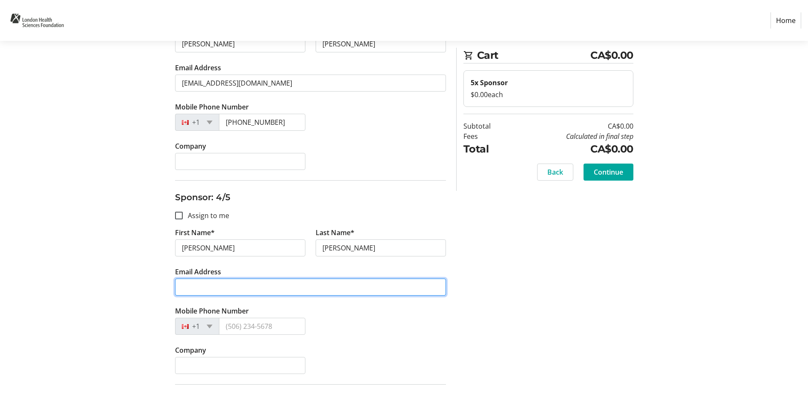
click at [285, 285] on input "Email Address" at bounding box center [310, 286] width 271 height 17
paste input "kjohnstone@proresp.com"
type input "kjohnstone@proresp.com"
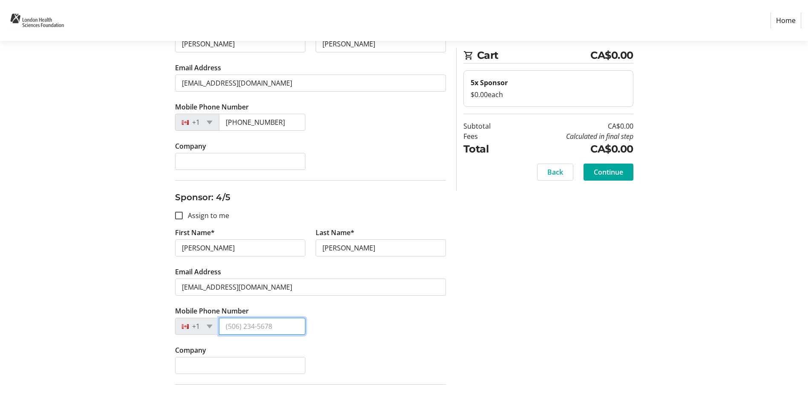
click at [250, 329] on input "Mobile Phone Number" at bounding box center [262, 326] width 86 height 17
paste input "(519) 331-8241"
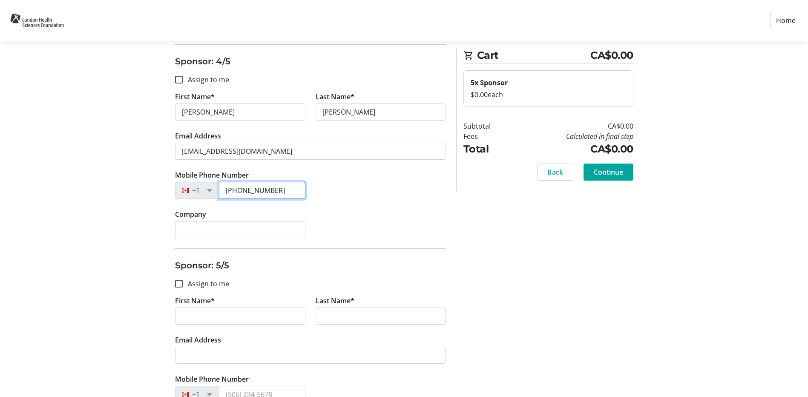
scroll to position [766, 0]
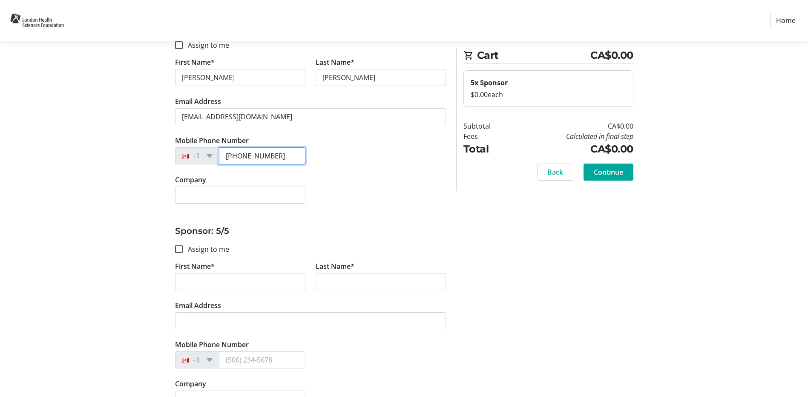
type input "(519) 331-8241"
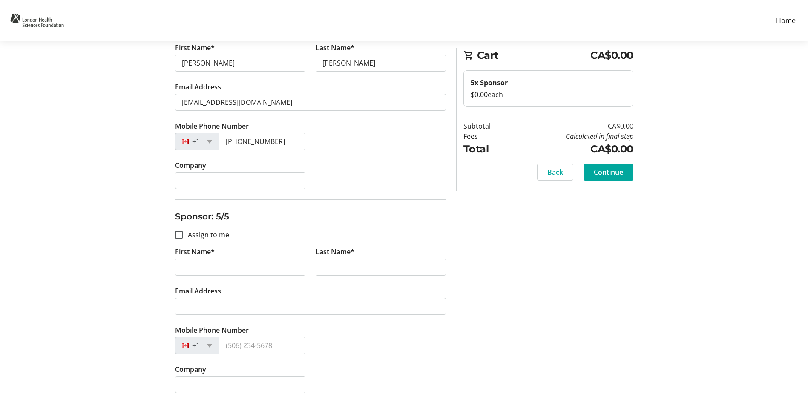
scroll to position [787, 0]
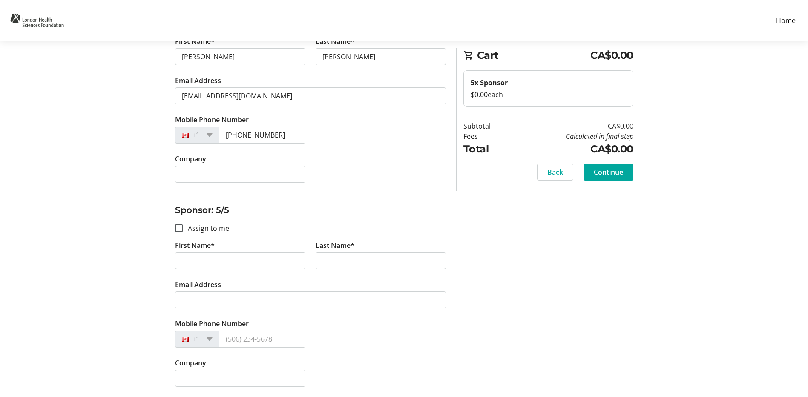
click at [201, 250] on label "First Name*" at bounding box center [195, 245] width 40 height 10
click at [201, 252] on input "First Name*" at bounding box center [240, 260] width 130 height 17
paste input "Scott"
type input "Scott"
click at [343, 259] on input "Last Name*" at bounding box center [380, 260] width 130 height 17
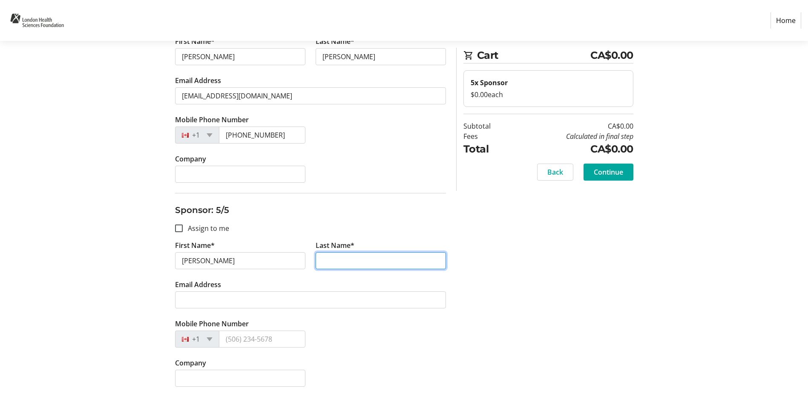
paste input "Johnstone"
type input "Johnstone"
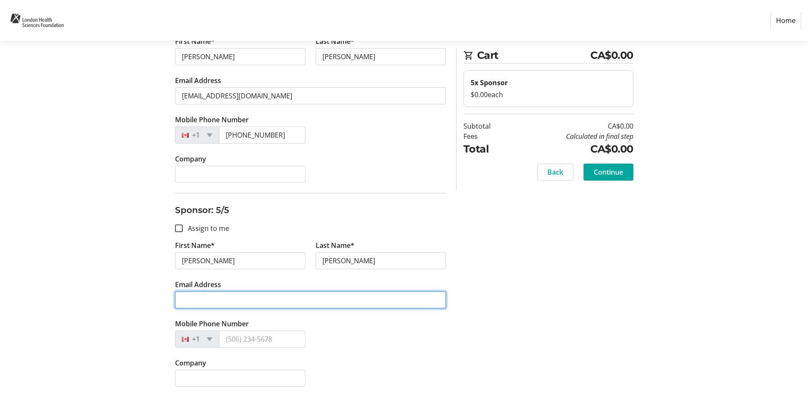
click at [194, 295] on input "Email Address" at bounding box center [310, 299] width 271 height 17
paste input "skjohnstone@rogers.com"
type input "skjohnstone@rogers.com"
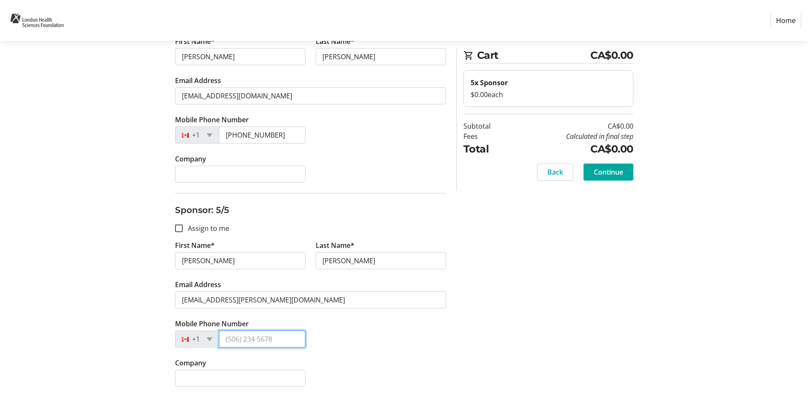
click at [247, 339] on input "Mobile Phone Number" at bounding box center [262, 338] width 86 height 17
paste input "(519) 281-6377"
type input "(519) 281-6377"
click at [631, 179] on span at bounding box center [608, 172] width 50 height 20
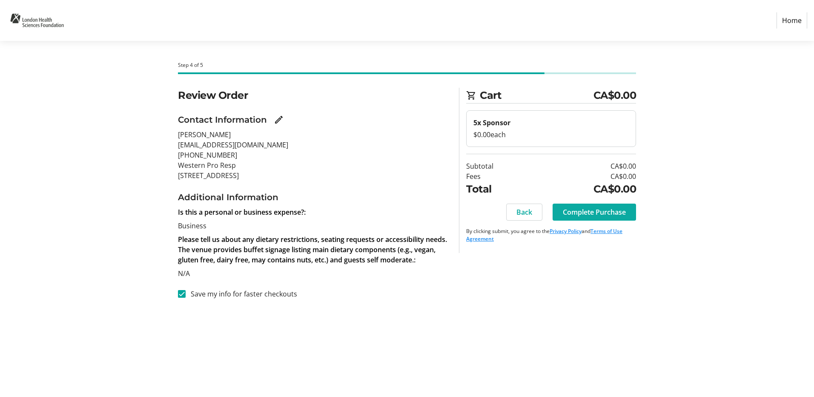
click at [604, 213] on span "Complete Purchase" at bounding box center [594, 212] width 63 height 10
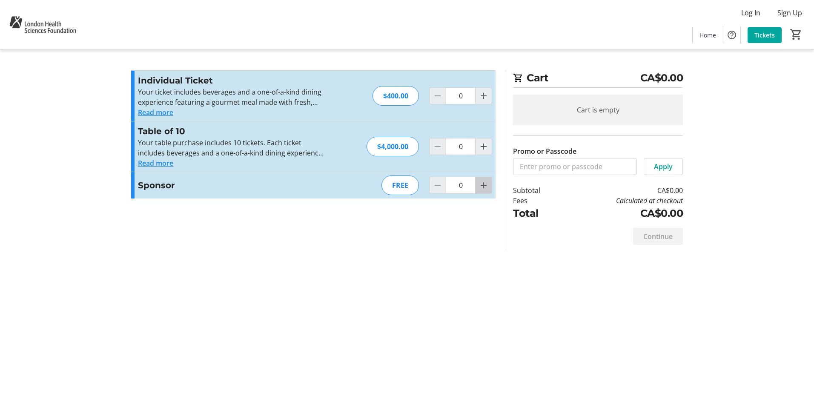
click at [483, 186] on mat-icon "Increment by one" at bounding box center [484, 185] width 10 height 10
type input "3"
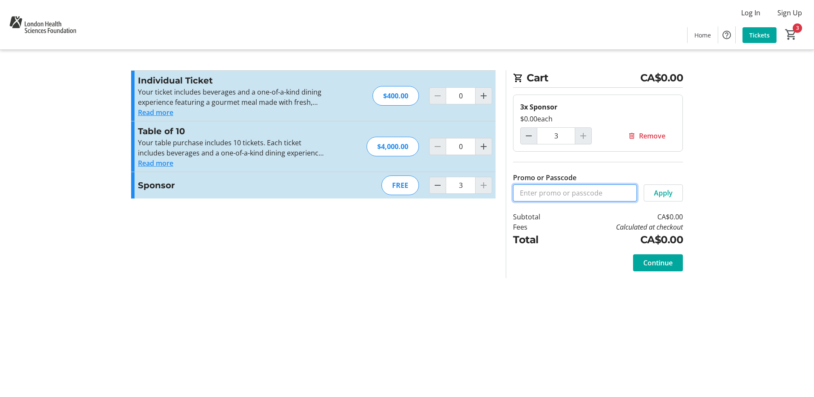
click at [600, 187] on input "Promo or Passcode" at bounding box center [575, 192] width 124 height 17
paste input "CLASSICFIRE"
type input "CLASSICFIRE"
click at [648, 194] on span at bounding box center [663, 193] width 38 height 20
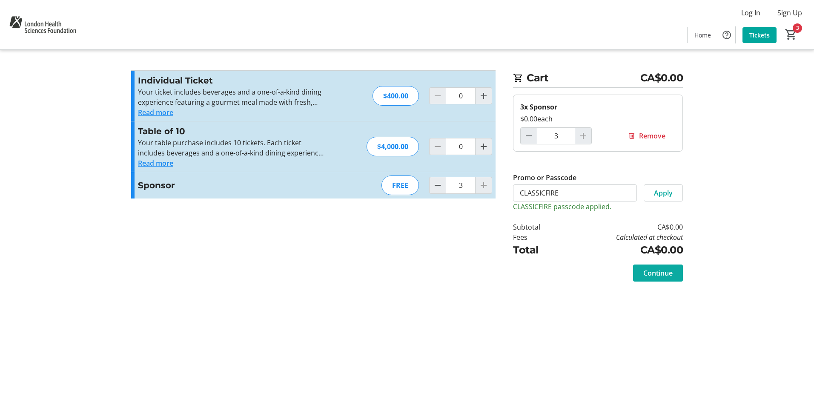
click at [671, 275] on span "Continue" at bounding box center [657, 273] width 29 height 10
select select "CA"
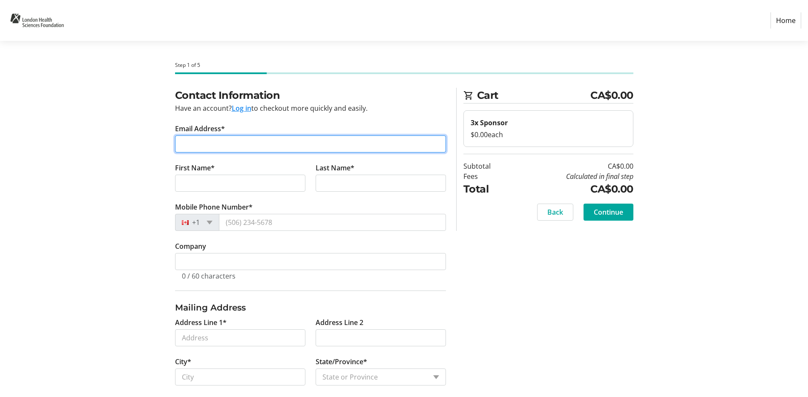
click at [239, 140] on input "Email Address*" at bounding box center [310, 143] width 271 height 17
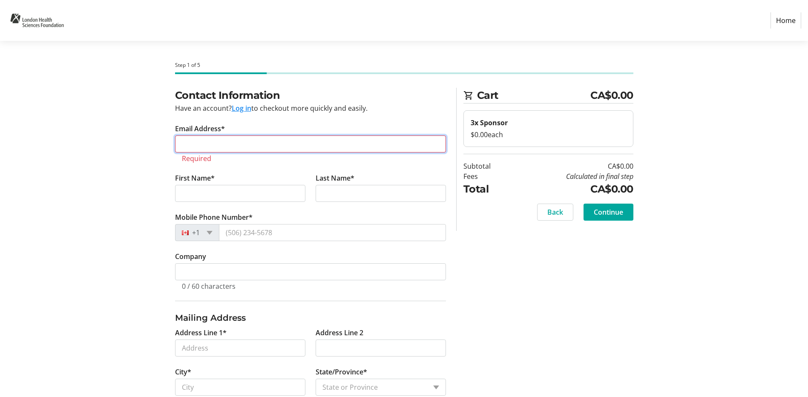
click at [204, 138] on input "Email Address*" at bounding box center [310, 143] width 271 height 17
paste input "[EMAIL_ADDRESS][DOMAIN_NAME]"
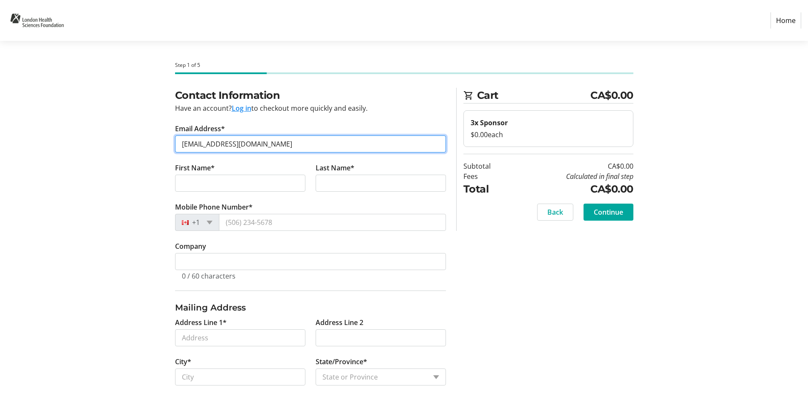
type input "[EMAIL_ADDRESS][DOMAIN_NAME]"
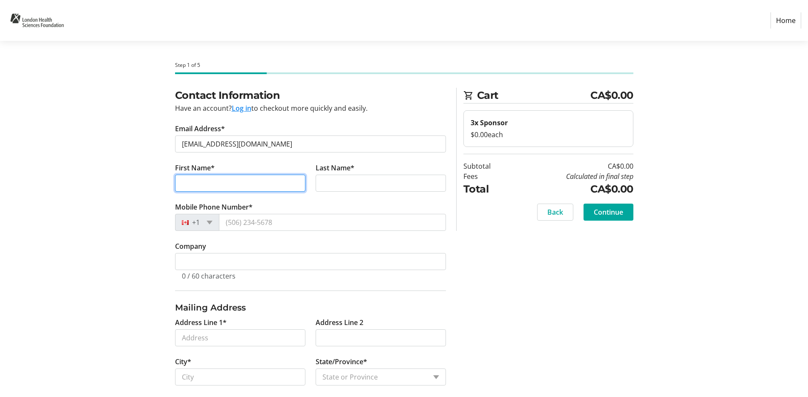
click at [212, 180] on input "First Name*" at bounding box center [240, 183] width 130 height 17
paste input "[PERSON_NAME]"
type input "[PERSON_NAME]"
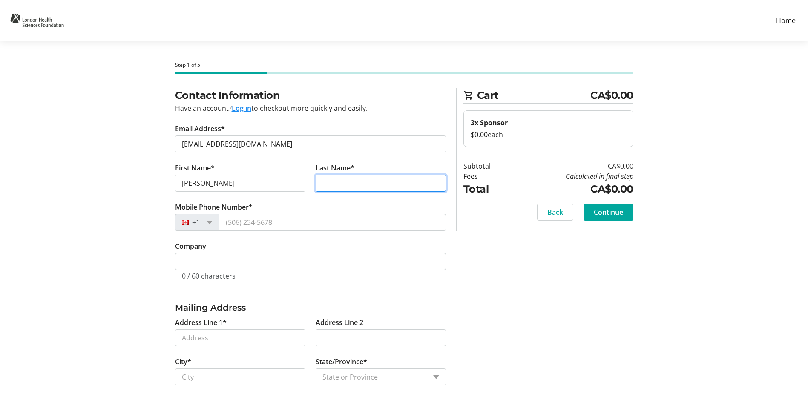
click at [341, 189] on input "Last Name*" at bounding box center [380, 183] width 130 height 17
paste input "Schleihauf"
type input "Schleihauf"
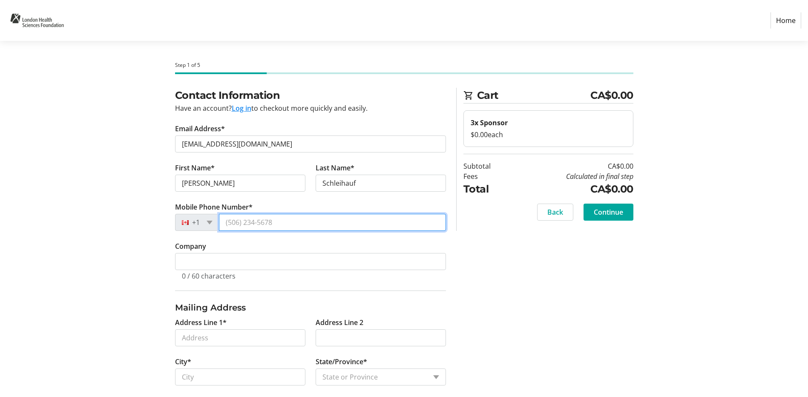
click at [267, 221] on input "Mobile Phone Number*" at bounding box center [332, 222] width 227 height 17
paste input "[PHONE_NUMBER]"
type input "[PHONE_NUMBER]"
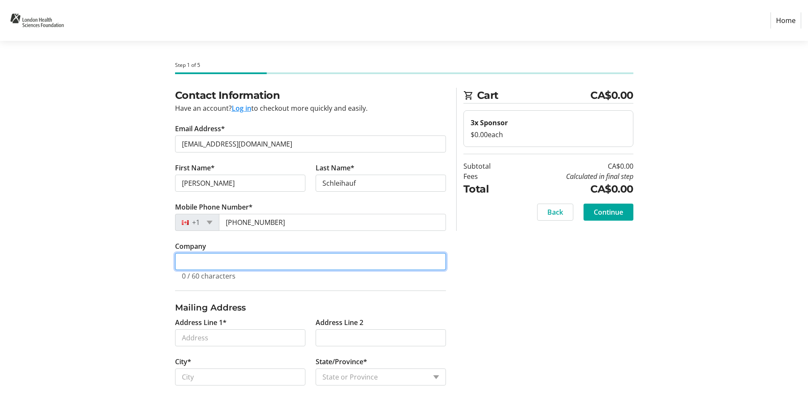
click at [223, 267] on input "Company" at bounding box center [310, 261] width 271 height 17
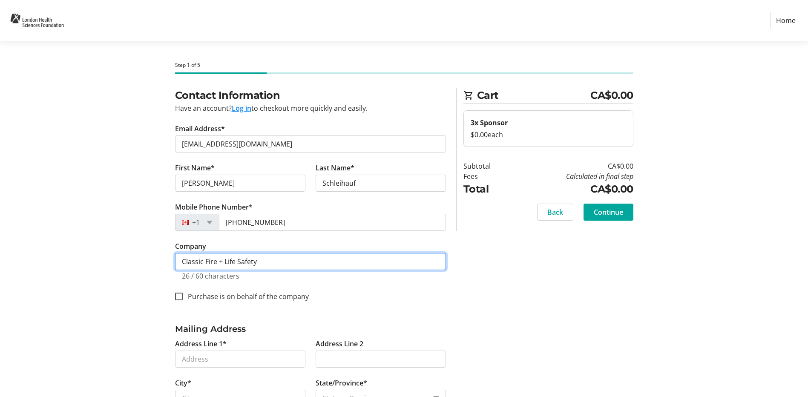
type input "Classic Fire + Life Safety"
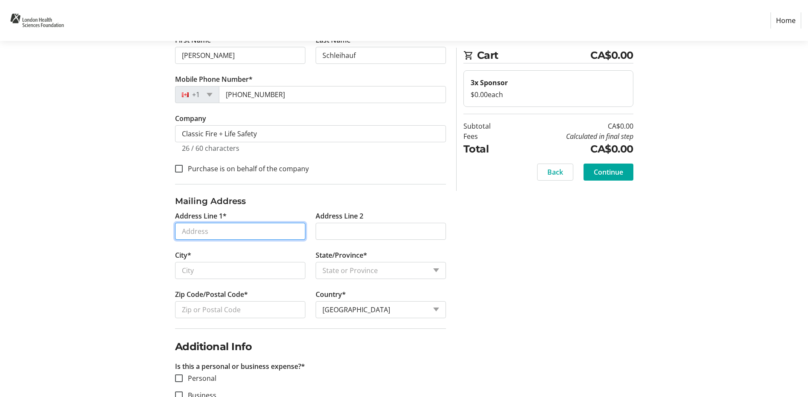
click at [227, 232] on input "Address Line 1*" at bounding box center [240, 231] width 130 height 17
paste input "[STREET_ADDRESS][PERSON_NAME]"
type input "[STREET_ADDRESS]"
type input "St. [PERSON_NAME]"
select select "ON"
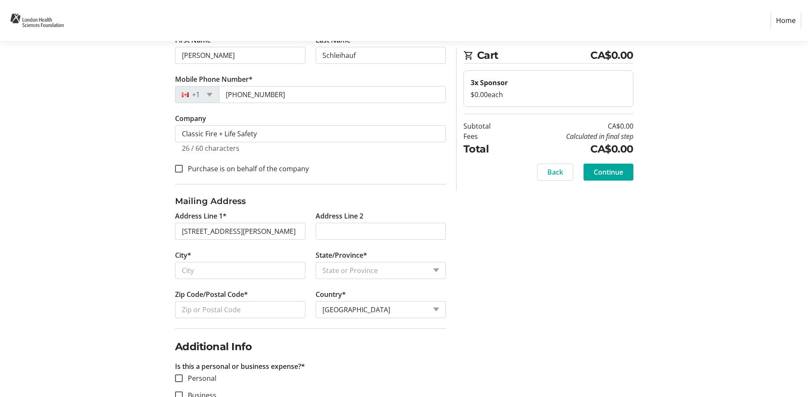
type input "N5R 1A4"
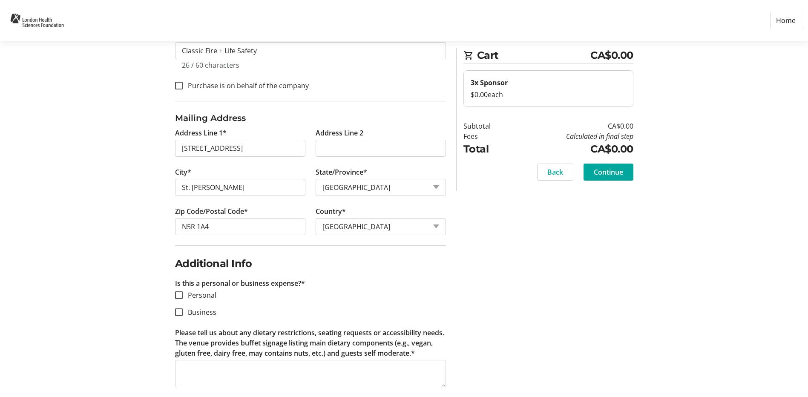
scroll to position [221, 0]
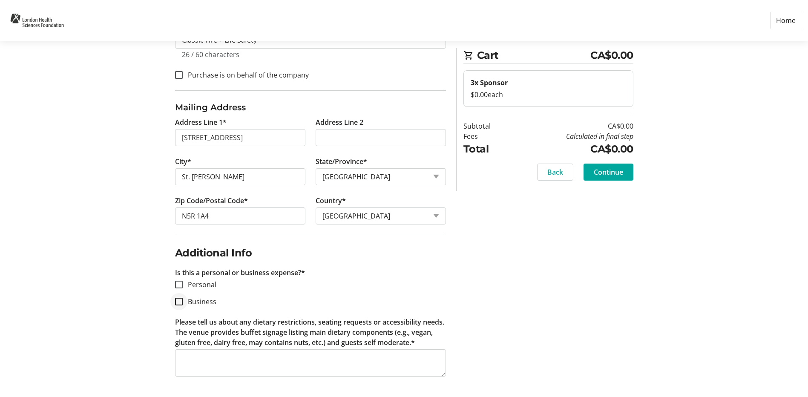
click at [184, 300] on div at bounding box center [179, 301] width 20 height 20
checkbox input "true"
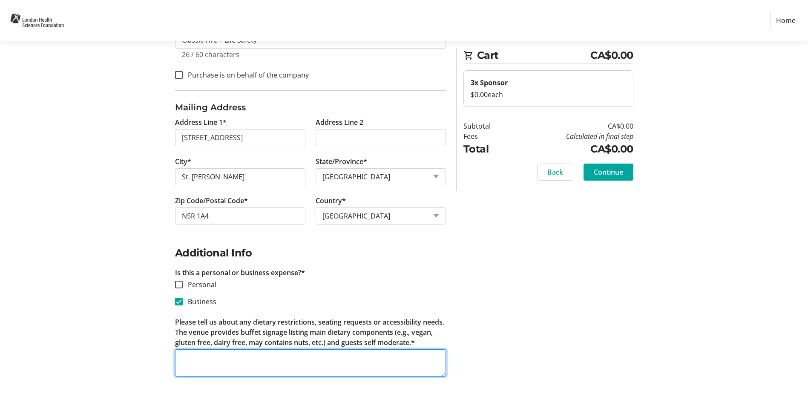
click at [190, 353] on textarea "Please tell us about any dietary restrictions, seating requests or accessibilit…" at bounding box center [310, 362] width 271 height 27
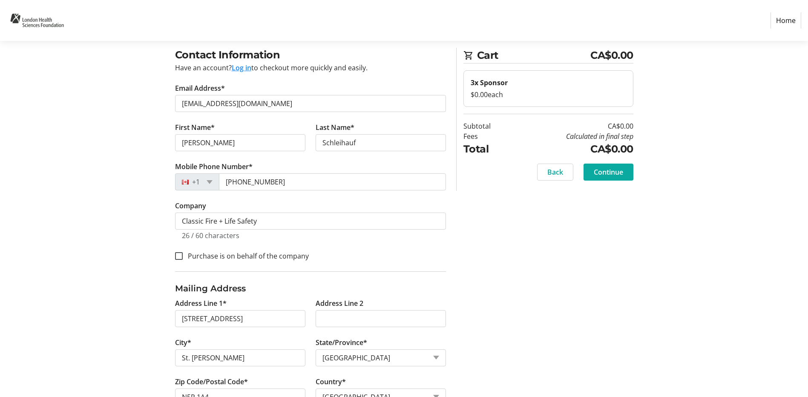
scroll to position [94, 0]
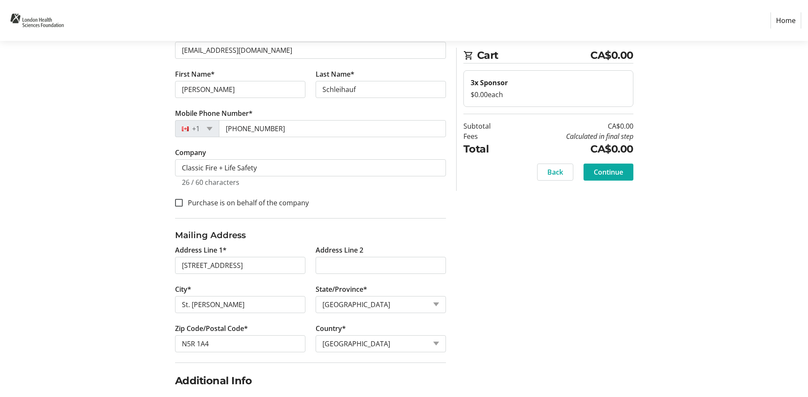
type textarea "N/A"
click at [613, 177] on span "Continue" at bounding box center [608, 172] width 29 height 10
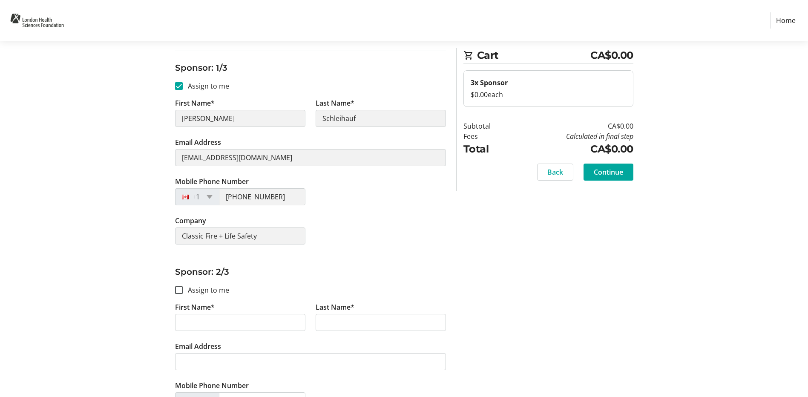
scroll to position [170, 0]
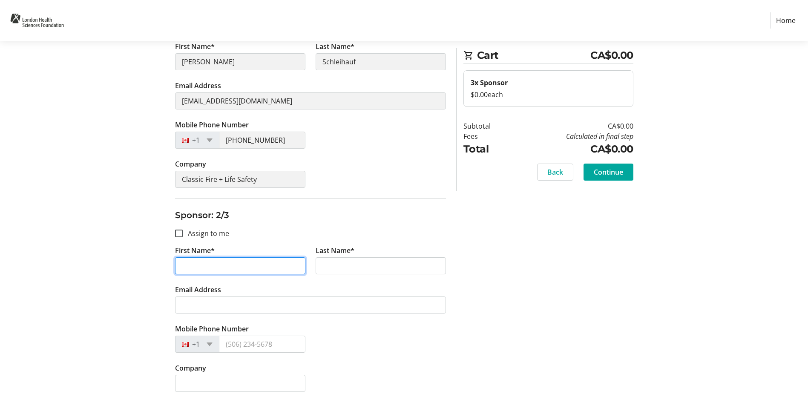
click at [252, 257] on input "First Name*" at bounding box center [240, 265] width 130 height 17
paste input "Coby"
type input "Coby"
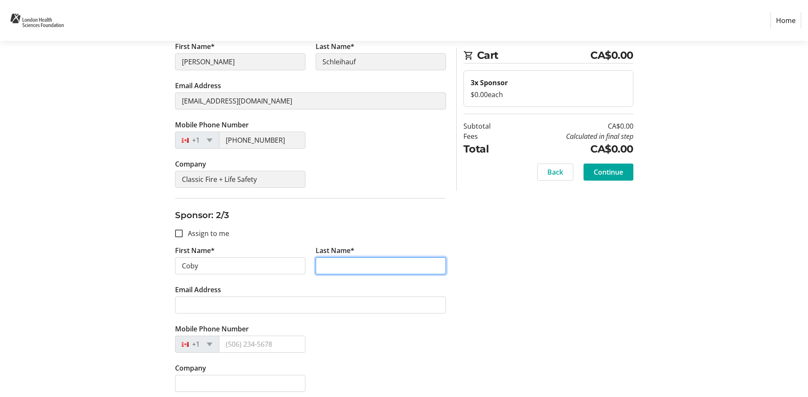
click at [387, 262] on input "Last Name*" at bounding box center [380, 265] width 130 height 17
paste input "Schleihauf"
type input "Schleihauf"
click at [246, 315] on tr-form-field "Email Address" at bounding box center [310, 303] width 271 height 39
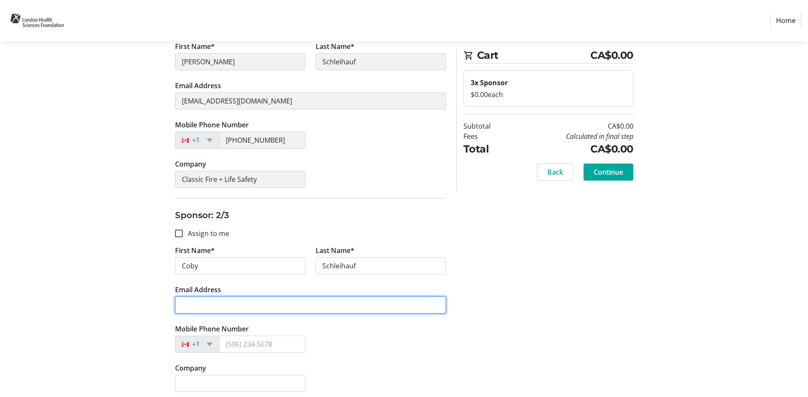
click at [248, 307] on input "Email Address" at bounding box center [310, 304] width 271 height 17
paste input "[EMAIL_ADDRESS][DOMAIN_NAME]"
type input "[EMAIL_ADDRESS][DOMAIN_NAME]"
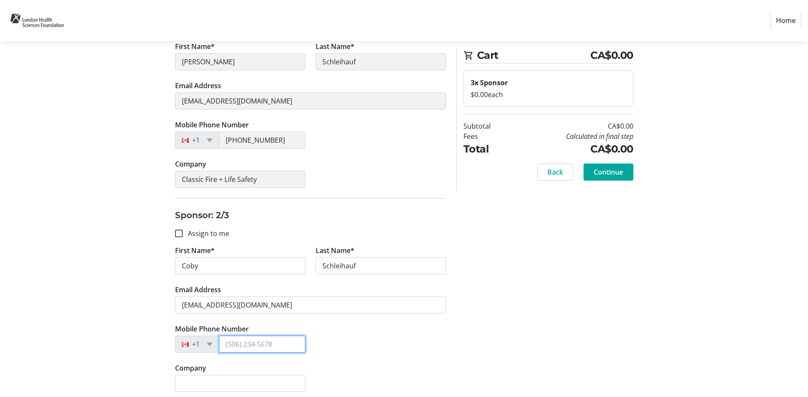
click at [265, 350] on input "Mobile Phone Number" at bounding box center [262, 344] width 86 height 17
paste input "[PHONE_NUMBER]"
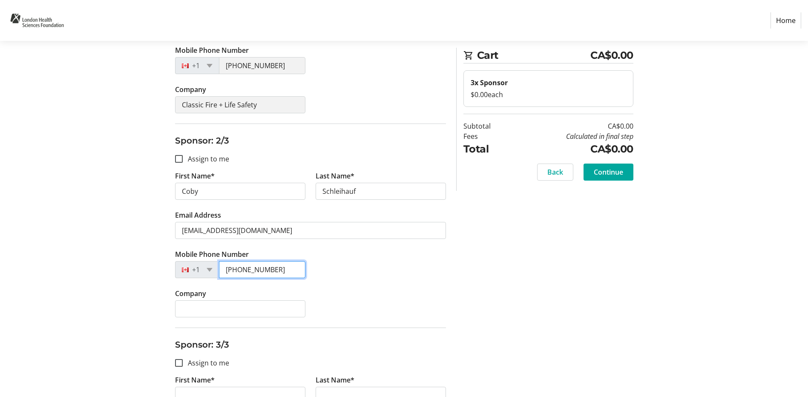
scroll to position [379, 0]
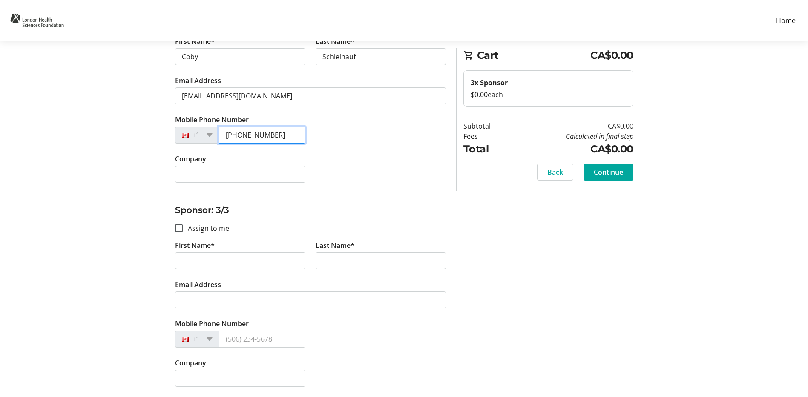
type input "[PHONE_NUMBER]"
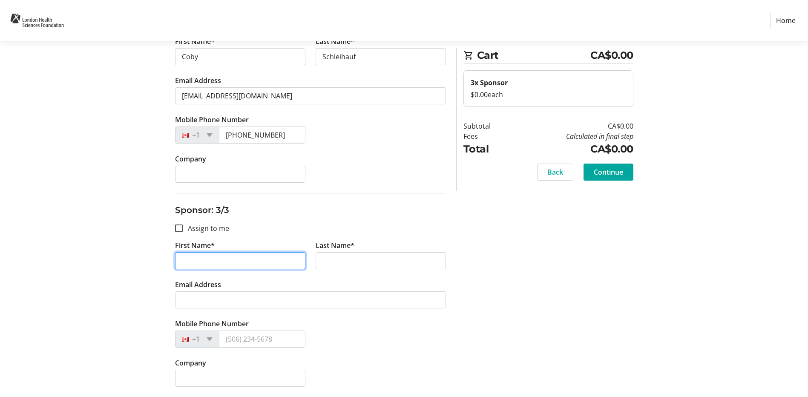
click at [211, 264] on input "First Name*" at bounding box center [240, 260] width 130 height 17
paste input "[PERSON_NAME]"
type input "[PERSON_NAME]"
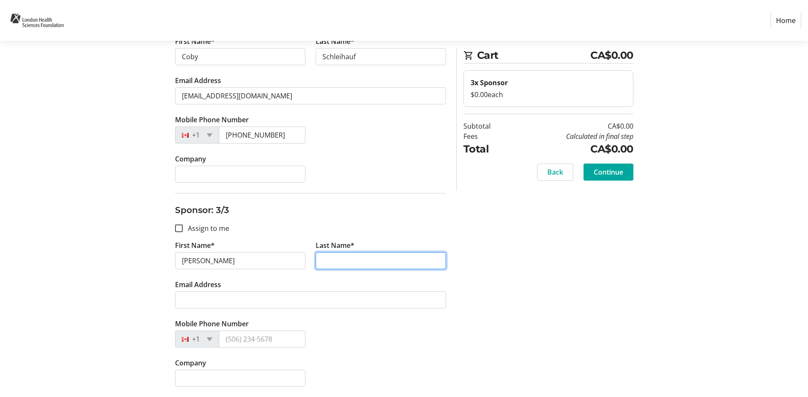
click at [379, 263] on input "Last Name*" at bounding box center [380, 260] width 130 height 17
paste input "Dorabjee"
type input "Dorabjee"
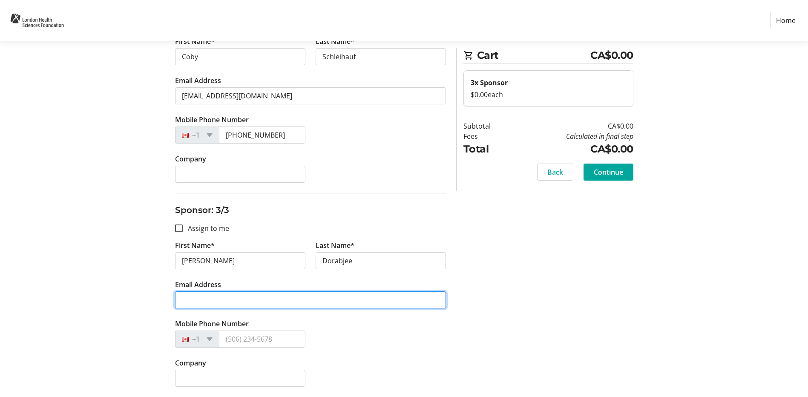
click at [272, 296] on input "Email Address" at bounding box center [310, 299] width 271 height 17
paste input "[EMAIL_ADDRESS][PERSON_NAME][DOMAIN_NAME]"
type input "[EMAIL_ADDRESS][PERSON_NAME][DOMAIN_NAME]"
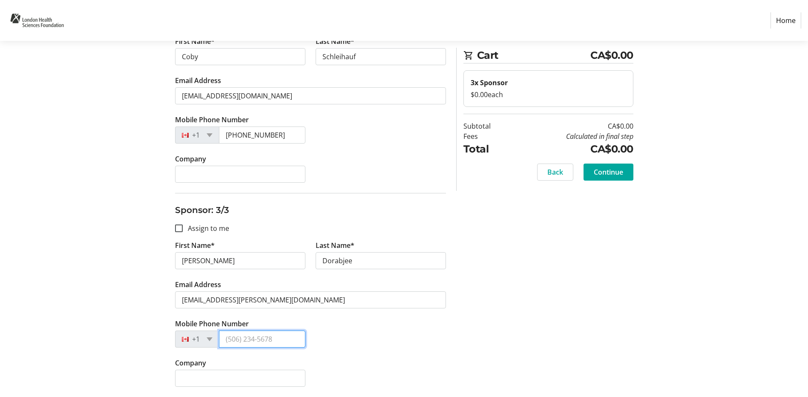
click at [251, 341] on input "Mobile Phone Number" at bounding box center [262, 338] width 86 height 17
paste input "[PHONE_NUMBER]"
type input "[PHONE_NUMBER]"
click at [602, 174] on span "Continue" at bounding box center [608, 172] width 29 height 10
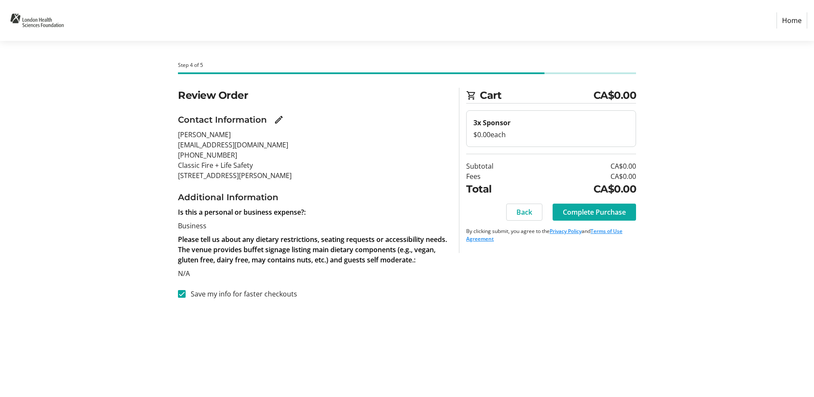
click at [582, 210] on span "Complete Purchase" at bounding box center [594, 212] width 63 height 10
